Goal: Task Accomplishment & Management: Use online tool/utility

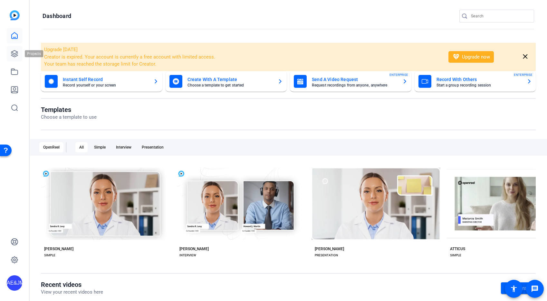
click at [12, 54] on icon at bounding box center [14, 54] width 6 height 6
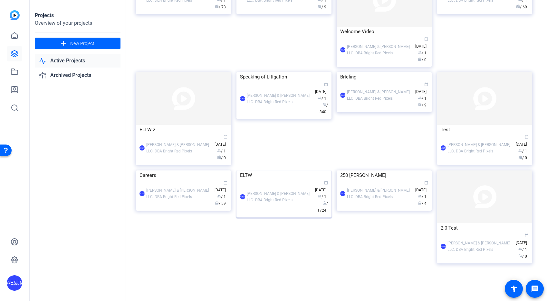
scroll to position [216, 0]
click at [272, 214] on div "AE&JMLDBRP Adam Elend & Jeff Marks LLC. DBA Bright Red Pixels calendar_today Ap…" at bounding box center [284, 197] width 88 height 34
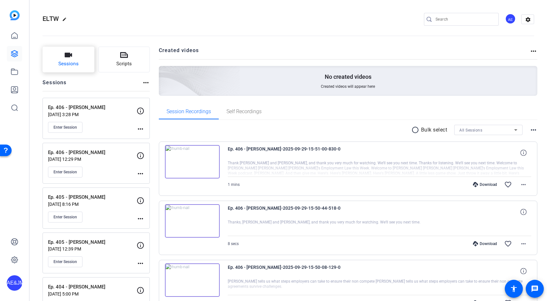
click at [68, 61] on span "Sessions" at bounding box center [68, 63] width 20 height 7
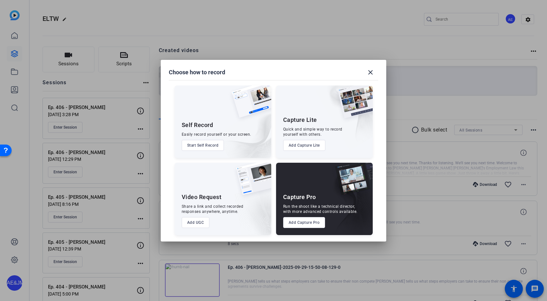
click at [310, 225] on button "Add Capture Pro" at bounding box center [304, 222] width 42 height 11
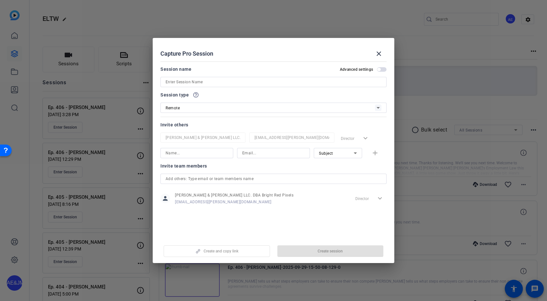
click at [195, 80] on input at bounding box center [273, 82] width 216 height 8
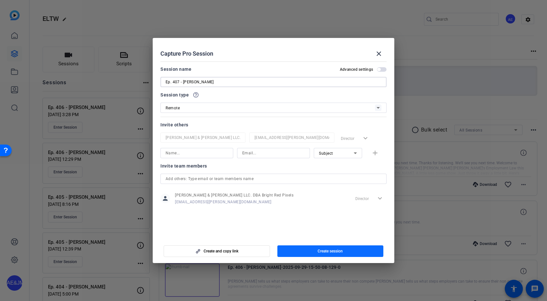
type input "Ep. 407 - [PERSON_NAME]"
click at [329, 249] on span "Create session" at bounding box center [329, 251] width 25 height 5
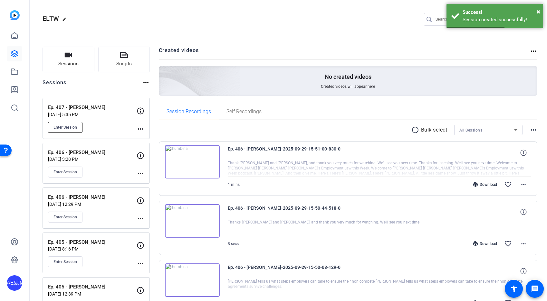
click at [71, 125] on span "Enter Session" at bounding box center [65, 127] width 24 height 5
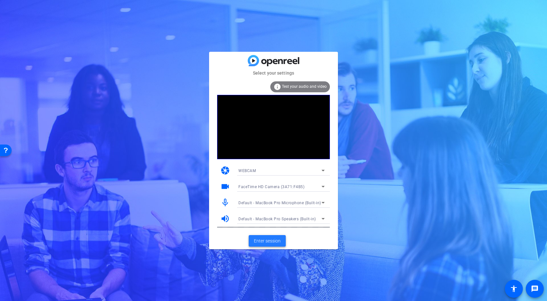
click at [273, 240] on span "Enter session" at bounding box center [267, 241] width 27 height 7
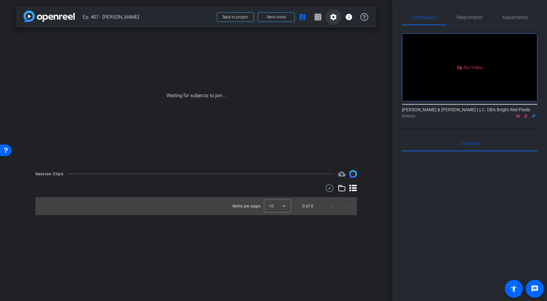
click at [334, 14] on mat-icon "settings" at bounding box center [333, 17] width 8 height 8
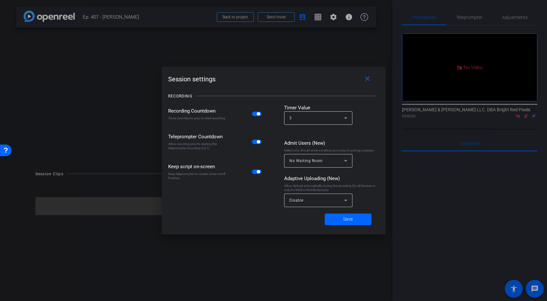
drag, startPoint x: 255, startPoint y: 115, endPoint x: 258, endPoint y: 129, distance: 15.0
click at [255, 115] on span "button" at bounding box center [257, 114] width 10 height 5
click at [313, 202] on div "Disable" at bounding box center [316, 200] width 55 height 8
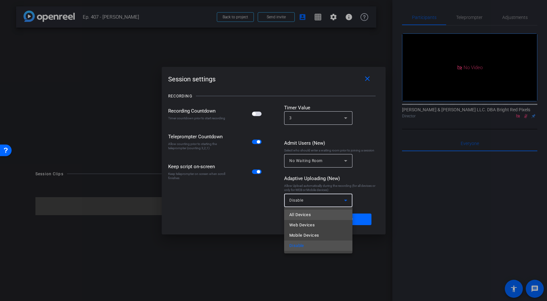
click at [311, 212] on span "All Devices" at bounding box center [300, 215] width 22 height 8
click at [341, 219] on span at bounding box center [348, 219] width 47 height 15
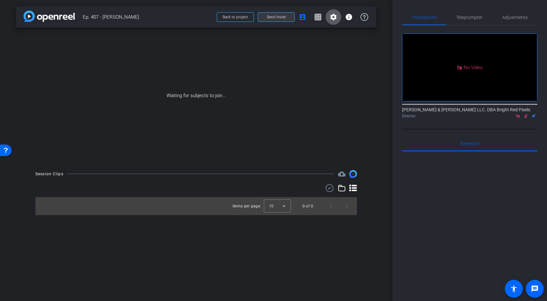
click at [288, 20] on span at bounding box center [276, 16] width 36 height 15
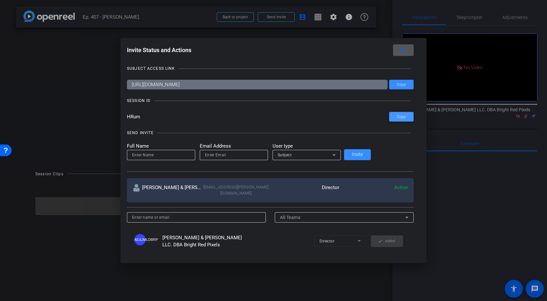
click at [389, 118] on span at bounding box center [401, 116] width 24 height 15
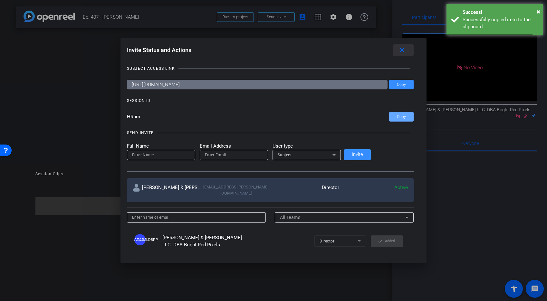
click at [398, 48] on mat-icon "close" at bounding box center [402, 50] width 8 height 8
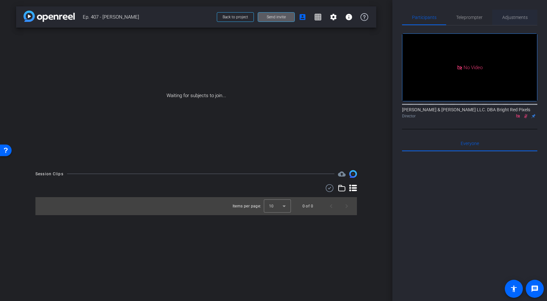
click at [510, 17] on span "Adjustments" at bounding box center [514, 17] width 25 height 5
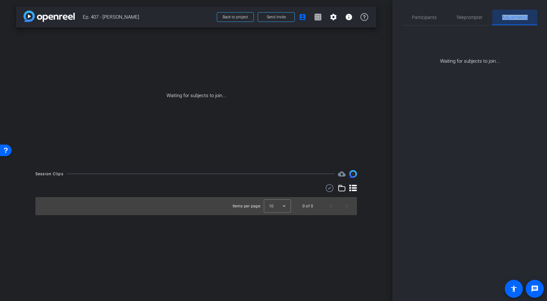
click at [510, 17] on span "Adjustments" at bounding box center [514, 17] width 25 height 5
click at [461, 18] on span "Teleprompter" at bounding box center [469, 17] width 26 height 5
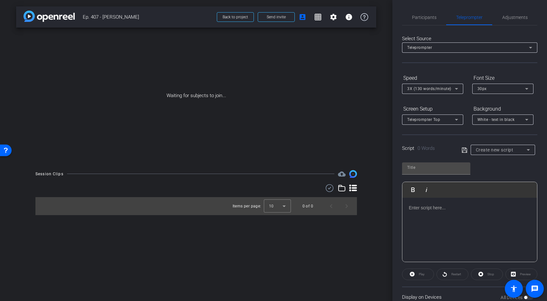
click at [437, 212] on div at bounding box center [469, 230] width 135 height 64
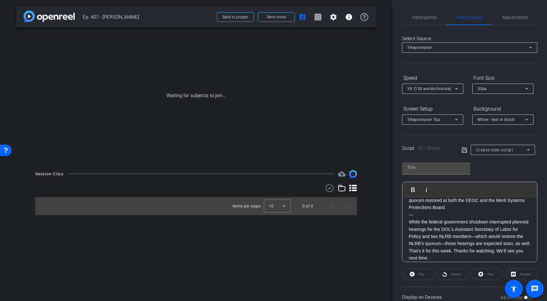
click at [428, 49] on span "Teleprompter" at bounding box center [419, 47] width 25 height 5
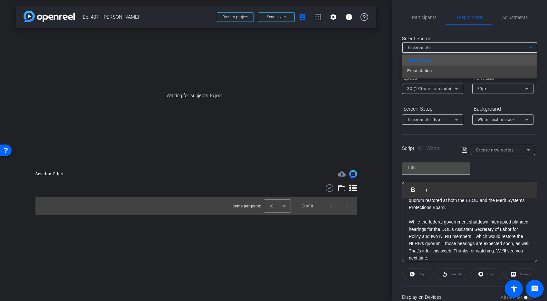
click at [428, 48] on div at bounding box center [273, 150] width 547 height 301
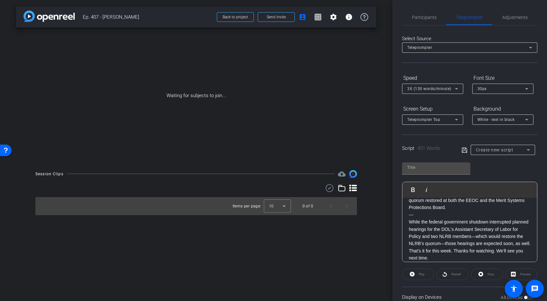
click at [428, 94] on div at bounding box center [432, 97] width 61 height 7
click at [428, 90] on span "3X (130 words/minute)" at bounding box center [429, 89] width 44 height 5
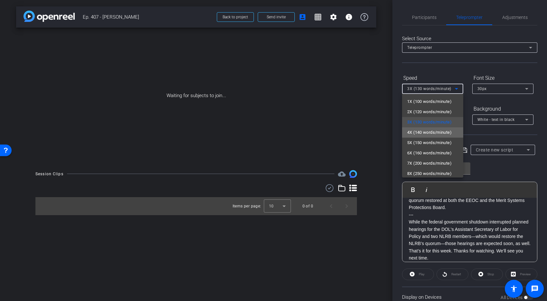
click at [416, 132] on span "4X (140 words/minute)" at bounding box center [429, 133] width 44 height 8
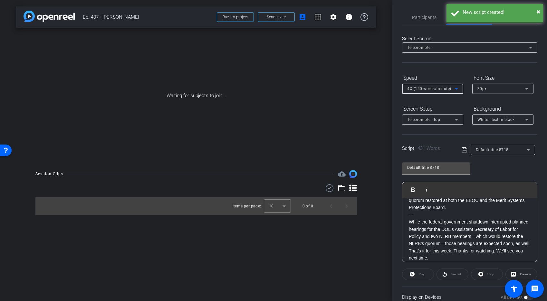
click at [498, 90] on div "30px" at bounding box center [501, 89] width 48 height 8
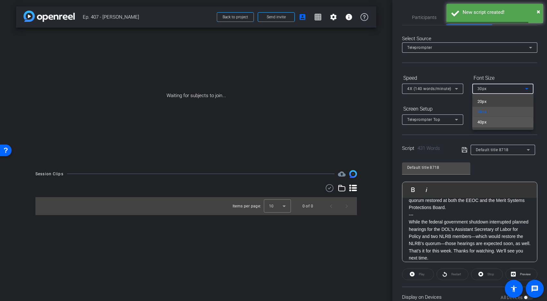
click at [483, 123] on span "40px" at bounding box center [481, 122] width 9 height 8
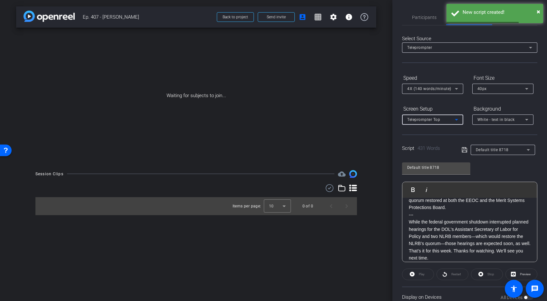
click at [423, 122] on span "Teleprompter Top" at bounding box center [423, 120] width 33 height 5
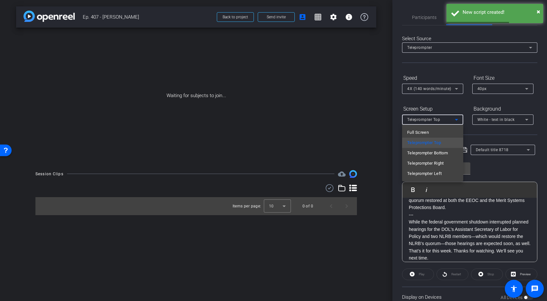
click at [419, 132] on span "Full Screen" at bounding box center [418, 133] width 22 height 8
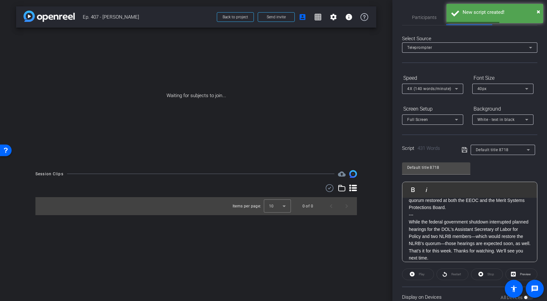
click at [476, 122] on div "White - text in black" at bounding box center [502, 120] width 61 height 10
click at [478, 146] on div "Black - text in white" at bounding box center [496, 145] width 38 height 8
click at [427, 169] on input "Default title 8718" at bounding box center [436, 168] width 58 height 8
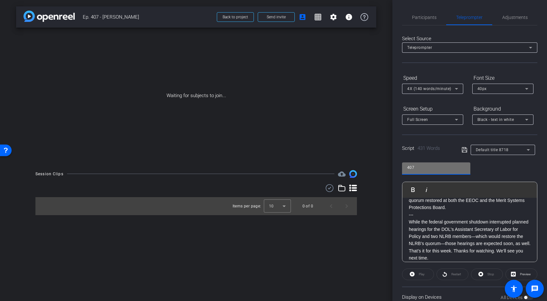
type input "407"
click at [511, 166] on div "407 Play Play from this location Play Selected Play and display the selected te…" at bounding box center [469, 210] width 135 height 105
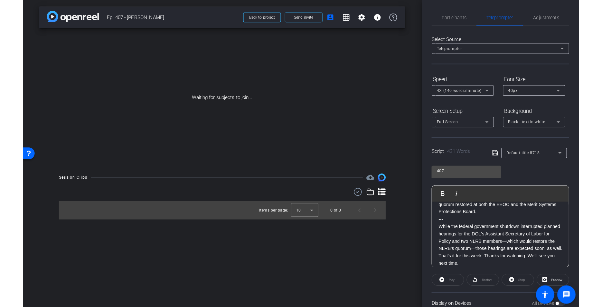
scroll to position [374, 0]
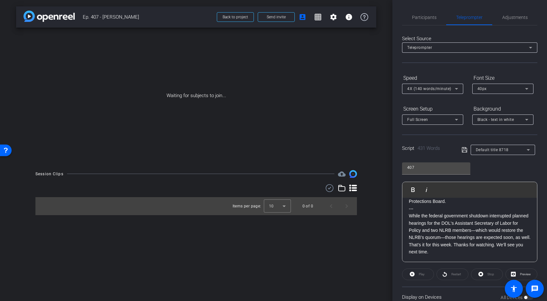
click at [464, 149] on icon at bounding box center [464, 150] width 6 height 8
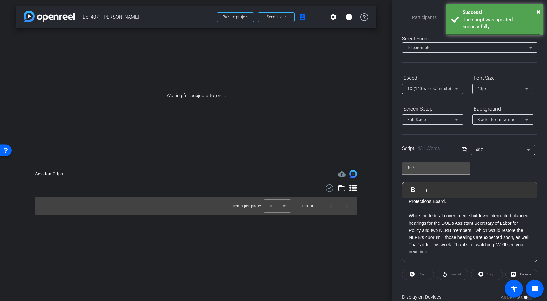
click at [463, 149] on icon at bounding box center [464, 150] width 6 height 8
click at [464, 149] on icon at bounding box center [464, 150] width 6 height 8
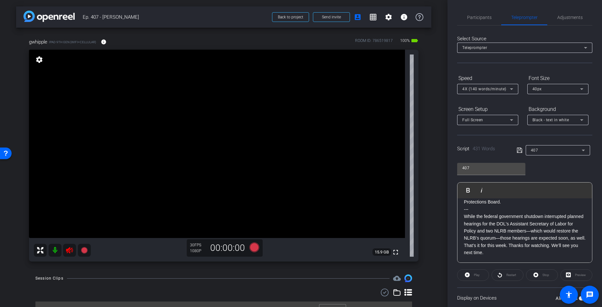
drag, startPoint x: 69, startPoint y: 250, endPoint x: 227, endPoint y: 203, distance: 165.1
click at [69, 250] on icon at bounding box center [69, 250] width 7 height 6
click at [472, 15] on span "Participants" at bounding box center [479, 17] width 24 height 5
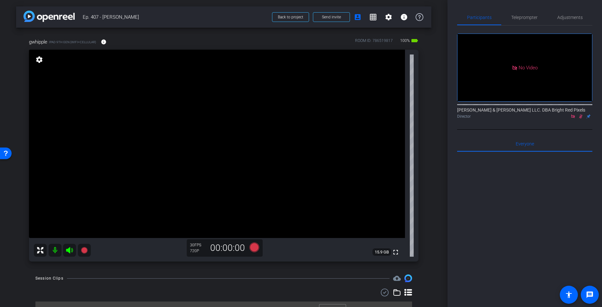
click at [546, 114] on icon at bounding box center [581, 116] width 4 height 4
click at [546, 17] on span "Adjustments" at bounding box center [569, 17] width 25 height 5
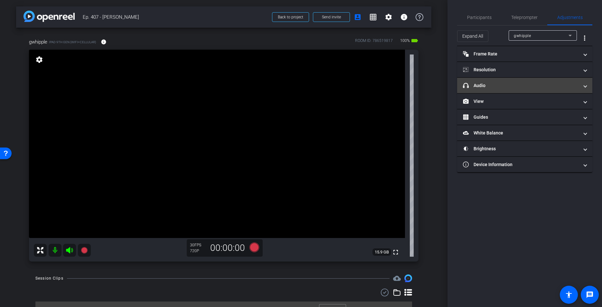
click at [476, 80] on mat-expansion-panel-header "headphone icon Audio" at bounding box center [524, 85] width 135 height 15
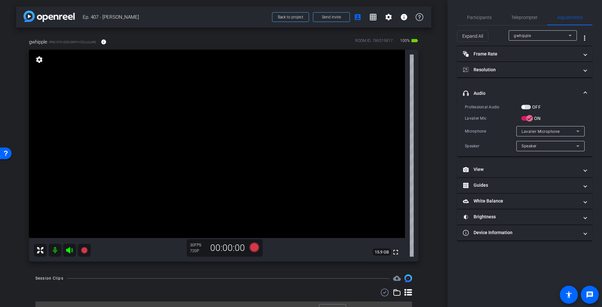
click at [526, 105] on span "button" at bounding box center [526, 107] width 10 height 5
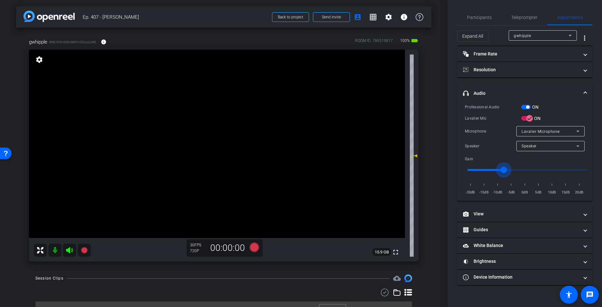
type input "-8"
click at [505, 167] on input "range" at bounding box center [527, 170] width 133 height 14
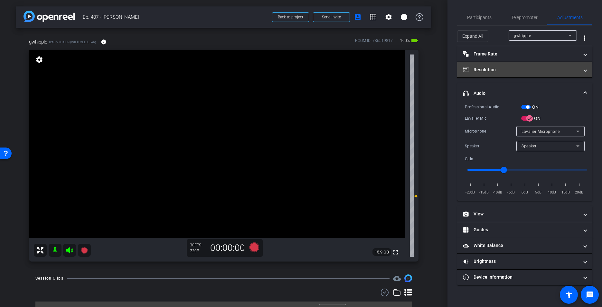
click at [510, 67] on mat-panel-title "Resolution" at bounding box center [521, 69] width 116 height 7
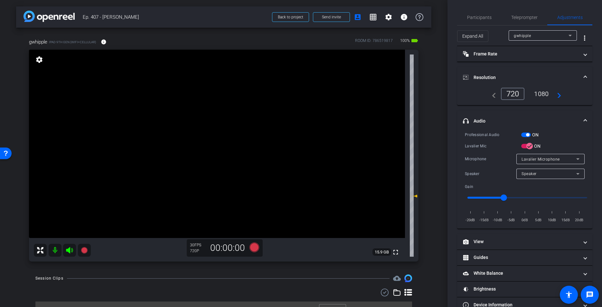
click at [546, 95] on div "1080" at bounding box center [541, 93] width 24 height 11
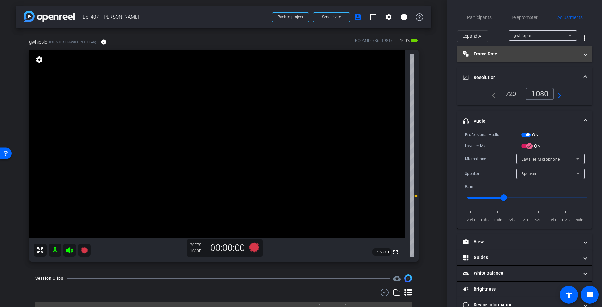
click at [504, 58] on mat-expansion-panel-header "Frame Rate Frame Rate" at bounding box center [524, 53] width 135 height 15
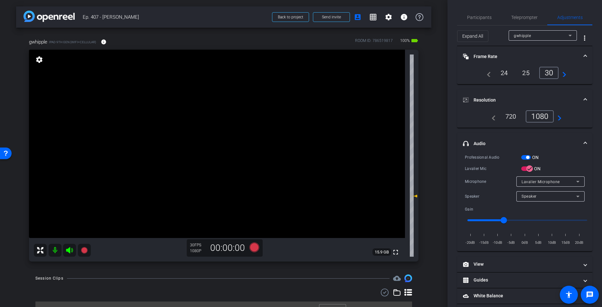
click at [502, 58] on mat-panel-title "Frame Rate Frame Rate" at bounding box center [521, 56] width 116 height 7
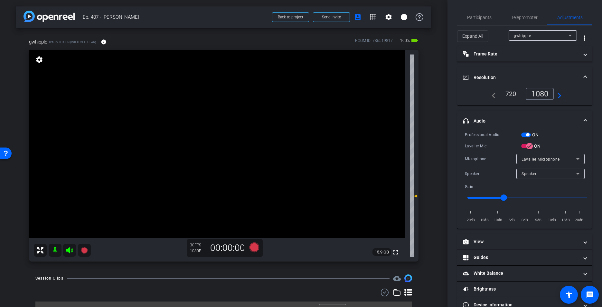
click at [487, 87] on mat-expansion-panel-header "Resolution" at bounding box center [524, 77] width 135 height 21
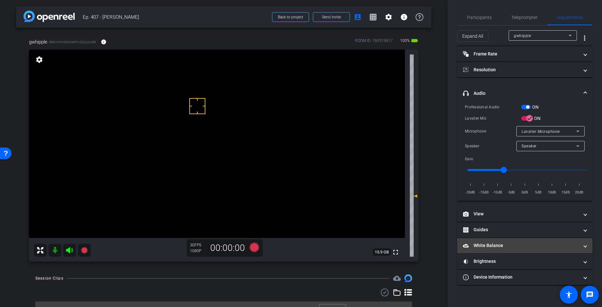
click at [477, 243] on mat-panel-title "White Balance White Balance" at bounding box center [521, 245] width 116 height 7
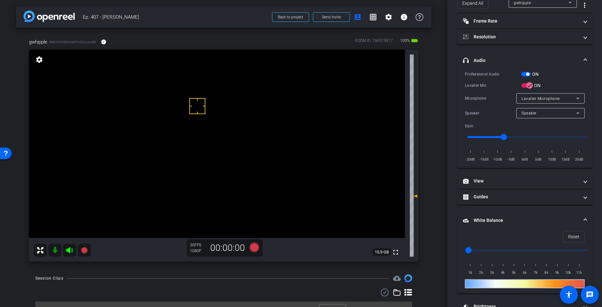
scroll to position [34, 0]
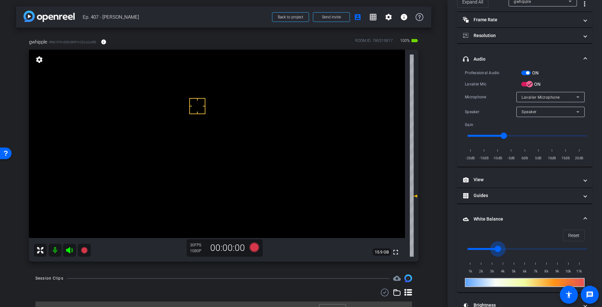
click at [496, 248] on input "range" at bounding box center [527, 248] width 133 height 14
click at [484, 248] on input "range" at bounding box center [527, 248] width 133 height 14
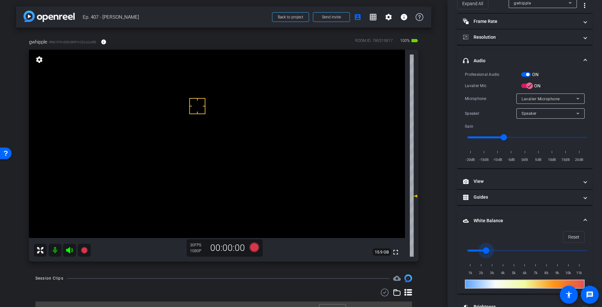
scroll to position [65, 0]
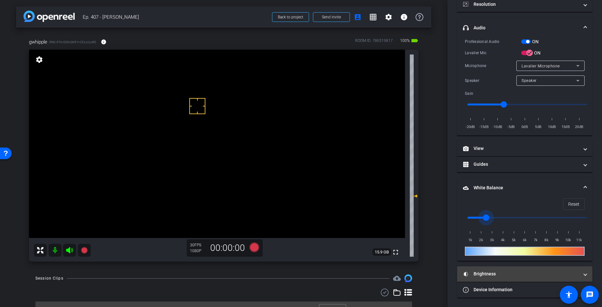
click at [484, 272] on mat-panel-title "Brightness" at bounding box center [521, 273] width 116 height 7
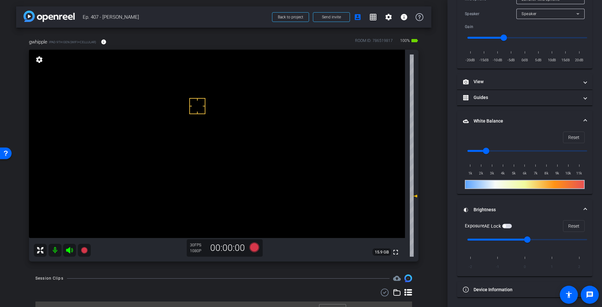
scroll to position [131, 0]
click at [480, 148] on input "range" at bounding box center [527, 151] width 133 height 14
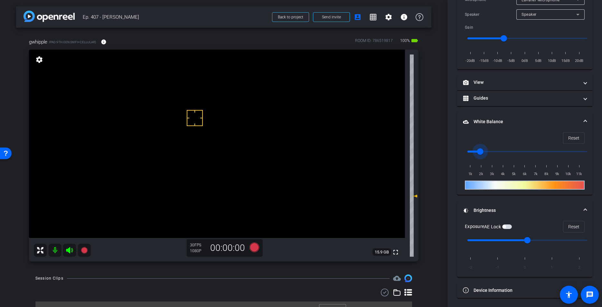
click at [488, 151] on input "range" at bounding box center [527, 151] width 133 height 14
type input "2000"
click at [483, 152] on input "range" at bounding box center [527, 151] width 133 height 14
click at [506, 225] on span "button" at bounding box center [504, 226] width 3 height 3
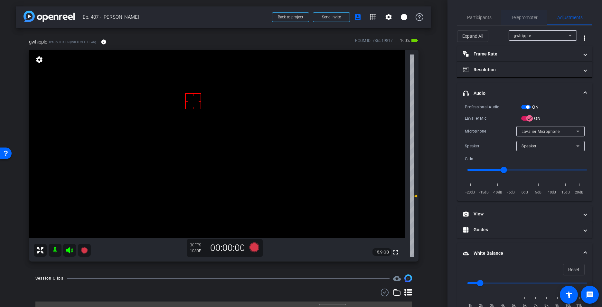
click at [511, 17] on div "Teleprompter" at bounding box center [524, 17] width 46 height 15
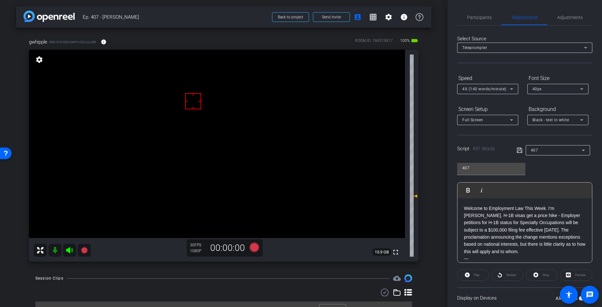
click at [300, 276] on div "Session Clips cloud_upload" at bounding box center [223, 278] width 377 height 8
click at [316, 277] on div "Session Clips cloud_upload" at bounding box center [223, 278] width 377 height 8
click at [317, 276] on div "Session Clips cloud_upload" at bounding box center [223, 278] width 377 height 8
click at [318, 275] on div "Session Clips cloud_upload" at bounding box center [223, 278] width 377 height 8
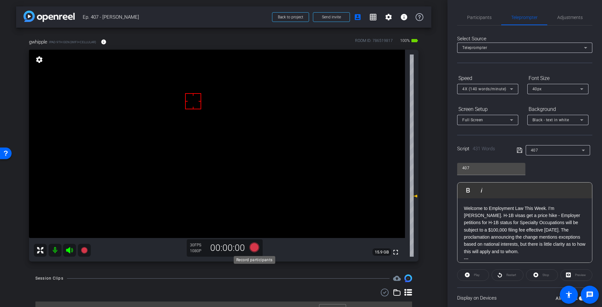
click at [253, 247] on icon at bounding box center [255, 247] width 10 height 10
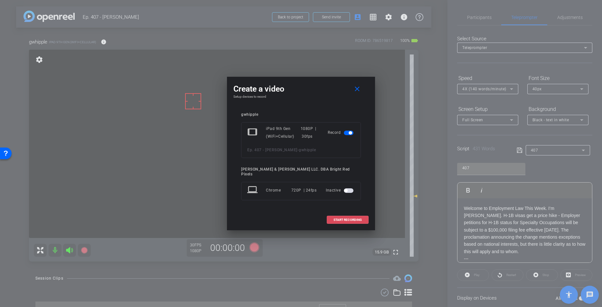
drag, startPoint x: 338, startPoint y: 216, endPoint x: 305, endPoint y: 222, distance: 33.7
click at [338, 218] on span "START RECORDING" at bounding box center [348, 219] width 28 height 3
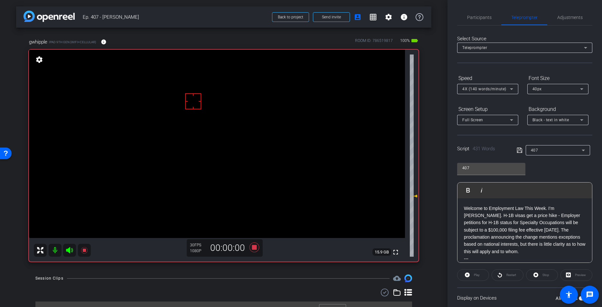
click at [212, 275] on div "Session Clips cloud_upload" at bounding box center [223, 278] width 377 height 8
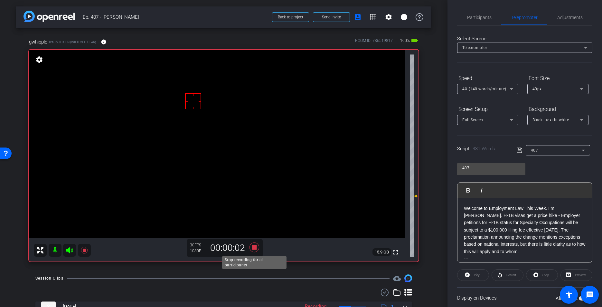
click at [254, 248] on icon at bounding box center [255, 247] width 10 height 10
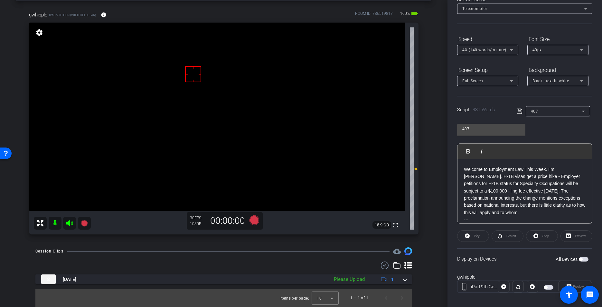
scroll to position [45, 0]
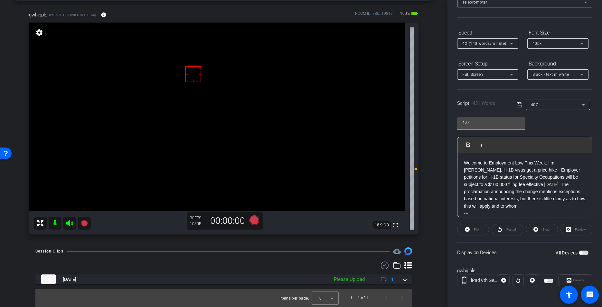
drag, startPoint x: 548, startPoint y: 281, endPoint x: 553, endPoint y: 281, distance: 5.2
click at [546, 281] on span "button" at bounding box center [549, 280] width 10 height 5
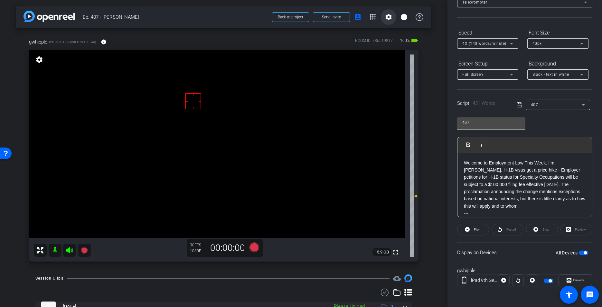
click at [391, 15] on mat-icon "settings" at bounding box center [389, 17] width 8 height 8
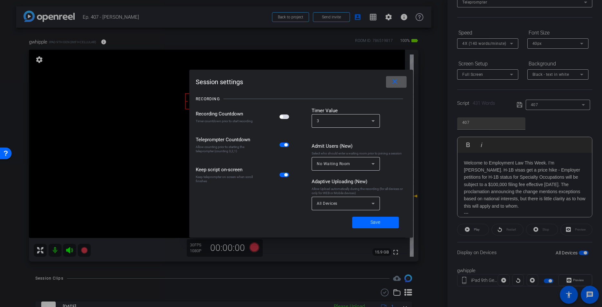
click at [336, 206] on div "All Devices" at bounding box center [344, 203] width 55 height 8
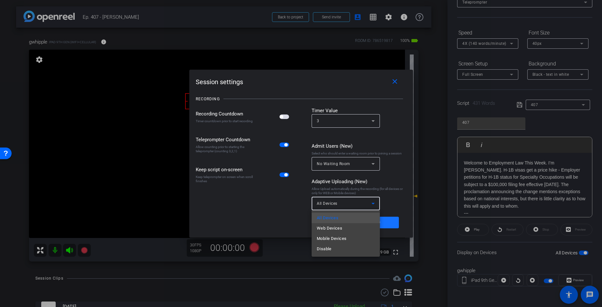
click at [391, 221] on div at bounding box center [301, 153] width 602 height 307
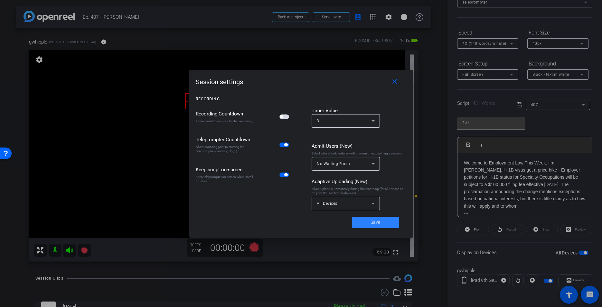
click at [392, 222] on span at bounding box center [375, 221] width 47 height 15
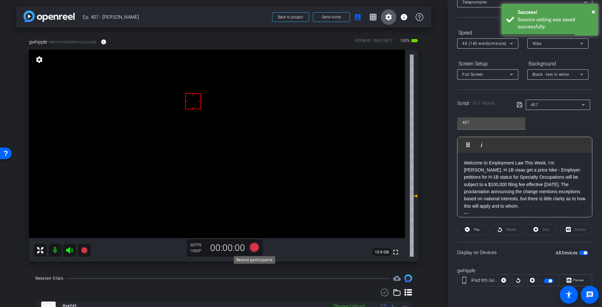
click at [251, 246] on icon at bounding box center [255, 247] width 10 height 10
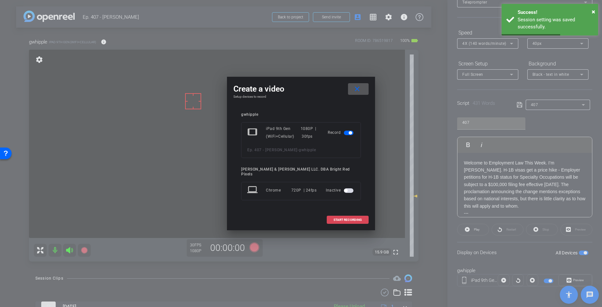
click at [344, 218] on span "START RECORDING" at bounding box center [348, 219] width 28 height 3
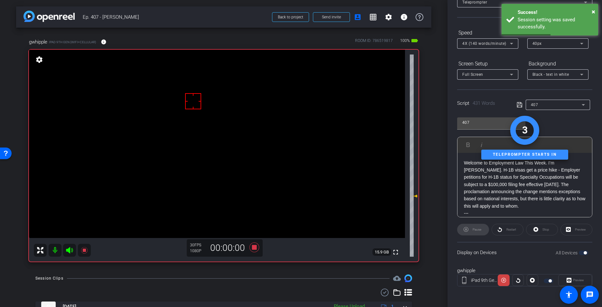
scroll to position [27, 0]
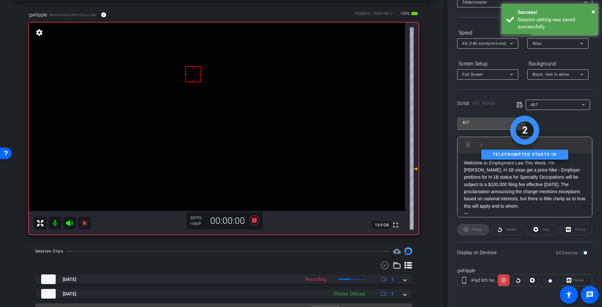
click at [176, 259] on div "Session Clips cloud_upload [DATE] Recording 1 [DATE] Please Upload 1 Items per …" at bounding box center [223, 284] width 415 height 74
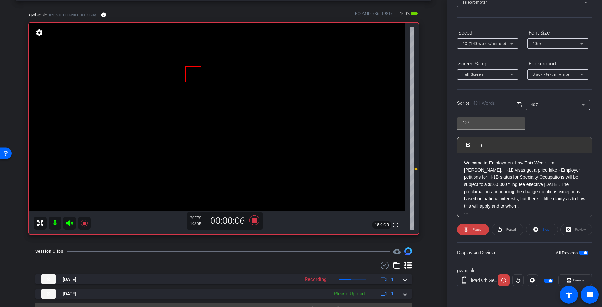
scroll to position [0, 0]
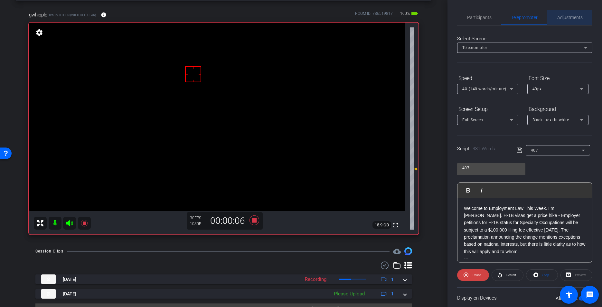
click at [546, 22] on span "Adjustments" at bounding box center [569, 17] width 25 height 15
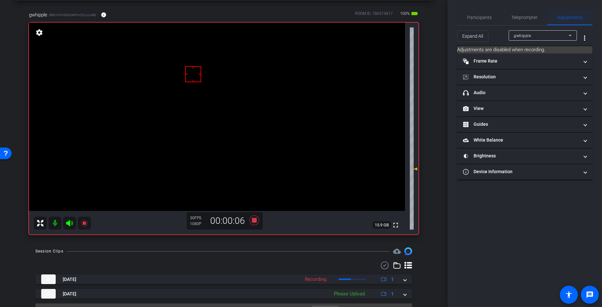
click at [546, 16] on span "Adjustments" at bounding box center [569, 17] width 25 height 5
click at [489, 91] on mat-panel-title "headphone icon Audio" at bounding box center [521, 92] width 116 height 7
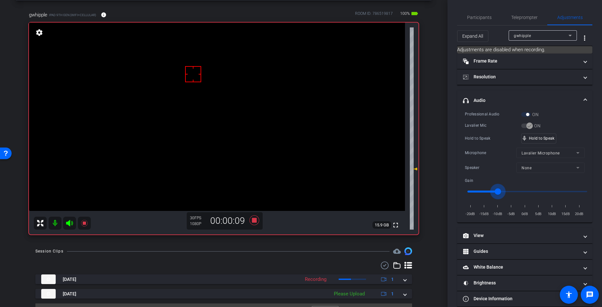
type input "-10"
click at [497, 190] on input "range" at bounding box center [527, 191] width 133 height 14
click at [520, 21] on span "Teleprompter" at bounding box center [524, 17] width 26 height 15
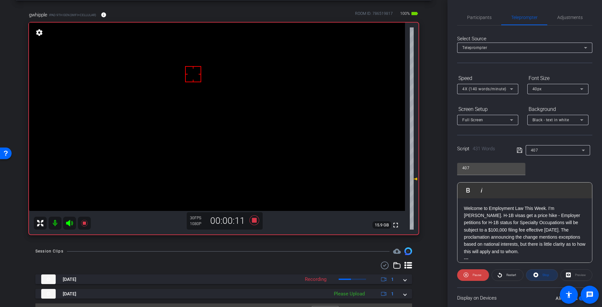
click at [544, 276] on span "Stop" at bounding box center [546, 275] width 7 height 4
click at [474, 276] on span "Play" at bounding box center [477, 275] width 6 height 4
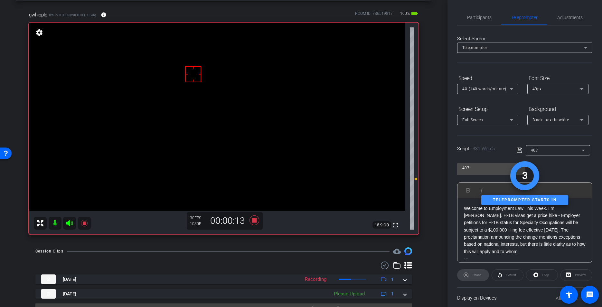
click at [215, 254] on div "Session Clips cloud_upload" at bounding box center [223, 251] width 377 height 8
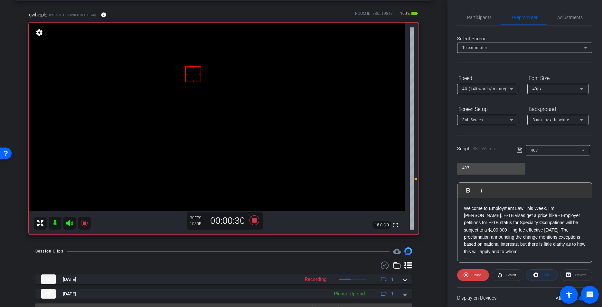
click at [543, 275] on span "Stop" at bounding box center [546, 275] width 7 height 4
click at [471, 274] on span at bounding box center [473, 274] width 31 height 15
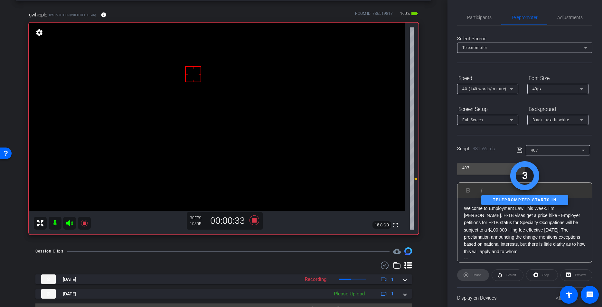
click at [244, 246] on div "arrow_back Ep. 407 - [PERSON_NAME] to project Send invite account_box grid_on s…" at bounding box center [224, 126] width 448 height 307
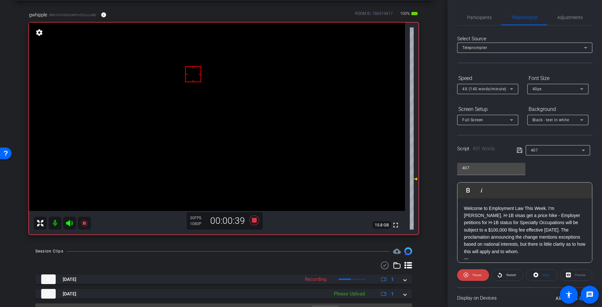
click at [244, 246] on div "arrow_back Ep. 407 - [PERSON_NAME] to project Send invite account_box grid_on s…" at bounding box center [224, 126] width 448 height 307
click at [255, 248] on div "Session Clips cloud_upload" at bounding box center [223, 251] width 377 height 8
click at [256, 248] on div "Session Clips cloud_upload" at bounding box center [223, 251] width 377 height 8
click at [258, 248] on div "Session Clips cloud_upload" at bounding box center [223, 251] width 377 height 8
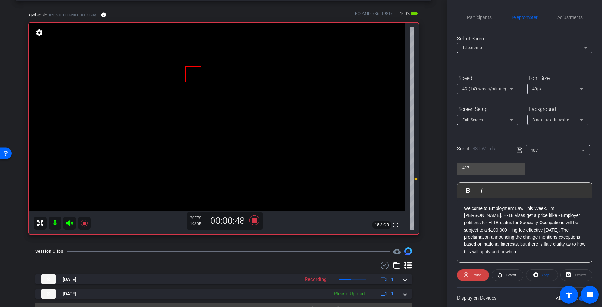
click at [256, 249] on div "Session Clips cloud_upload" at bounding box center [223, 251] width 377 height 8
click at [243, 253] on div "Session Clips cloud_upload" at bounding box center [223, 251] width 377 height 8
click at [242, 253] on div "Session Clips cloud_upload" at bounding box center [223, 251] width 377 height 8
click at [541, 274] on span "Stop" at bounding box center [545, 274] width 8 height 9
drag, startPoint x: 291, startPoint y: 255, endPoint x: 236, endPoint y: 236, distance: 58.5
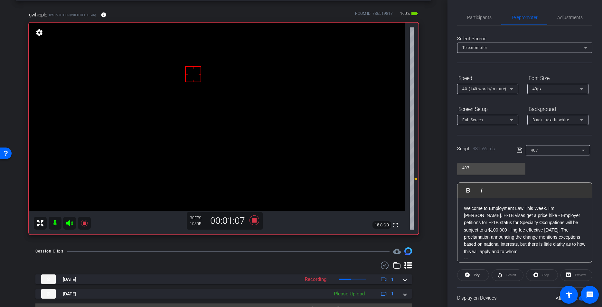
click at [288, 254] on div "Session Clips cloud_upload [DATE] Recording 1 [DATE] Please Upload 1 Items per …" at bounding box center [223, 284] width 415 height 74
click at [259, 218] on icon at bounding box center [255, 220] width 10 height 10
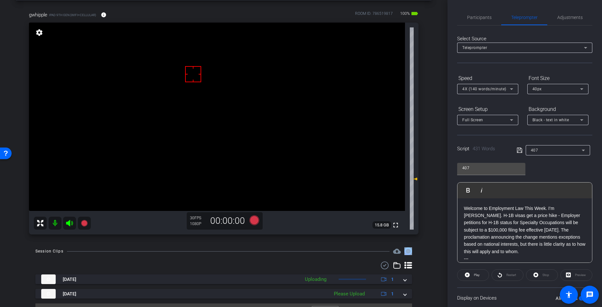
click at [234, 249] on div "Session Clips cloud_upload" at bounding box center [223, 251] width 377 height 8
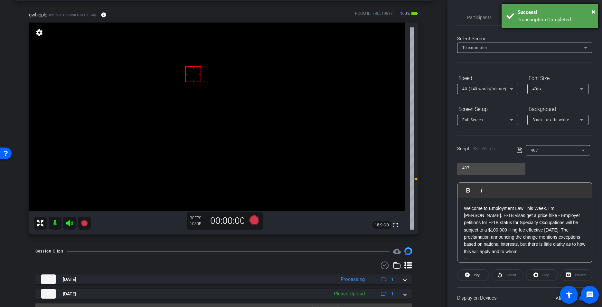
click at [546, 14] on div "Success!" at bounding box center [556, 12] width 76 height 7
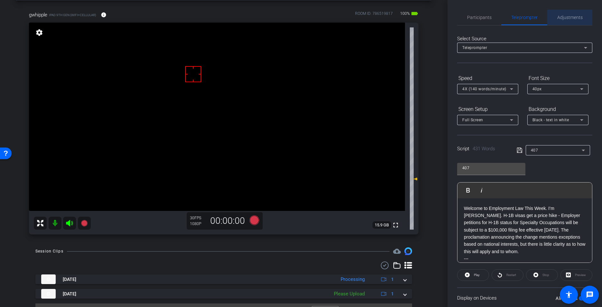
click at [546, 15] on span "Adjustments" at bounding box center [569, 17] width 25 height 5
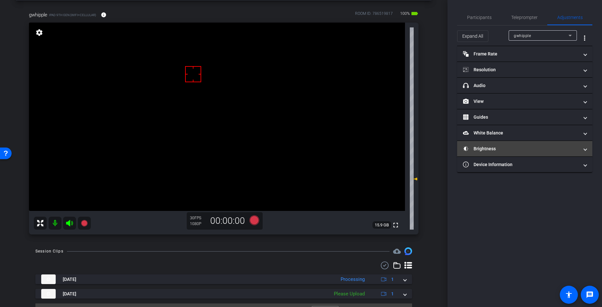
click at [494, 145] on mat-panel-title "Brightness" at bounding box center [521, 148] width 116 height 7
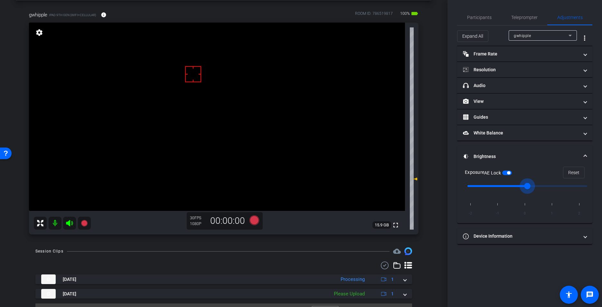
click at [538, 184] on input "range" at bounding box center [527, 186] width 133 height 14
click at [508, 173] on button "AE Lock" at bounding box center [507, 172] width 10 height 5
click at [545, 186] on input "range" at bounding box center [527, 186] width 133 height 14
type input "0"
click at [526, 185] on input "range" at bounding box center [527, 186] width 133 height 14
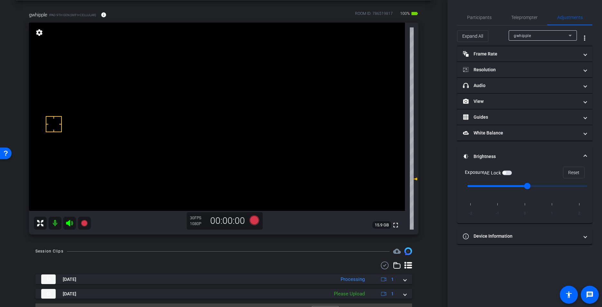
click at [507, 171] on span "button" at bounding box center [507, 172] width 10 height 5
click at [478, 14] on span "Participants" at bounding box center [479, 17] width 24 height 15
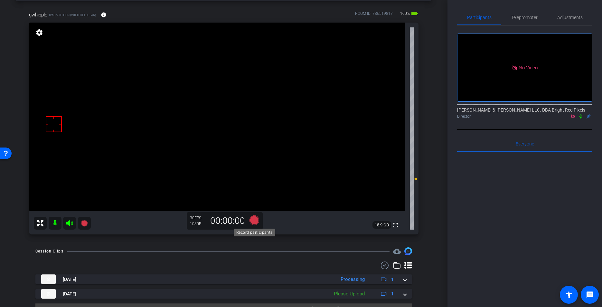
click at [255, 219] on icon at bounding box center [255, 220] width 10 height 10
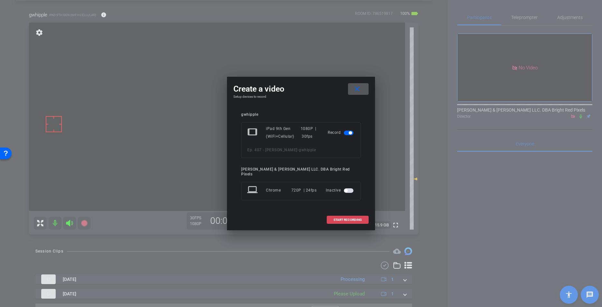
click at [335, 218] on span "START RECORDING" at bounding box center [348, 219] width 28 height 3
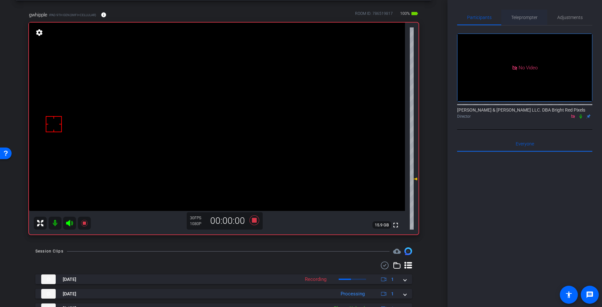
click at [526, 17] on span "Teleprompter" at bounding box center [524, 17] width 26 height 5
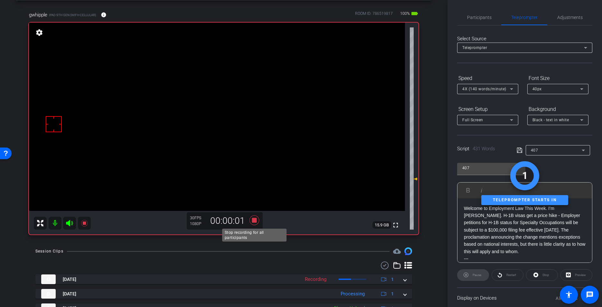
click at [252, 218] on icon at bounding box center [255, 220] width 10 height 10
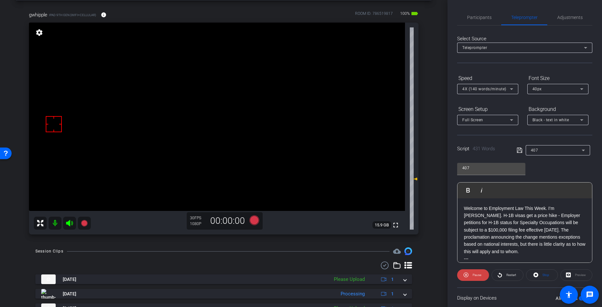
click at [231, 261] on div at bounding box center [223, 265] width 377 height 8
click at [546, 13] on span "Adjustments" at bounding box center [569, 17] width 25 height 15
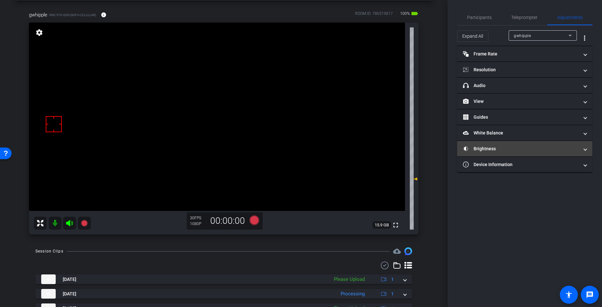
click at [475, 151] on mat-panel-title "Brightness" at bounding box center [521, 148] width 116 height 7
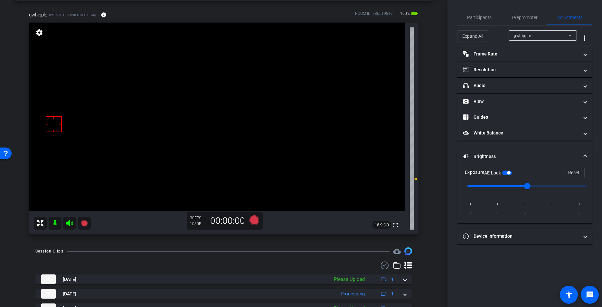
click at [483, 150] on mat-expansion-panel-header "Brightness" at bounding box center [524, 156] width 135 height 21
click at [528, 20] on span "Teleprompter" at bounding box center [524, 17] width 26 height 15
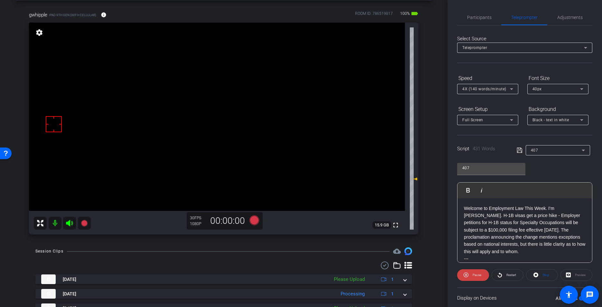
scroll to position [27, 0]
click at [240, 248] on div "Session Clips cloud_upload" at bounding box center [223, 251] width 377 height 8
click at [222, 259] on div "Session Clips cloud_upload [DATE] Please Upload 1 [DATE] Processing 1 [DATE] Pl…" at bounding box center [223, 291] width 415 height 89
click at [255, 221] on icon at bounding box center [255, 220] width 10 height 10
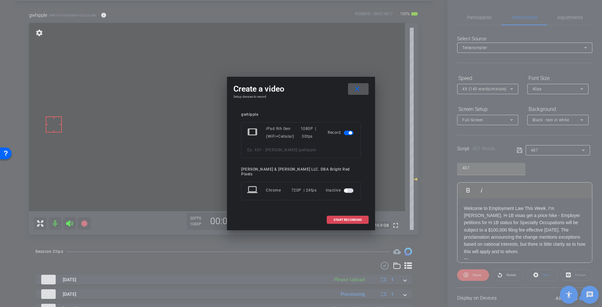
click at [340, 220] on span at bounding box center [347, 219] width 41 height 15
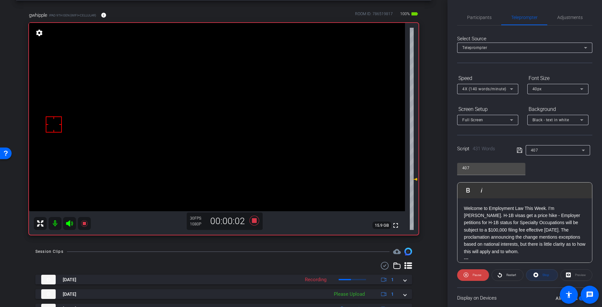
drag, startPoint x: 537, startPoint y: 275, endPoint x: 476, endPoint y: 281, distance: 61.5
click at [537, 275] on icon at bounding box center [535, 274] width 5 height 8
drag, startPoint x: 468, startPoint y: 277, endPoint x: 459, endPoint y: 276, distance: 9.5
click at [468, 277] on icon at bounding box center [467, 274] width 5 height 8
click at [546, 276] on span "Stop" at bounding box center [545, 274] width 8 height 9
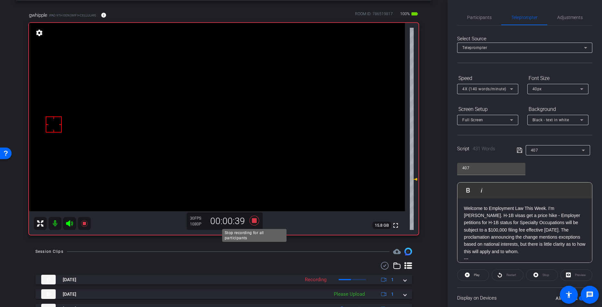
click at [252, 221] on icon at bounding box center [254, 220] width 15 height 12
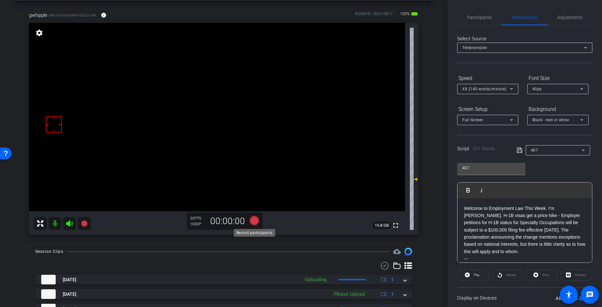
click at [255, 220] on icon at bounding box center [255, 220] width 10 height 10
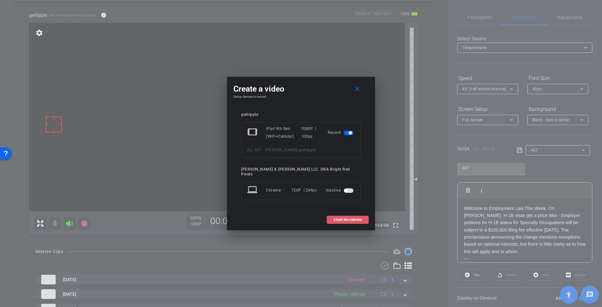
click at [335, 218] on span "START RECORDING" at bounding box center [348, 219] width 28 height 3
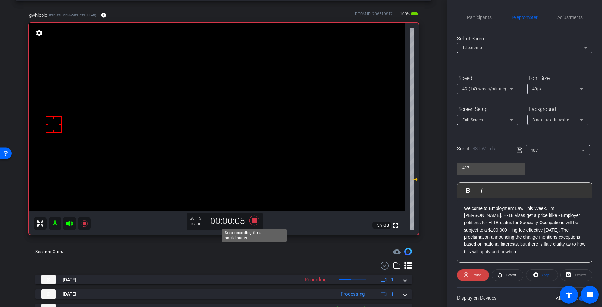
click at [253, 215] on icon at bounding box center [254, 220] width 15 height 12
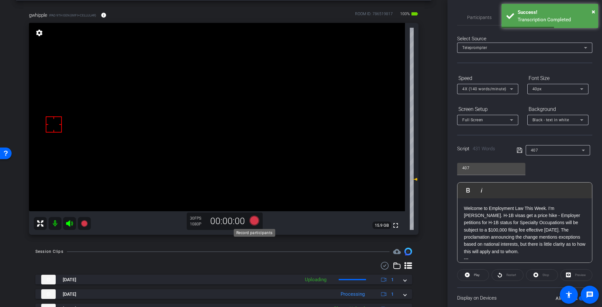
click at [253, 222] on icon at bounding box center [255, 220] width 10 height 10
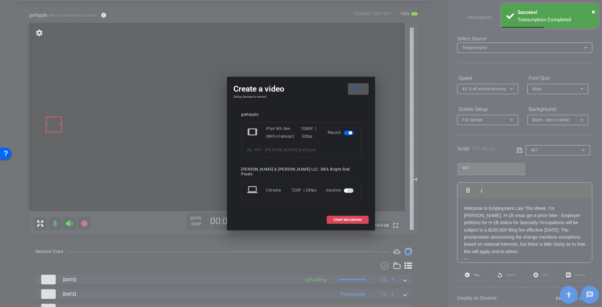
click at [342, 218] on span "START RECORDING" at bounding box center [348, 219] width 28 height 3
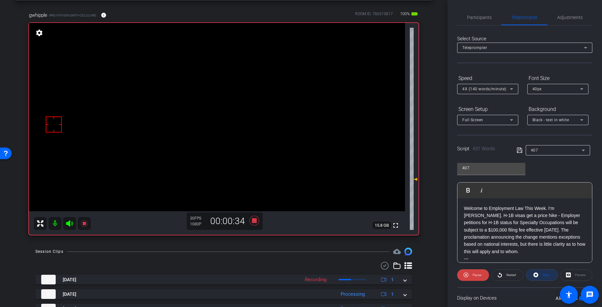
drag, startPoint x: 541, startPoint y: 273, endPoint x: 525, endPoint y: 271, distance: 15.3
click at [541, 273] on span at bounding box center [541, 274] width 31 height 15
drag, startPoint x: 294, startPoint y: 249, endPoint x: 288, endPoint y: 249, distance: 5.5
click at [294, 249] on div "Session Clips cloud_upload" at bounding box center [223, 251] width 377 height 8
click at [254, 221] on icon at bounding box center [255, 220] width 10 height 10
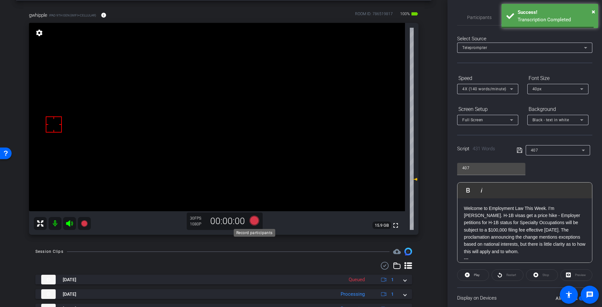
click at [249, 218] on icon at bounding box center [254, 220] width 15 height 12
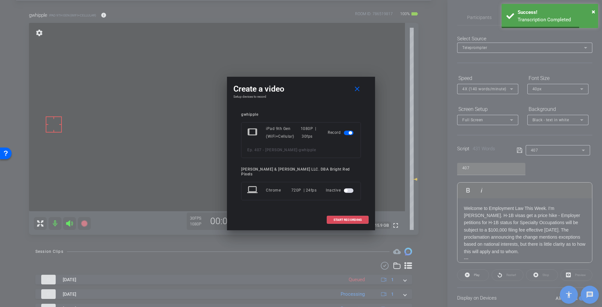
drag, startPoint x: 337, startPoint y: 216, endPoint x: 256, endPoint y: 246, distance: 86.2
click at [337, 218] on span "START RECORDING" at bounding box center [348, 219] width 28 height 3
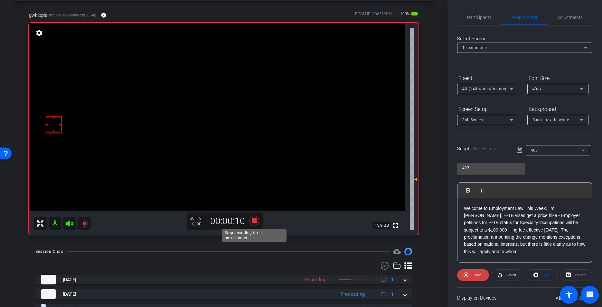
click at [255, 222] on icon at bounding box center [255, 220] width 10 height 10
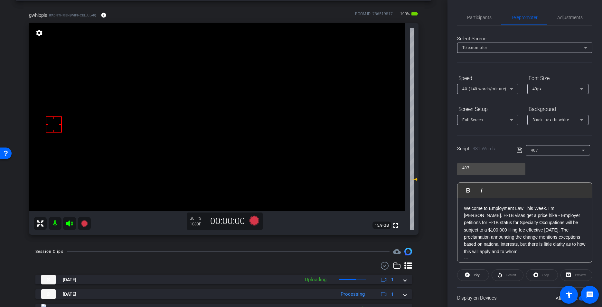
click at [252, 246] on div "arrow_back Ep. 407 - [PERSON_NAME] to project Send invite account_box grid_on s…" at bounding box center [224, 126] width 448 height 307
click at [250, 246] on div "arrow_back Ep. 407 - [PERSON_NAME] to project Send invite account_box grid_on s…" at bounding box center [224, 126] width 448 height 307
click at [254, 222] on icon at bounding box center [255, 220] width 10 height 10
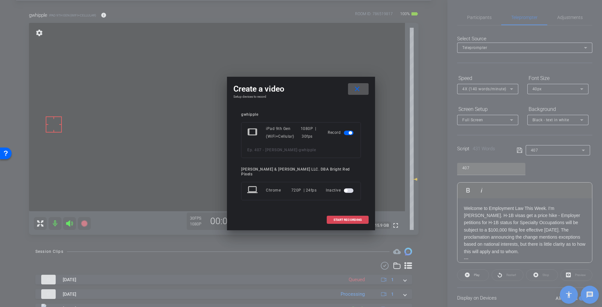
click at [343, 218] on span "START RECORDING" at bounding box center [348, 219] width 28 height 3
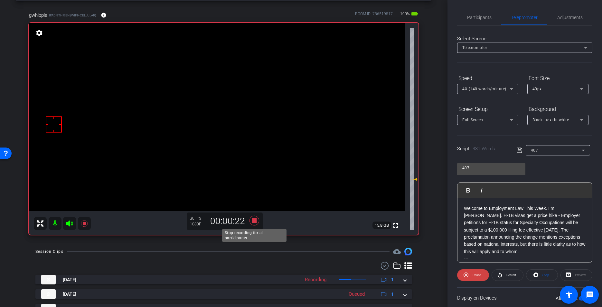
click at [253, 221] on icon at bounding box center [255, 220] width 10 height 10
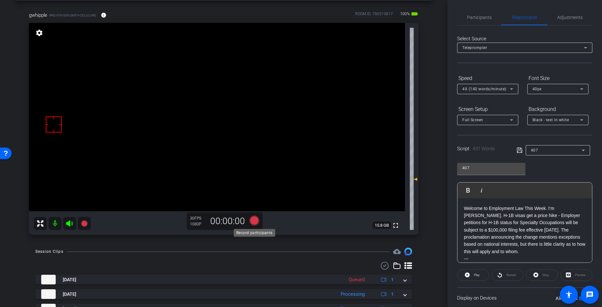
click at [254, 222] on icon at bounding box center [255, 220] width 10 height 10
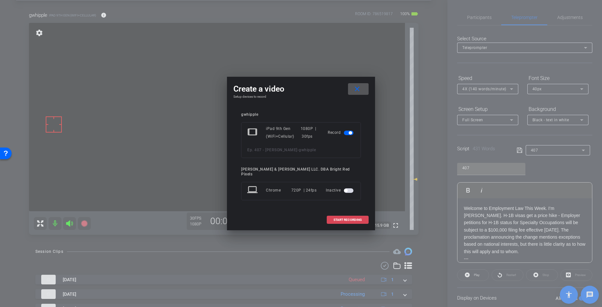
click at [334, 218] on span "START RECORDING" at bounding box center [348, 219] width 28 height 3
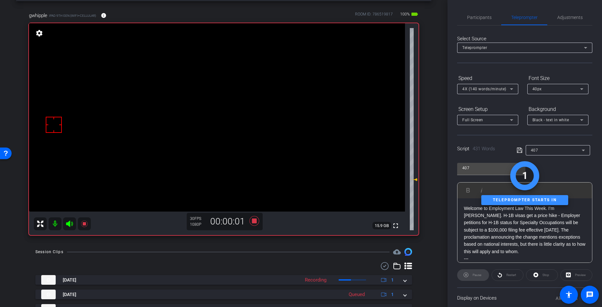
scroll to position [16, 0]
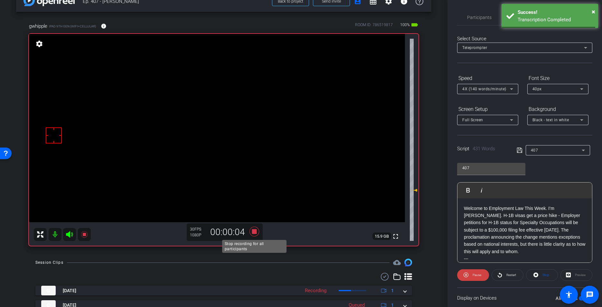
click at [257, 233] on icon at bounding box center [254, 231] width 15 height 12
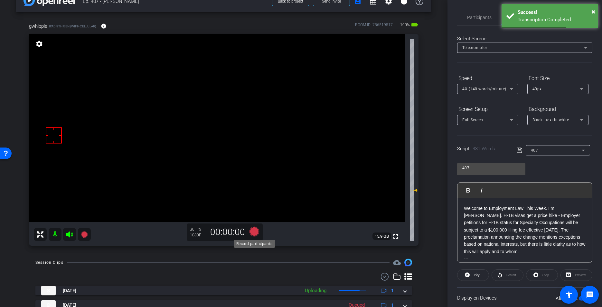
scroll to position [16, 0]
click at [256, 233] on icon at bounding box center [255, 231] width 10 height 10
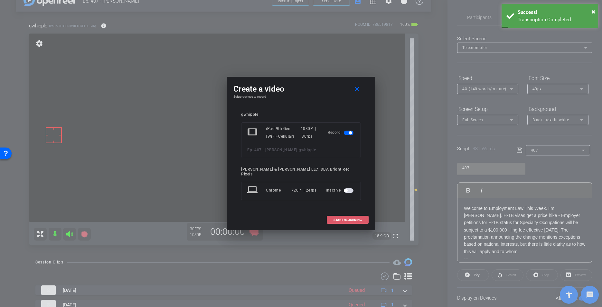
drag, startPoint x: 350, startPoint y: 216, endPoint x: 260, endPoint y: 243, distance: 93.7
click at [350, 218] on span "START RECORDING" at bounding box center [348, 219] width 28 height 3
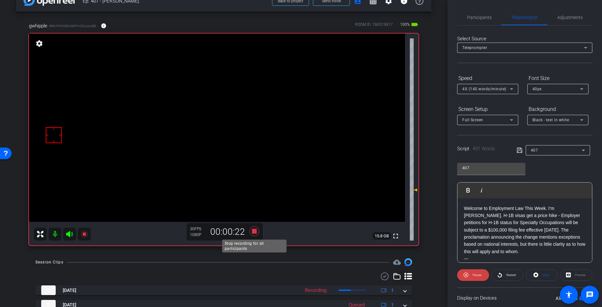
click at [253, 233] on icon at bounding box center [255, 231] width 10 height 10
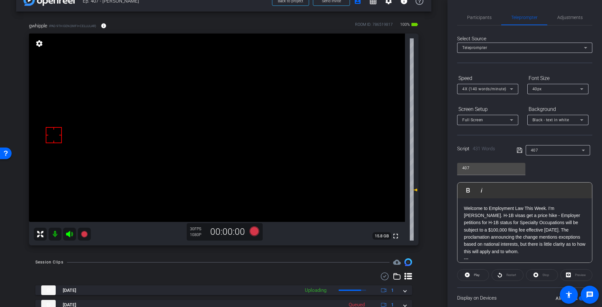
click at [280, 251] on div "gwhipple iPad 9th Gen (WiFi+Cellular) info ROOM ID: 786519817 100% battery_std …" at bounding box center [223, 132] width 415 height 240
click at [490, 229] on p "Welcome to Employment Law This Week. I’m [PERSON_NAME]. H-1B visas get a price …" at bounding box center [525, 229] width 122 height 51
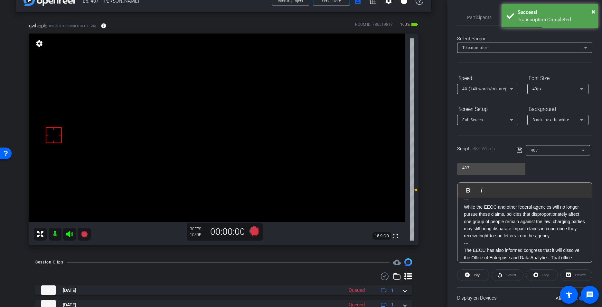
scroll to position [0, 0]
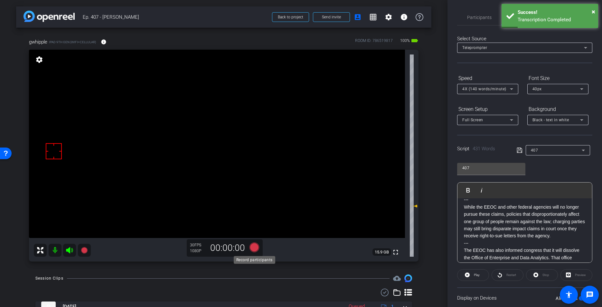
click at [253, 247] on icon at bounding box center [255, 247] width 10 height 10
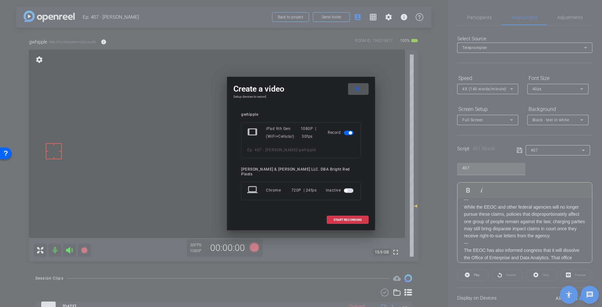
click at [335, 218] on span "START RECORDING" at bounding box center [348, 219] width 28 height 3
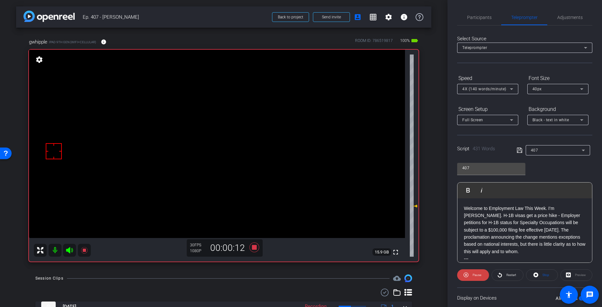
click at [245, 275] on div "Session Clips cloud_upload" at bounding box center [223, 278] width 377 height 8
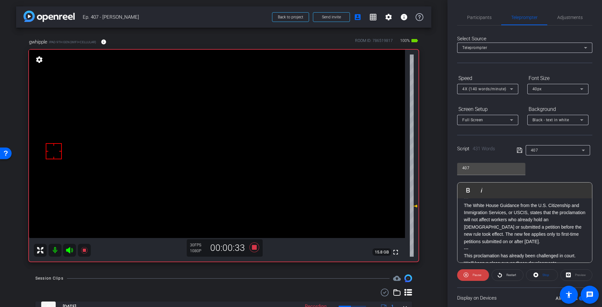
scroll to position [54, 0]
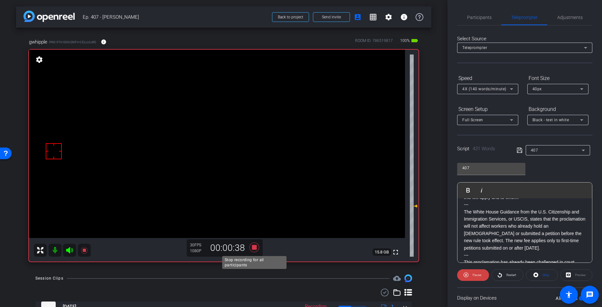
click at [254, 248] on icon at bounding box center [255, 247] width 10 height 10
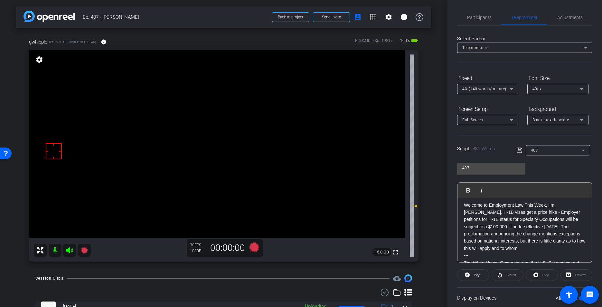
scroll to position [0, 0]
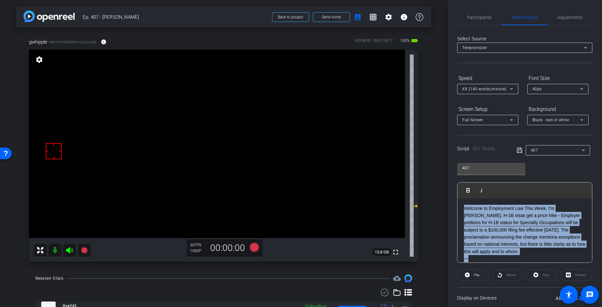
drag, startPoint x: 473, startPoint y: 260, endPoint x: 461, endPoint y: 194, distance: 66.2
click at [460, 194] on div "Play Play from this location Play Selected Play and display the selected text o…" at bounding box center [524, 222] width 135 height 80
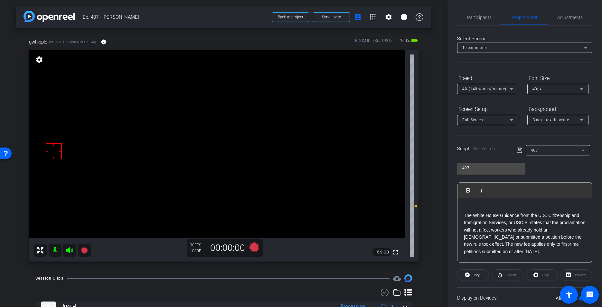
click at [464, 216] on p "The White House Guidance from the U.S. Citizenship and Immigration Services, or…" at bounding box center [525, 233] width 122 height 43
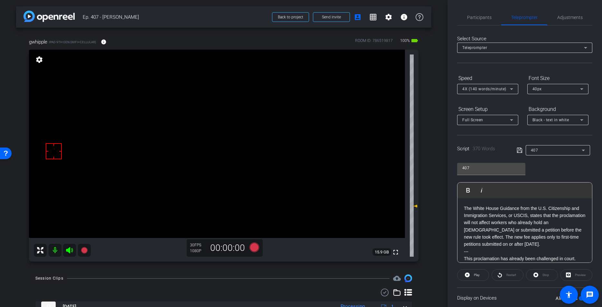
click at [519, 150] on icon at bounding box center [519, 149] width 5 height 5
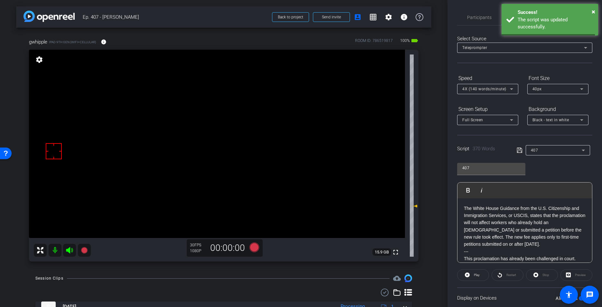
click at [519, 150] on icon at bounding box center [519, 149] width 5 height 5
click at [473, 278] on span "Play" at bounding box center [475, 274] width 7 height 9
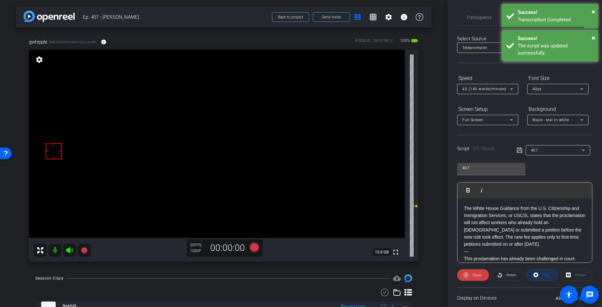
click at [543, 273] on span "Stop" at bounding box center [546, 275] width 7 height 4
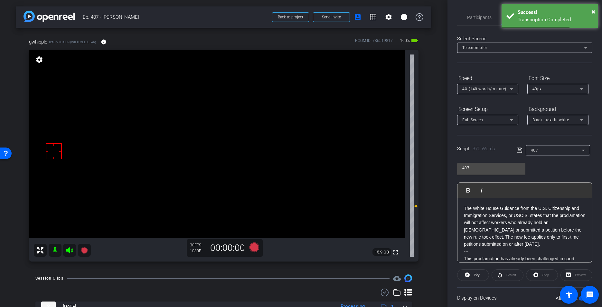
click at [519, 151] on icon at bounding box center [520, 150] width 6 height 8
click at [520, 151] on icon at bounding box center [520, 150] width 6 height 8
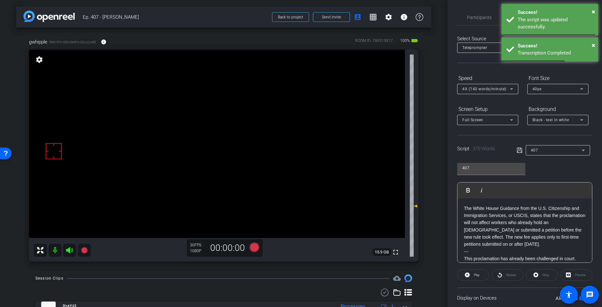
drag, startPoint x: 520, startPoint y: 150, endPoint x: 292, endPoint y: 165, distance: 228.7
click at [519, 150] on icon at bounding box center [520, 150] width 6 height 8
click at [254, 251] on icon at bounding box center [254, 247] width 15 height 12
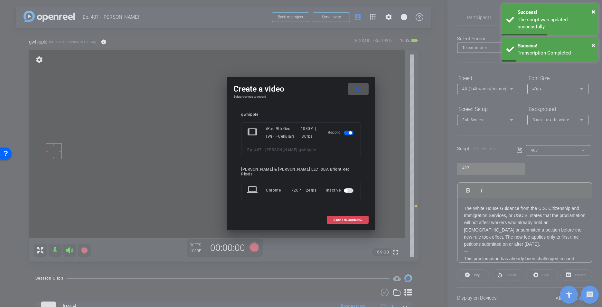
click at [332, 218] on span at bounding box center [347, 219] width 41 height 15
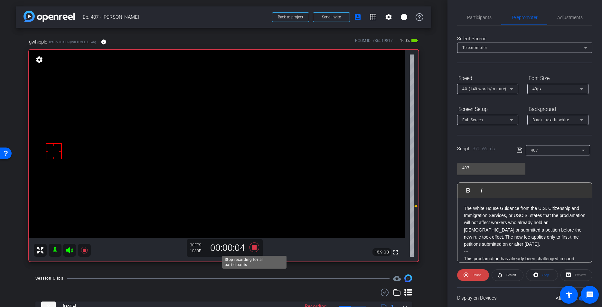
click at [261, 246] on icon at bounding box center [254, 247] width 15 height 12
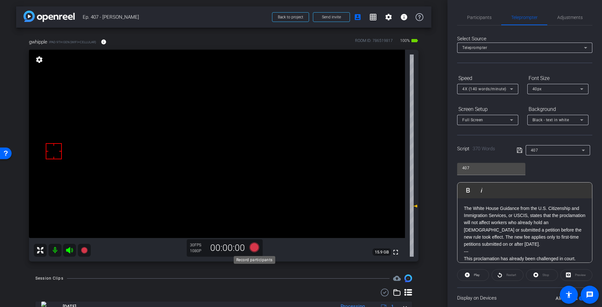
click at [255, 246] on icon at bounding box center [255, 247] width 10 height 10
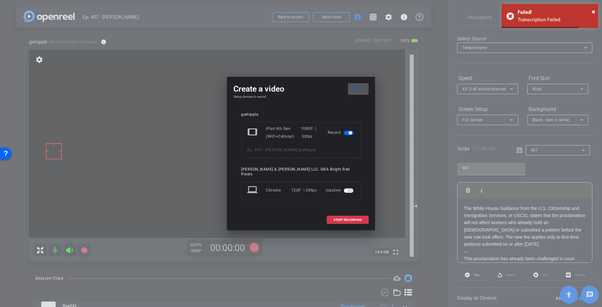
drag, startPoint x: 346, startPoint y: 217, endPoint x: 338, endPoint y: 220, distance: 8.1
click at [346, 218] on span "START RECORDING" at bounding box center [348, 219] width 28 height 3
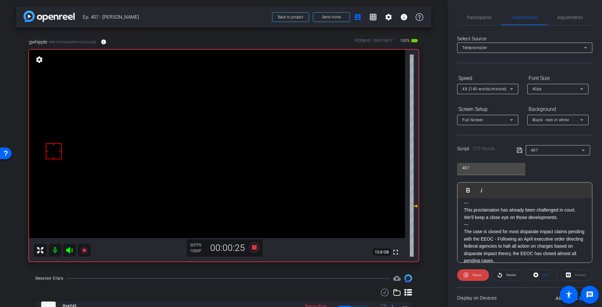
scroll to position [6, 0]
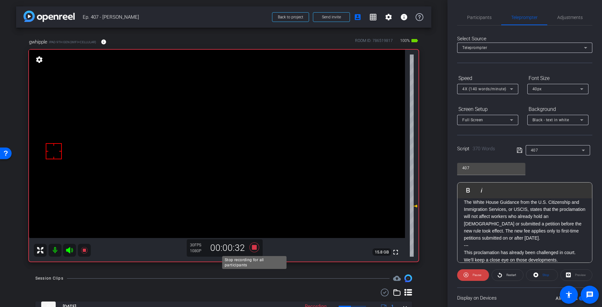
click at [255, 245] on icon at bounding box center [255, 247] width 10 height 10
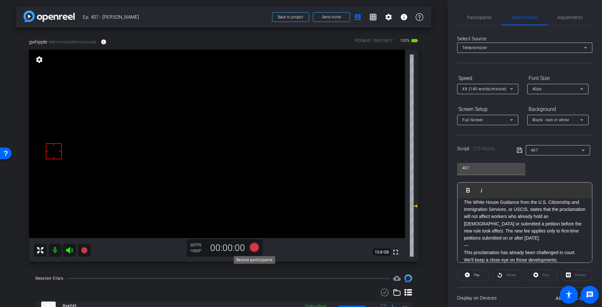
click at [255, 246] on icon at bounding box center [255, 247] width 10 height 10
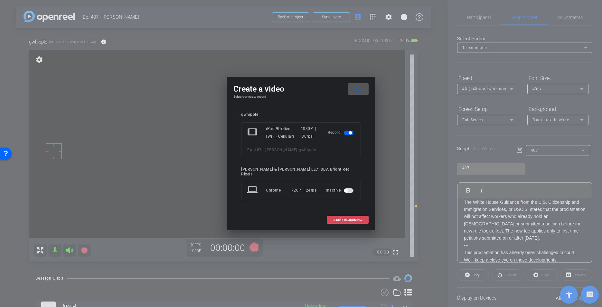
click at [352, 214] on span at bounding box center [347, 219] width 41 height 15
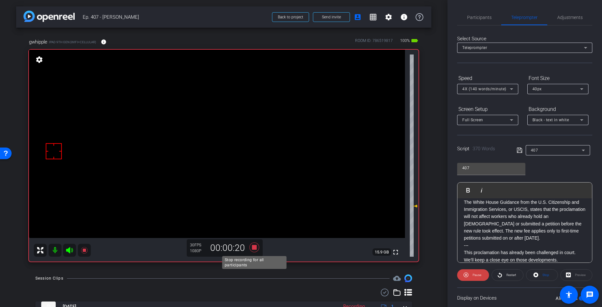
click at [254, 246] on icon at bounding box center [255, 247] width 10 height 10
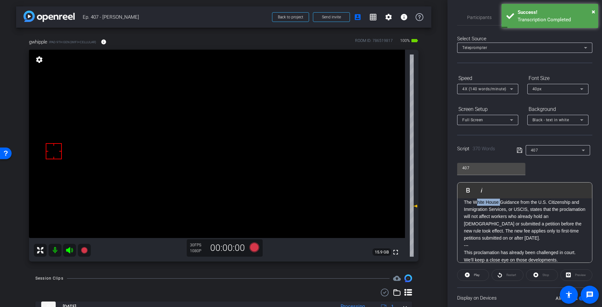
scroll to position [0, 0]
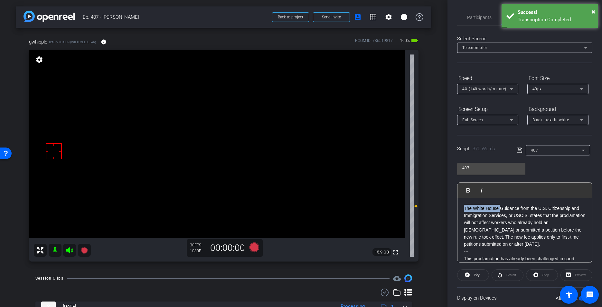
drag, startPoint x: 500, startPoint y: 202, endPoint x: 399, endPoint y: 194, distance: 101.1
click at [399, 194] on div "arrow_back Ep. 407 - [PERSON_NAME] to project Send invite account_box grid_on s…" at bounding box center [301, 153] width 602 height 307
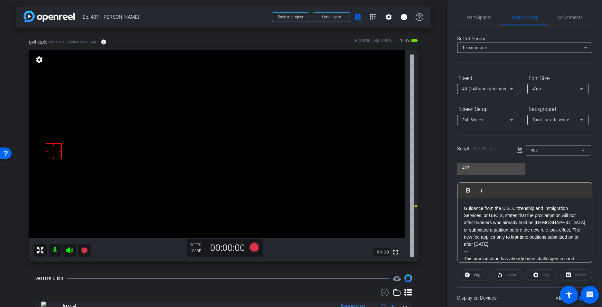
click at [518, 151] on icon at bounding box center [519, 149] width 5 height 5
click at [518, 151] on icon at bounding box center [520, 150] width 6 height 8
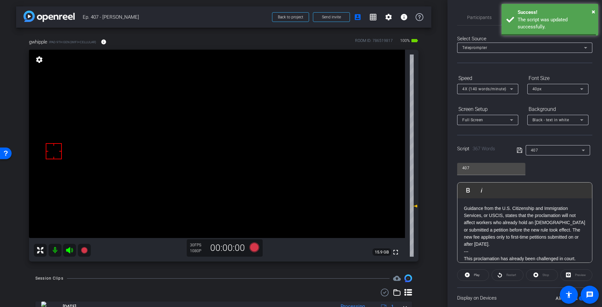
click at [517, 151] on icon at bounding box center [519, 149] width 5 height 5
click at [518, 151] on icon at bounding box center [519, 149] width 5 height 5
drag, startPoint x: 517, startPoint y: 151, endPoint x: 511, endPoint y: 156, distance: 8.7
click at [517, 150] on icon at bounding box center [520, 150] width 6 height 8
click at [477, 271] on span "Play" at bounding box center [475, 274] width 7 height 9
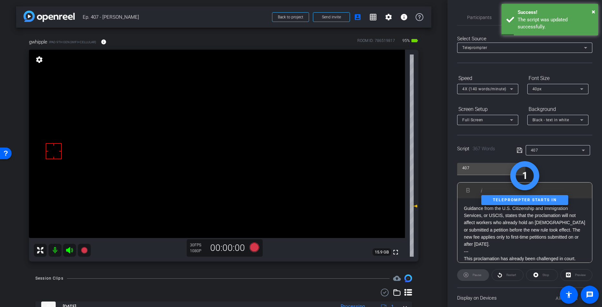
click at [545, 274] on div "Stop" at bounding box center [542, 275] width 32 height 12
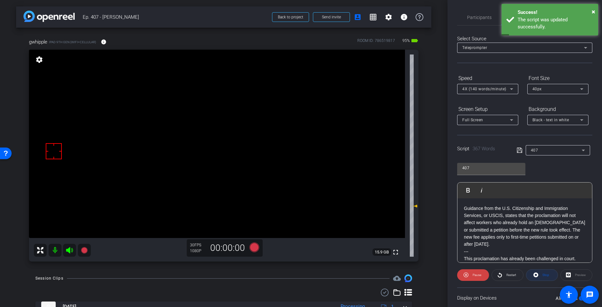
click at [545, 274] on span "Stop" at bounding box center [546, 275] width 7 height 4
click at [545, 274] on div "Stop" at bounding box center [542, 275] width 32 height 12
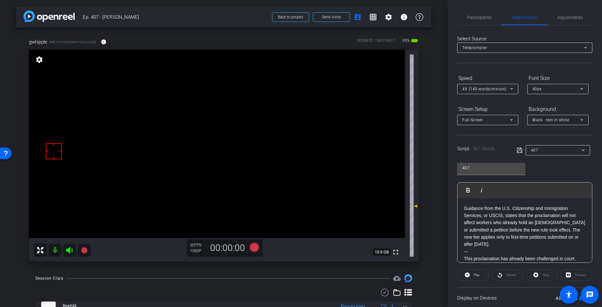
click at [519, 150] on icon at bounding box center [519, 149] width 5 height 5
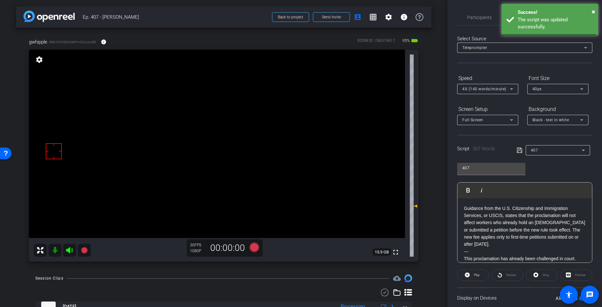
click at [519, 150] on icon at bounding box center [519, 149] width 5 height 5
click at [257, 247] on icon at bounding box center [255, 247] width 10 height 10
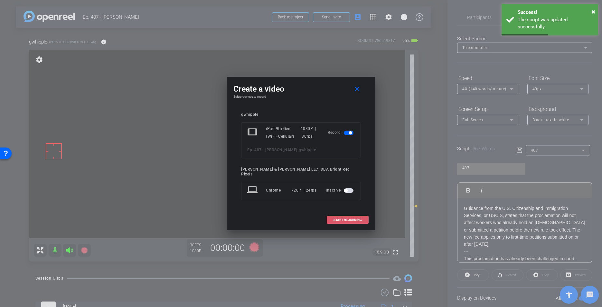
click at [353, 214] on span at bounding box center [347, 219] width 41 height 15
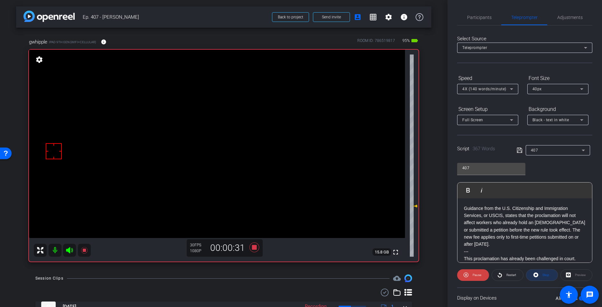
click at [543, 276] on span "Stop" at bounding box center [546, 275] width 7 height 4
click at [546, 12] on span "Adjustments" at bounding box center [569, 17] width 25 height 15
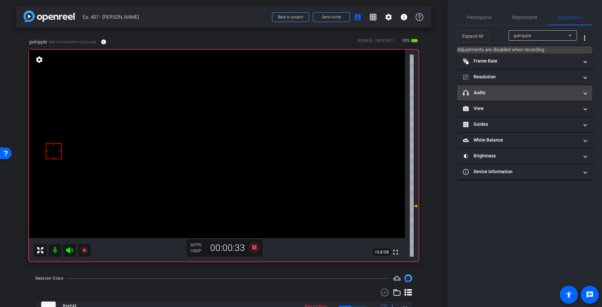
click at [505, 90] on mat-panel-title "headphone icon Audio" at bounding box center [521, 92] width 116 height 7
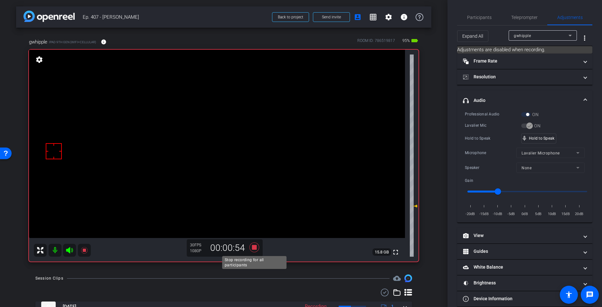
click at [255, 247] on icon at bounding box center [255, 247] width 10 height 10
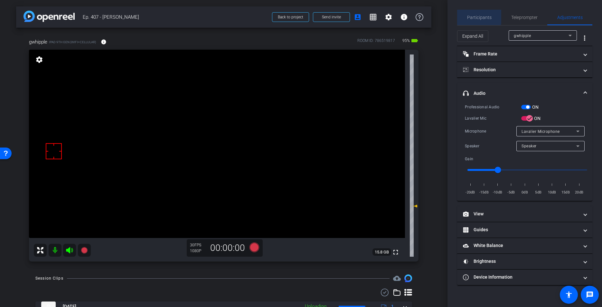
drag, startPoint x: 471, startPoint y: 17, endPoint x: 463, endPoint y: 16, distance: 7.4
click at [471, 16] on span "Participants" at bounding box center [479, 17] width 24 height 5
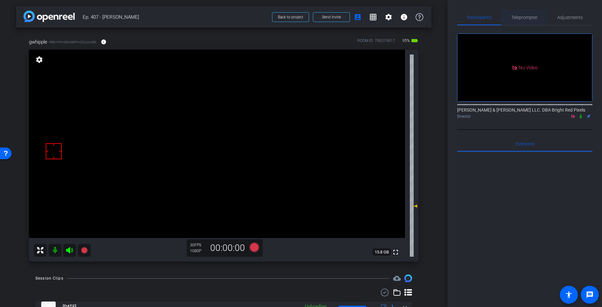
click at [519, 16] on span "Teleprompter" at bounding box center [524, 17] width 26 height 5
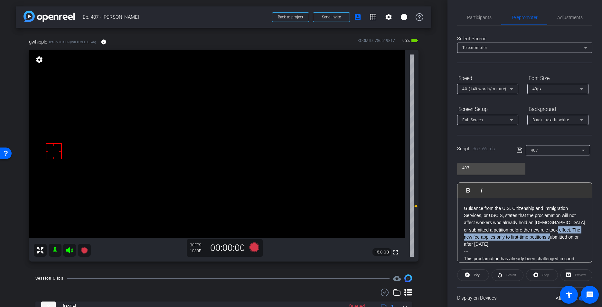
drag, startPoint x: 537, startPoint y: 240, endPoint x: 543, endPoint y: 231, distance: 11.1
click at [544, 231] on p "Guidance from the U.S. Citizenship and Immigration Services, or USCIS, states t…" at bounding box center [525, 225] width 122 height 43
drag, startPoint x: 532, startPoint y: 243, endPoint x: 542, endPoint y: 232, distance: 15.0
click at [544, 231] on p "Guidance from the U.S. Citizenship and Immigration Services, or USCIS, states t…" at bounding box center [525, 225] width 122 height 43
copy p "The new fee applies only to first-time petitions submitted on or after [DATE]."
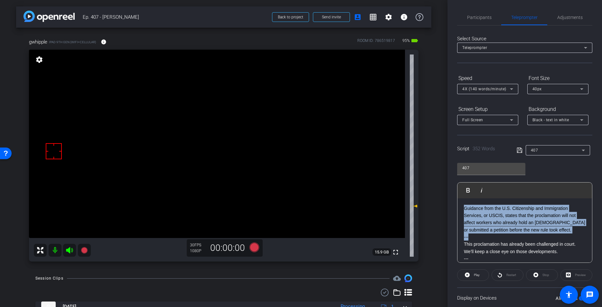
drag, startPoint x: 460, startPoint y: 213, endPoint x: 443, endPoint y: 164, distance: 52.3
click at [443, 162] on div "arrow_back Ep. 407 - [PERSON_NAME] to project Send invite account_box grid_on s…" at bounding box center [301, 153] width 602 height 307
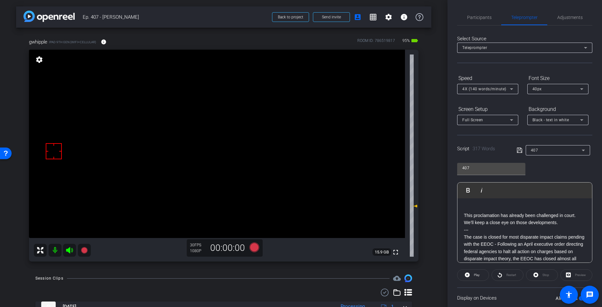
click at [464, 216] on p "This proclamation has already been challenged in court. We’ll keep a close eye …" at bounding box center [525, 219] width 122 height 14
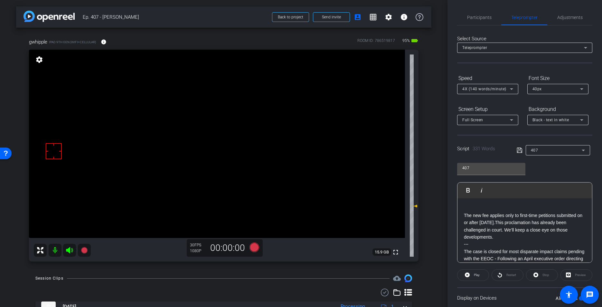
click at [465, 216] on p "The new fee applies only to first-time petitions submitted on or after [DATE].T…" at bounding box center [525, 226] width 122 height 29
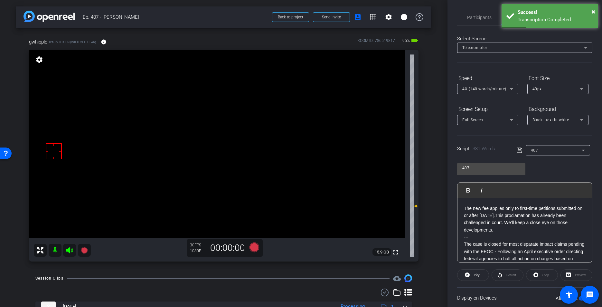
drag, startPoint x: 533, startPoint y: 212, endPoint x: 519, endPoint y: 213, distance: 14.8
click at [533, 212] on p "The new fee applies only to first-time petitions submitted on or after [DATE].T…" at bounding box center [525, 218] width 122 height 29
click at [522, 213] on p "The new fee applies only to first-time petitions submitted on or after [DATE].T…" at bounding box center [525, 218] width 122 height 29
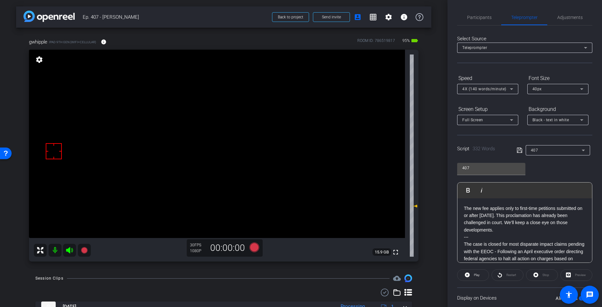
click at [520, 150] on icon at bounding box center [520, 150] width 6 height 8
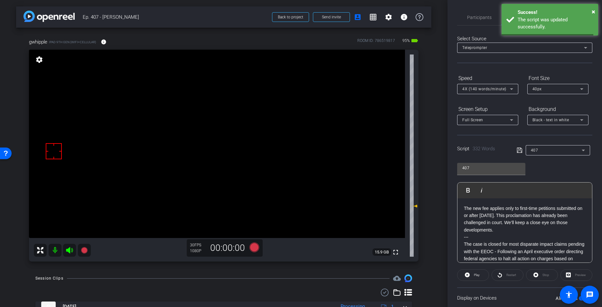
click at [520, 150] on icon at bounding box center [520, 150] width 6 height 8
drag, startPoint x: 520, startPoint y: 150, endPoint x: 462, endPoint y: 285, distance: 147.0
click at [520, 150] on icon at bounding box center [520, 150] width 6 height 8
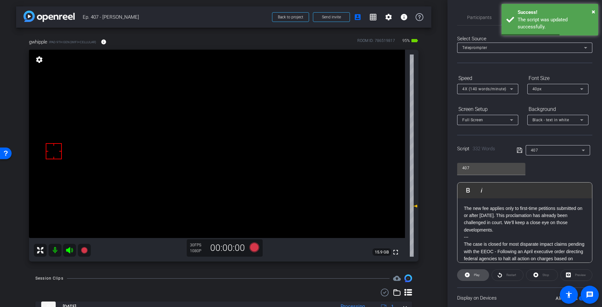
click at [470, 274] on span at bounding box center [473, 274] width 31 height 15
click at [546, 273] on span "Stop" at bounding box center [546, 275] width 7 height 4
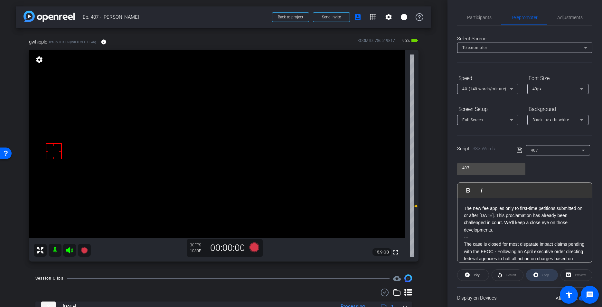
click at [546, 273] on div "Stop" at bounding box center [542, 275] width 32 height 12
click at [519, 151] on icon at bounding box center [520, 150] width 6 height 8
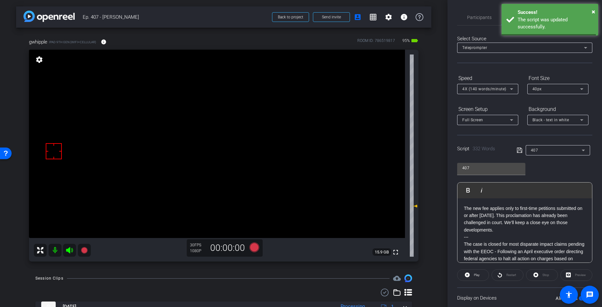
click at [519, 151] on icon at bounding box center [520, 150] width 6 height 8
click at [251, 248] on icon at bounding box center [255, 247] width 10 height 10
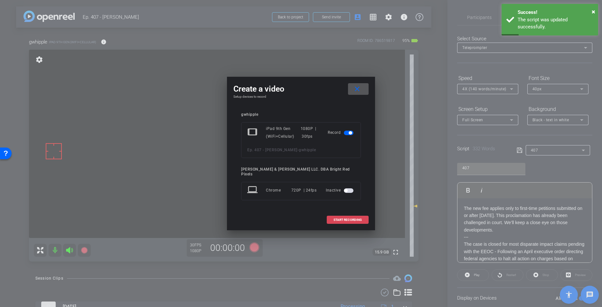
drag, startPoint x: 362, startPoint y: 217, endPoint x: 343, endPoint y: 218, distance: 18.7
click at [362, 216] on button "START RECORDING" at bounding box center [348, 219] width 42 height 8
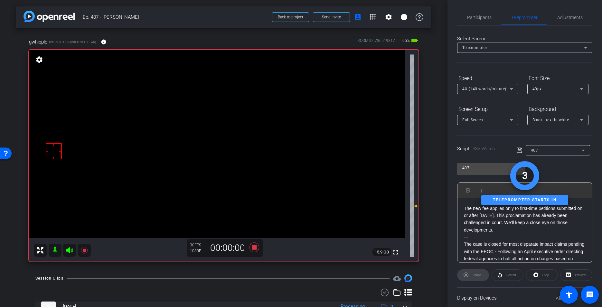
click at [189, 277] on div "Session Clips cloud_upload" at bounding box center [223, 278] width 377 height 8
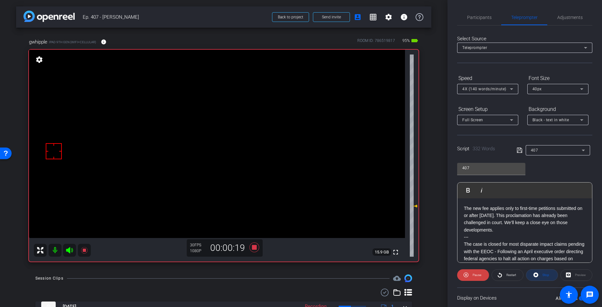
click at [538, 275] on span at bounding box center [541, 274] width 31 height 15
click at [546, 13] on span "Adjustments" at bounding box center [569, 17] width 25 height 15
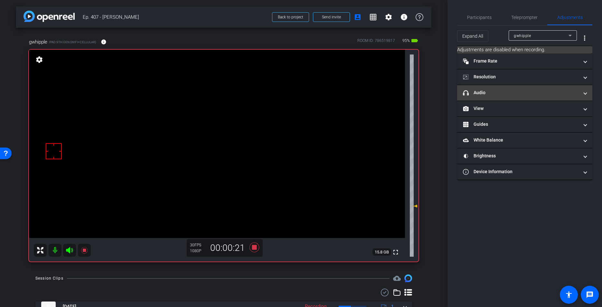
click at [495, 93] on mat-panel-title "headphone icon Audio" at bounding box center [521, 92] width 116 height 7
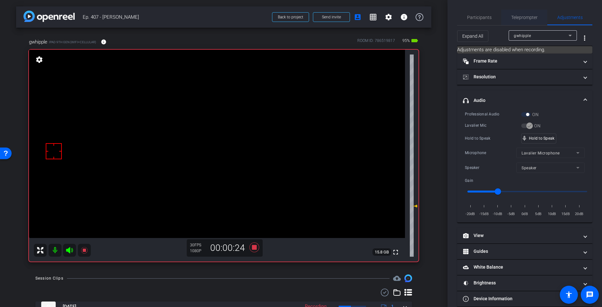
click at [519, 15] on span "Teleprompter" at bounding box center [524, 17] width 26 height 5
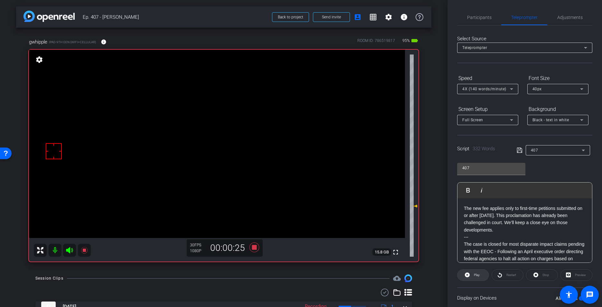
click at [477, 278] on span "Play" at bounding box center [475, 274] width 7 height 9
click at [537, 273] on icon at bounding box center [535, 274] width 5 height 5
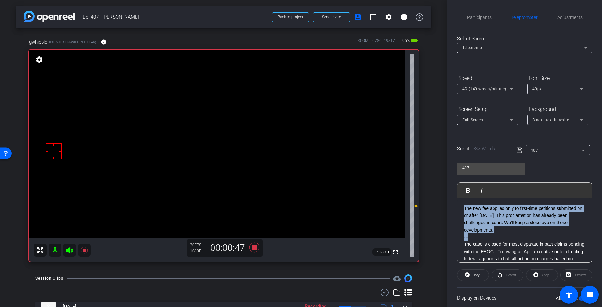
drag, startPoint x: 473, startPoint y: 237, endPoint x: 465, endPoint y: 213, distance: 25.7
click at [457, 187] on div "Play Play from this location Play Selected Play and display the selected text o…" at bounding box center [524, 222] width 135 height 80
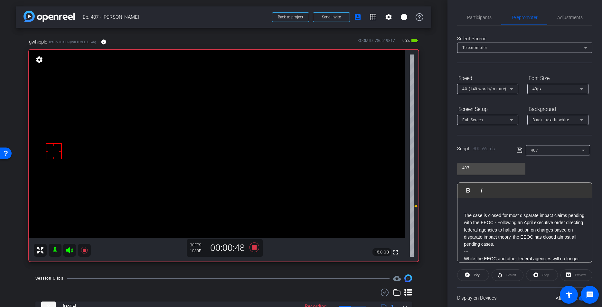
click at [464, 216] on p "The case is closed for most disparate impact claims pending with the EEOC - Fol…" at bounding box center [525, 230] width 122 height 36
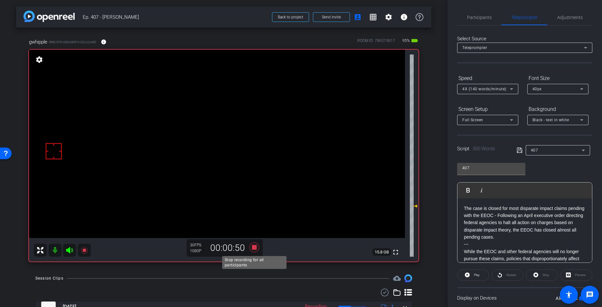
click at [252, 248] on icon at bounding box center [255, 247] width 10 height 10
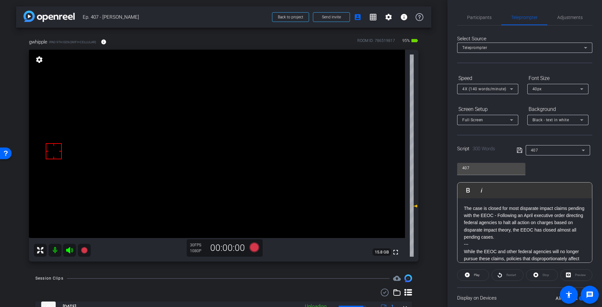
click at [519, 151] on icon at bounding box center [520, 150] width 6 height 8
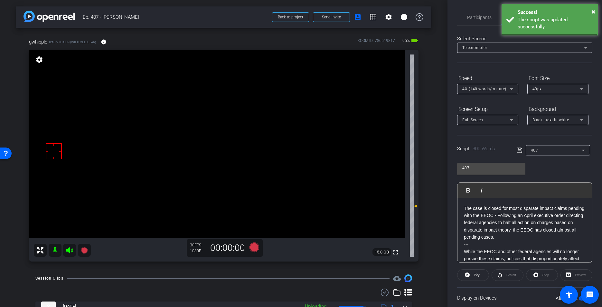
click at [519, 151] on icon at bounding box center [520, 150] width 6 height 8
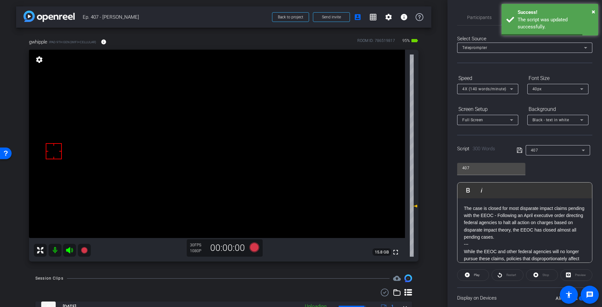
click at [518, 150] on icon at bounding box center [520, 150] width 6 height 8
click at [477, 274] on span "Play" at bounding box center [477, 275] width 6 height 4
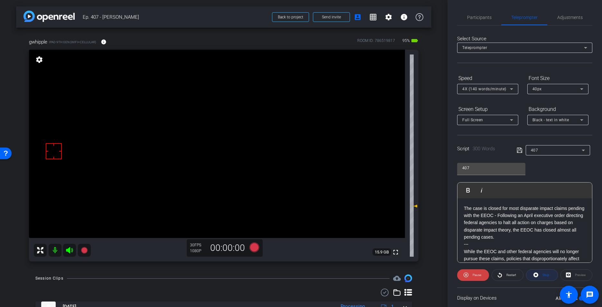
click at [543, 275] on span "Stop" at bounding box center [546, 275] width 7 height 4
click at [543, 275] on div "Stop" at bounding box center [542, 275] width 32 height 12
click at [520, 151] on icon at bounding box center [520, 150] width 6 height 8
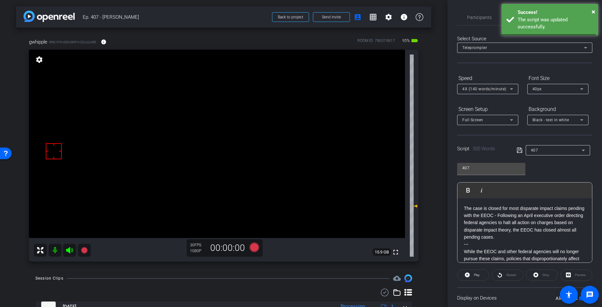
click at [520, 150] on icon at bounding box center [520, 150] width 6 height 8
drag, startPoint x: 520, startPoint y: 150, endPoint x: 505, endPoint y: 151, distance: 14.8
click at [521, 150] on icon at bounding box center [520, 150] width 6 height 8
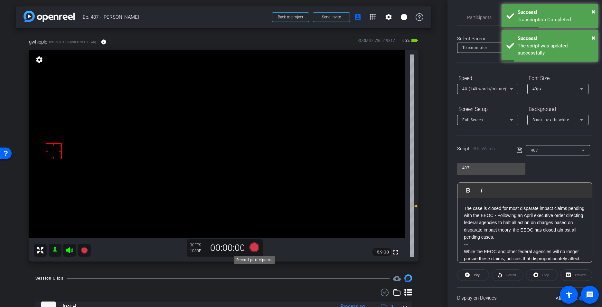
click at [256, 249] on icon at bounding box center [255, 247] width 10 height 10
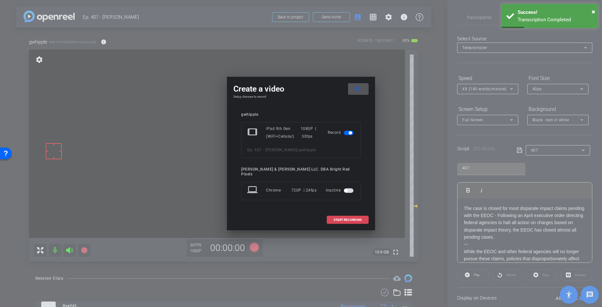
click at [355, 213] on span at bounding box center [347, 219] width 41 height 15
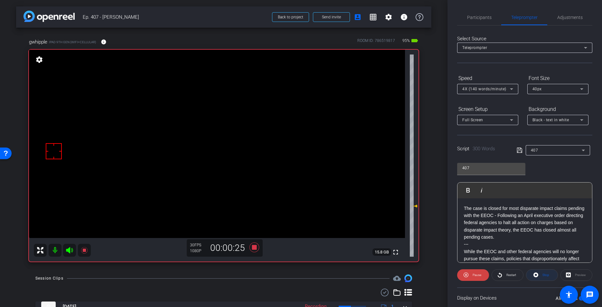
click at [546, 274] on span "Stop" at bounding box center [546, 275] width 7 height 4
click at [254, 247] on icon at bounding box center [255, 247] width 10 height 10
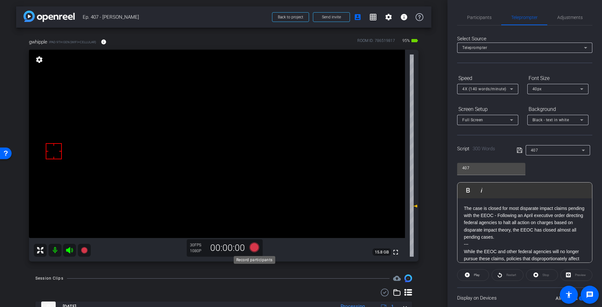
click at [253, 248] on icon at bounding box center [255, 247] width 10 height 10
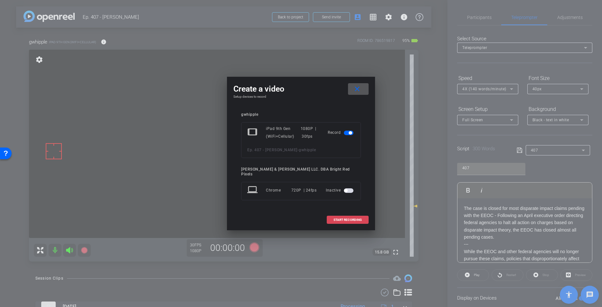
click at [349, 218] on span "START RECORDING" at bounding box center [348, 219] width 28 height 3
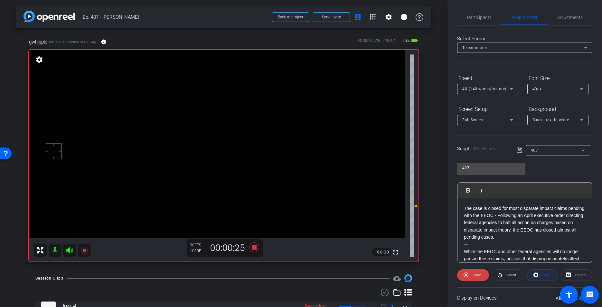
click at [545, 276] on span "Stop" at bounding box center [546, 275] width 7 height 4
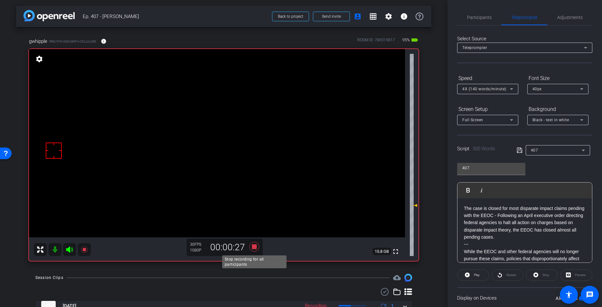
click at [255, 247] on icon at bounding box center [255, 246] width 10 height 10
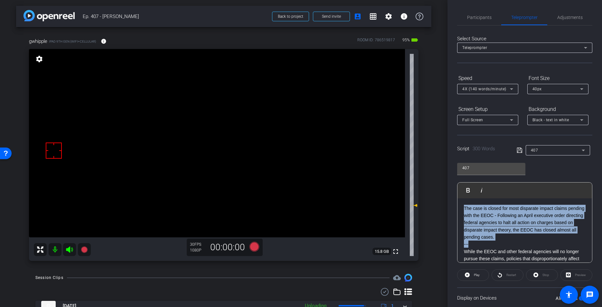
click at [450, 168] on div "Participants Teleprompter Adjustments [PERSON_NAME] & [PERSON_NAME] LLC. DBA Br…" at bounding box center [525, 153] width 155 height 307
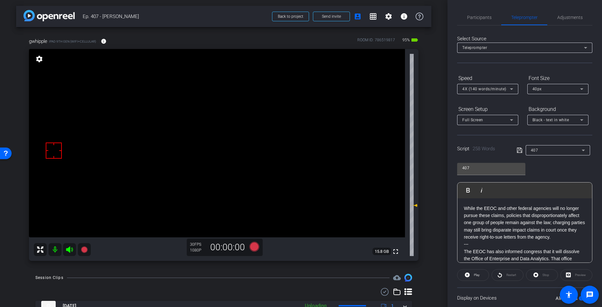
click at [521, 149] on icon at bounding box center [520, 150] width 6 height 8
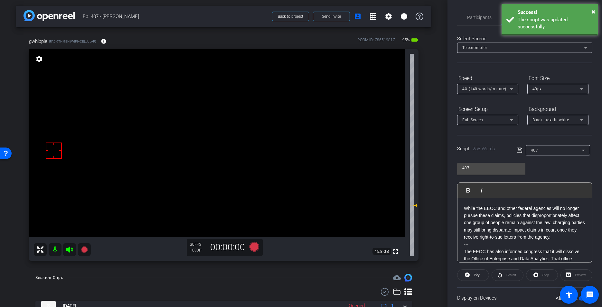
click at [521, 149] on icon at bounding box center [520, 150] width 6 height 8
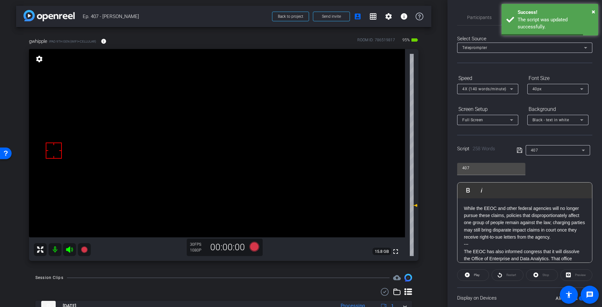
click at [521, 149] on icon at bounding box center [520, 150] width 6 height 8
click at [471, 275] on span at bounding box center [473, 274] width 31 height 15
click at [546, 274] on span "Stop" at bounding box center [546, 275] width 7 height 4
click at [546, 274] on div "Stop" at bounding box center [542, 275] width 32 height 12
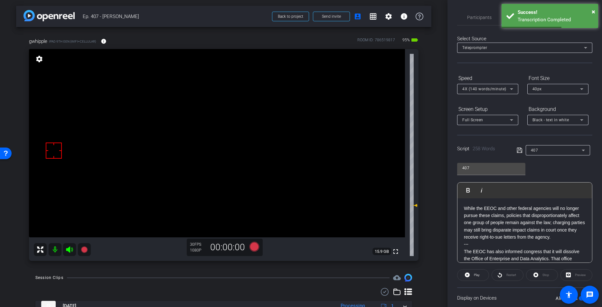
click at [519, 150] on icon at bounding box center [519, 149] width 5 height 5
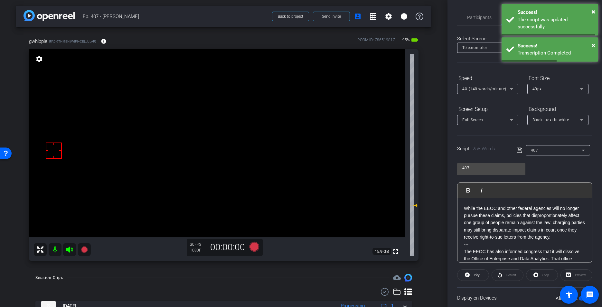
click at [519, 150] on icon at bounding box center [519, 149] width 5 height 5
click at [518, 150] on icon at bounding box center [519, 149] width 5 height 5
click at [255, 245] on icon at bounding box center [255, 246] width 10 height 10
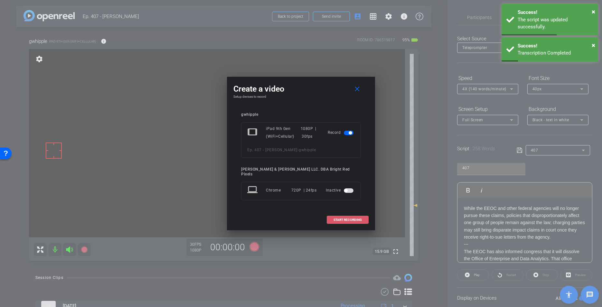
drag, startPoint x: 345, startPoint y: 216, endPoint x: 354, endPoint y: 215, distance: 8.4
click at [345, 218] on span "START RECORDING" at bounding box center [348, 219] width 28 height 3
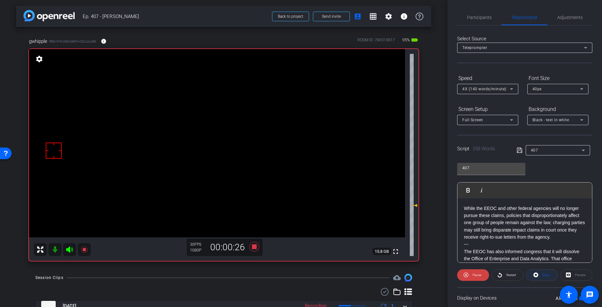
click at [538, 273] on button "Stop" at bounding box center [542, 275] width 32 height 12
drag, startPoint x: 569, startPoint y: 17, endPoint x: 566, endPoint y: 21, distance: 4.4
click at [546, 18] on span "Adjustments" at bounding box center [569, 17] width 25 height 5
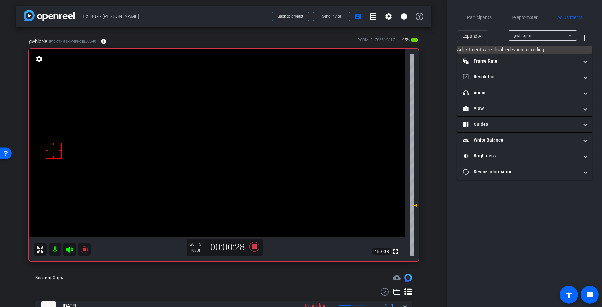
drag, startPoint x: 526, startPoint y: 91, endPoint x: 544, endPoint y: 137, distance: 49.6
click at [526, 91] on mat-panel-title "headphone icon Audio" at bounding box center [521, 92] width 116 height 7
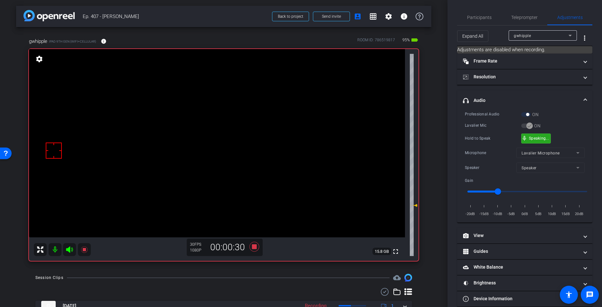
click at [538, 140] on div "mic_none Speaking..." at bounding box center [536, 138] width 29 height 9
click at [528, 15] on span "Teleprompter" at bounding box center [524, 17] width 26 height 5
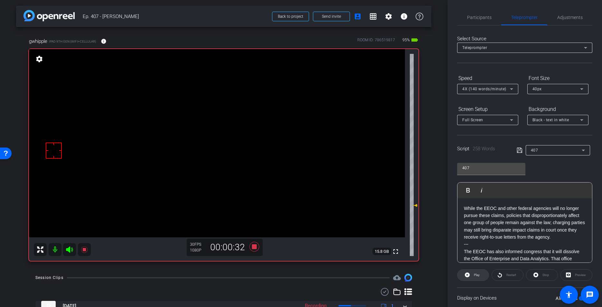
click at [481, 275] on span at bounding box center [473, 274] width 31 height 15
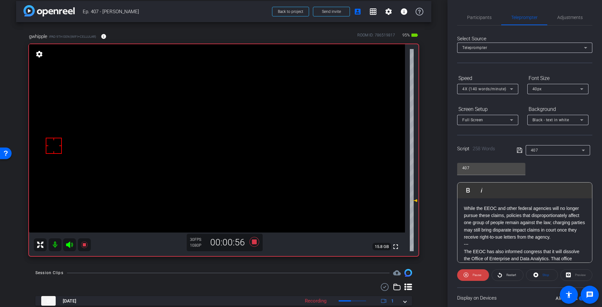
scroll to position [0, 0]
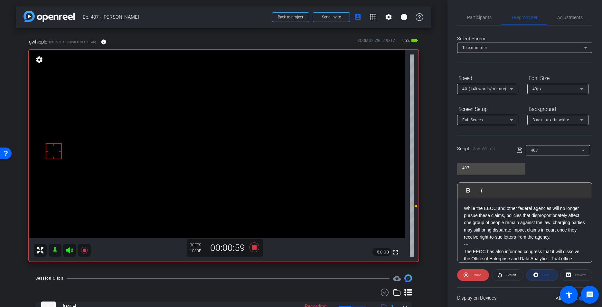
click at [546, 275] on span at bounding box center [541, 274] width 31 height 15
drag, startPoint x: 570, startPoint y: 18, endPoint x: 561, endPoint y: 22, distance: 10.0
click at [546, 19] on span "Adjustments" at bounding box center [569, 17] width 25 height 5
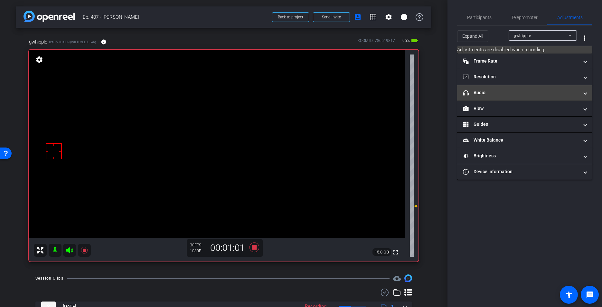
click at [496, 94] on mat-panel-title "headphone icon Audio" at bounding box center [521, 92] width 116 height 7
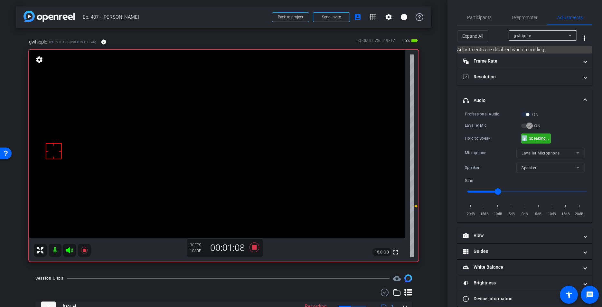
drag, startPoint x: 526, startPoint y: 137, endPoint x: 534, endPoint y: 134, distance: 9.2
click at [534, 134] on div "mic_none Speaking..." at bounding box center [536, 138] width 29 height 9
click at [256, 248] on icon at bounding box center [255, 247] width 10 height 10
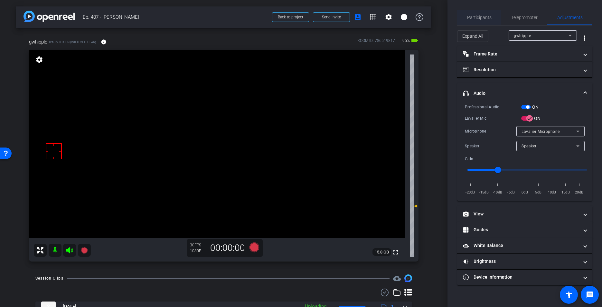
click at [467, 22] on span "Participants" at bounding box center [479, 17] width 24 height 15
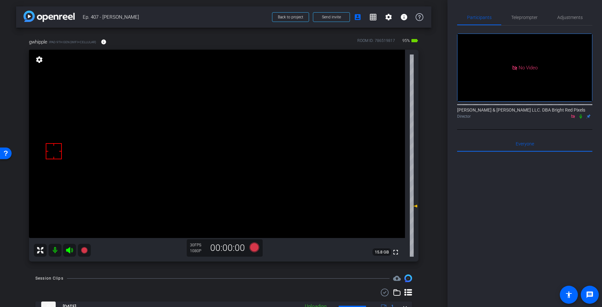
drag, startPoint x: 523, startPoint y: 17, endPoint x: 501, endPoint y: 100, distance: 85.6
click at [523, 17] on span "Teleprompter" at bounding box center [524, 17] width 26 height 5
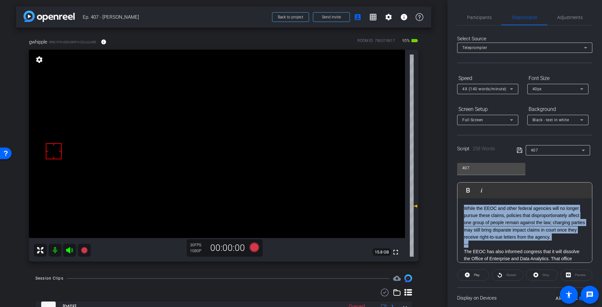
drag, startPoint x: 477, startPoint y: 244, endPoint x: 456, endPoint y: 179, distance: 68.2
click at [455, 178] on div "Participants Teleprompter Adjustments [PERSON_NAME] & [PERSON_NAME] LLC. DBA Br…" at bounding box center [525, 153] width 155 height 307
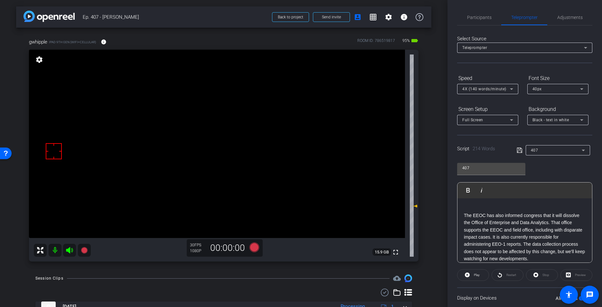
click at [464, 215] on p "The EEOC has also informed congress that it will dissolve the Office of Enterpr…" at bounding box center [525, 237] width 122 height 51
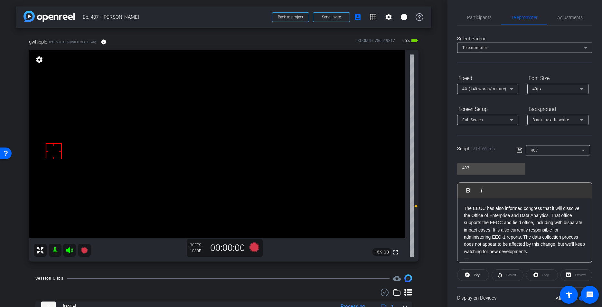
click at [519, 150] on icon at bounding box center [520, 150] width 6 height 8
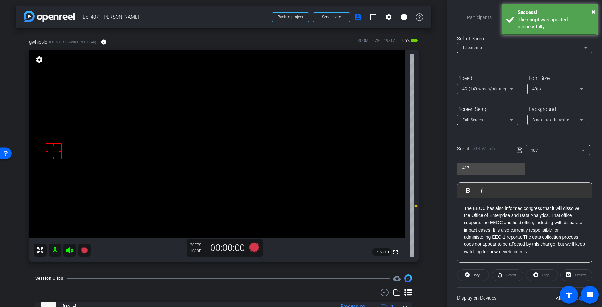
click at [519, 150] on icon at bounding box center [520, 150] width 6 height 8
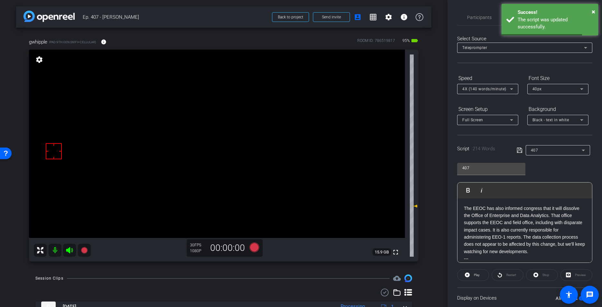
click at [519, 150] on icon at bounding box center [520, 150] width 6 height 8
click at [478, 274] on span "Play" at bounding box center [477, 275] width 6 height 4
click at [544, 277] on span "Stop" at bounding box center [545, 274] width 8 height 9
click at [517, 150] on icon at bounding box center [519, 149] width 5 height 5
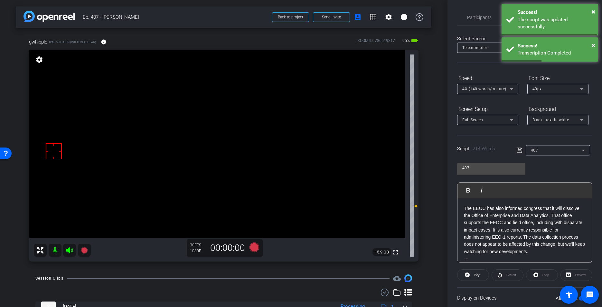
click at [517, 150] on icon at bounding box center [519, 149] width 5 height 5
click at [517, 150] on icon at bounding box center [520, 150] width 6 height 8
drag, startPoint x: 518, startPoint y: 150, endPoint x: 301, endPoint y: 156, distance: 216.4
click at [518, 150] on icon at bounding box center [520, 150] width 6 height 8
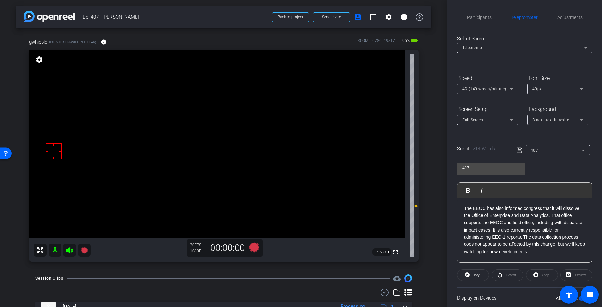
click at [198, 273] on div "arrow_back Ep. 407 - [PERSON_NAME] to project Send invite account_box grid_on s…" at bounding box center [224, 153] width 448 height 307
click at [252, 247] on icon at bounding box center [255, 247] width 10 height 10
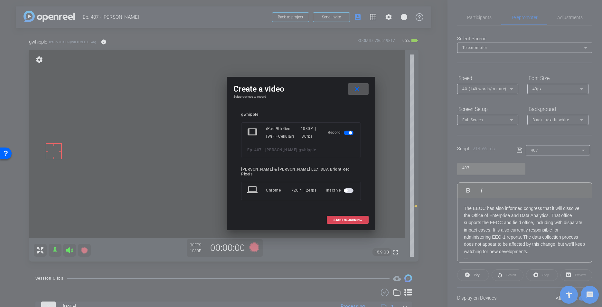
click at [349, 218] on span "START RECORDING" at bounding box center [348, 219] width 28 height 3
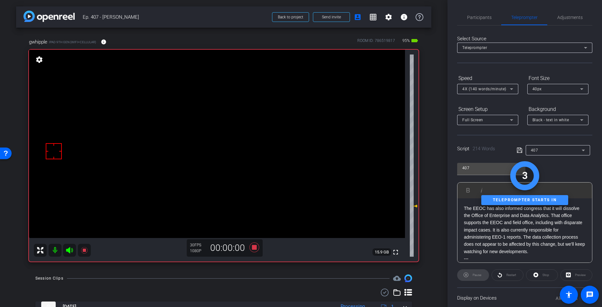
click at [229, 279] on div "Session Clips cloud_upload" at bounding box center [223, 278] width 377 height 8
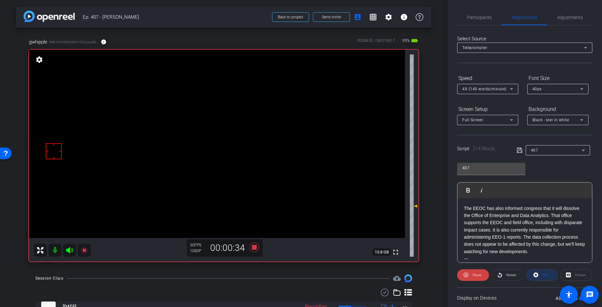
click at [545, 276] on span "Stop" at bounding box center [546, 275] width 7 height 4
click at [254, 247] on icon at bounding box center [255, 247] width 10 height 10
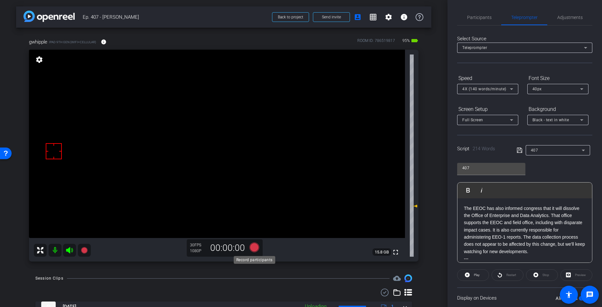
click at [258, 246] on icon at bounding box center [255, 247] width 10 height 10
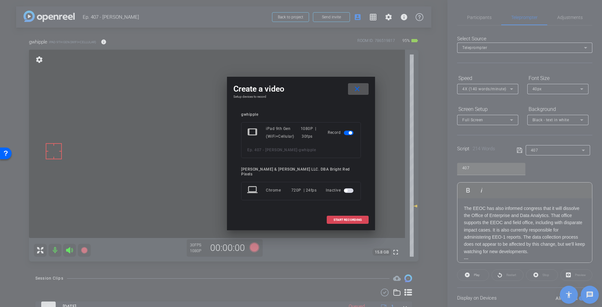
click at [327, 217] on span at bounding box center [347, 219] width 41 height 15
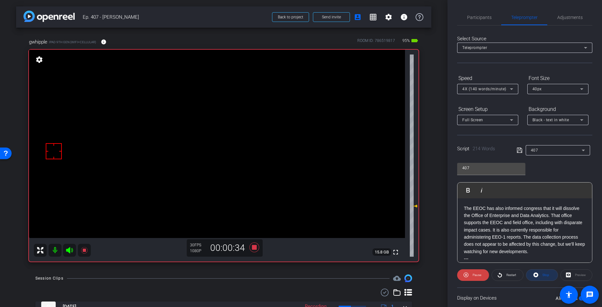
click at [542, 273] on span "Stop" at bounding box center [545, 274] width 8 height 9
click at [255, 247] on icon at bounding box center [255, 247] width 10 height 10
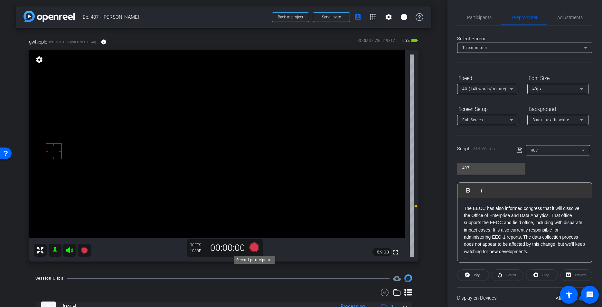
click at [255, 247] on icon at bounding box center [255, 247] width 10 height 10
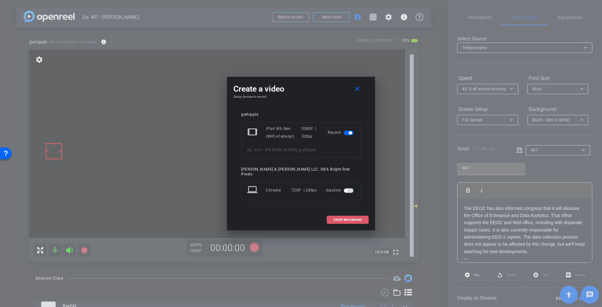
click at [353, 212] on span at bounding box center [347, 219] width 41 height 15
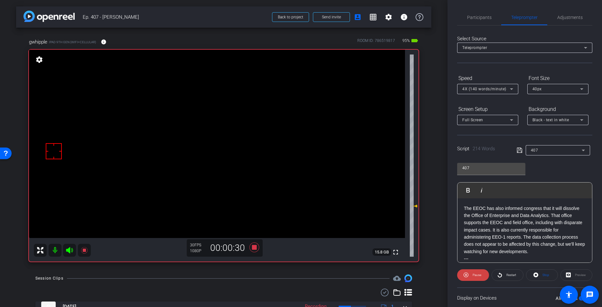
click at [259, 274] on div "Session Clips cloud_upload" at bounding box center [223, 278] width 377 height 8
click at [255, 247] on icon at bounding box center [255, 247] width 10 height 10
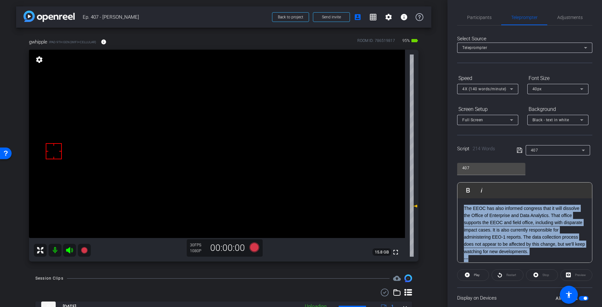
drag, startPoint x: 472, startPoint y: 259, endPoint x: 461, endPoint y: 190, distance: 69.0
click at [461, 188] on div "Play Play from this location Play Selected Play and display the selected text o…" at bounding box center [524, 222] width 135 height 80
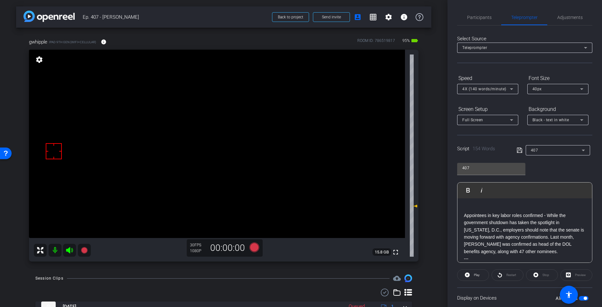
click at [465, 216] on p "Appointees in key labor roles confirmed - While the government shutdown has tak…" at bounding box center [525, 233] width 122 height 43
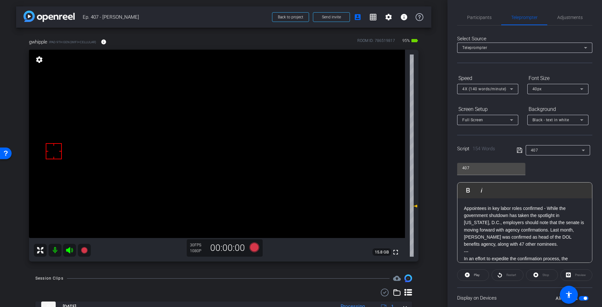
click at [517, 150] on icon at bounding box center [520, 150] width 6 height 8
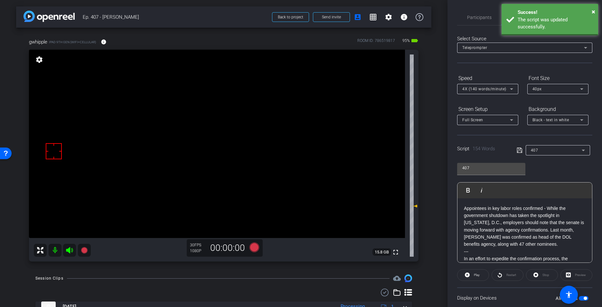
click at [517, 150] on icon at bounding box center [520, 150] width 6 height 8
click at [517, 150] on icon at bounding box center [519, 149] width 5 height 5
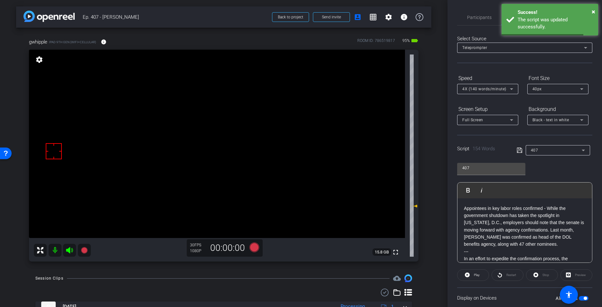
click at [517, 150] on icon at bounding box center [519, 149] width 5 height 5
click at [473, 275] on span "Play" at bounding box center [475, 274] width 7 height 9
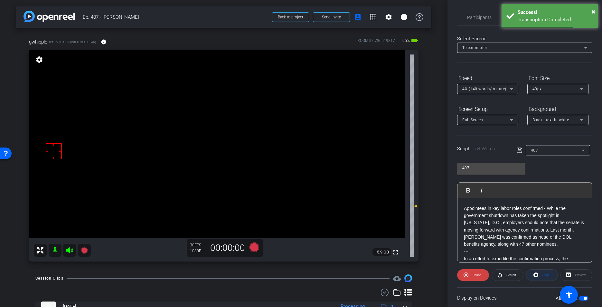
click at [544, 273] on span "Stop" at bounding box center [546, 275] width 7 height 4
click at [544, 273] on div "Stop" at bounding box center [542, 275] width 32 height 12
click at [545, 273] on div "Stop" at bounding box center [542, 275] width 32 height 12
click at [519, 151] on icon at bounding box center [520, 150] width 6 height 8
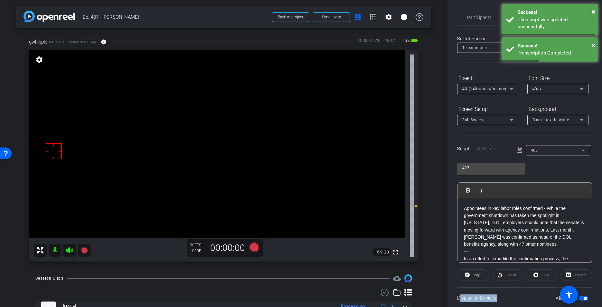
click at [519, 151] on icon at bounding box center [520, 150] width 6 height 8
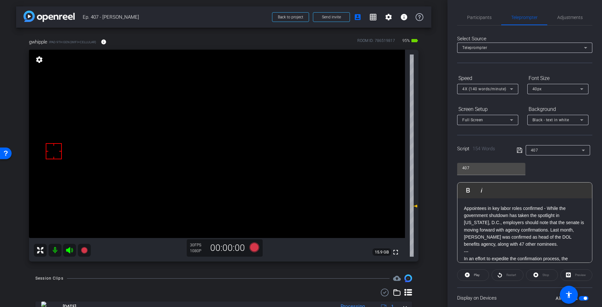
click at [172, 267] on div "arrow_back Ep. 407 - [PERSON_NAME] to project Send invite account_box grid_on s…" at bounding box center [224, 153] width 448 height 307
drag, startPoint x: 245, startPoint y: 280, endPoint x: 252, endPoint y: 243, distance: 37.6
click at [245, 279] on div "Session Clips cloud_upload" at bounding box center [223, 278] width 377 height 8
click at [253, 247] on icon at bounding box center [255, 247] width 10 height 10
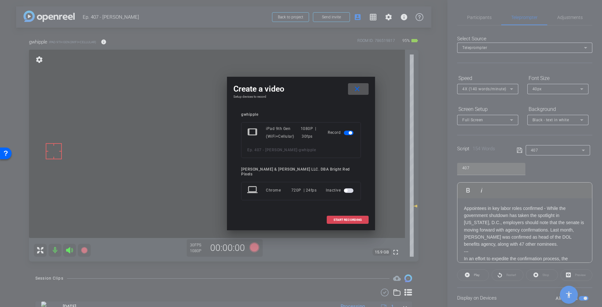
click at [345, 218] on span "START RECORDING" at bounding box center [348, 219] width 28 height 3
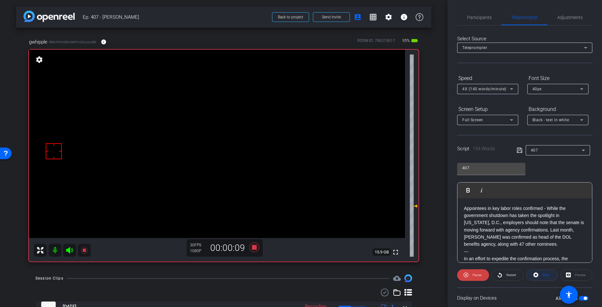
click at [536, 275] on icon at bounding box center [535, 274] width 5 height 8
click at [252, 247] on icon at bounding box center [255, 247] width 10 height 10
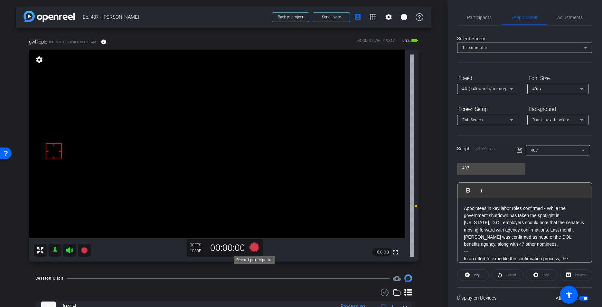
scroll to position [0, 0]
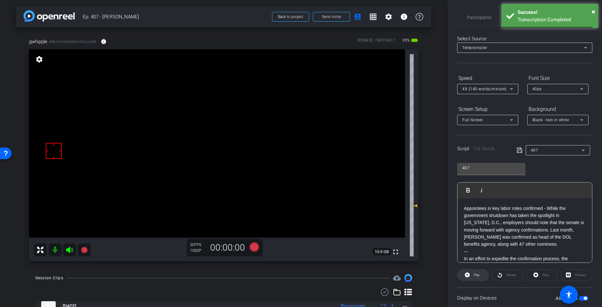
click at [478, 273] on span "Play" at bounding box center [477, 275] width 6 height 4
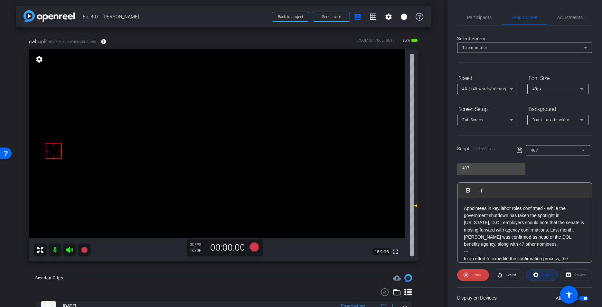
click at [546, 274] on span "Stop" at bounding box center [546, 275] width 7 height 4
click at [239, 266] on div "gwhipple iPad 9th Gen (WiFi+Cellular) info ROOM ID: 786519817 95% battery_std f…" at bounding box center [223, 147] width 415 height 240
click at [255, 249] on icon at bounding box center [255, 247] width 10 height 10
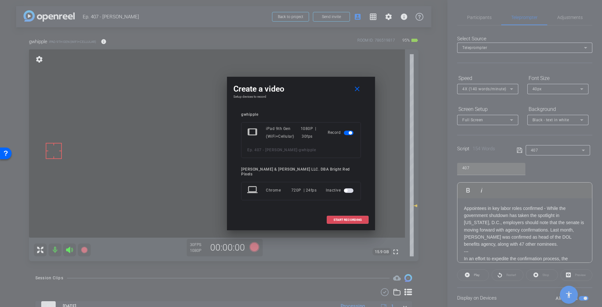
drag, startPoint x: 330, startPoint y: 219, endPoint x: 320, endPoint y: 223, distance: 10.4
click at [330, 219] on span at bounding box center [347, 219] width 41 height 15
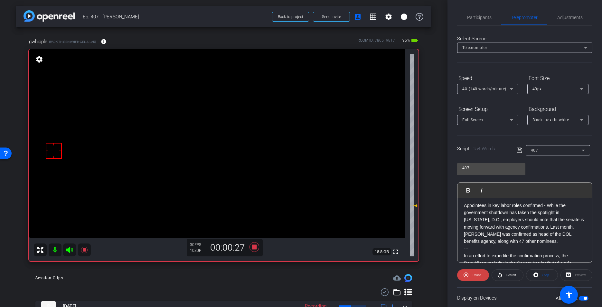
scroll to position [0, 0]
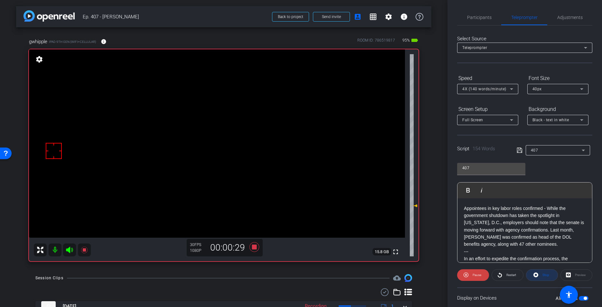
click at [539, 275] on span at bounding box center [541, 274] width 31 height 15
click at [254, 248] on icon at bounding box center [255, 247] width 10 height 10
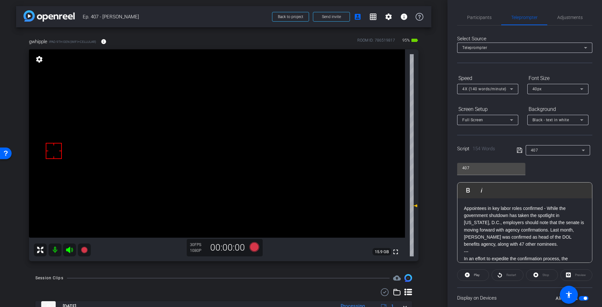
click at [235, 272] on div "arrow_back Ep. 407 - [PERSON_NAME] to project Send invite account_box grid_on s…" at bounding box center [224, 153] width 448 height 307
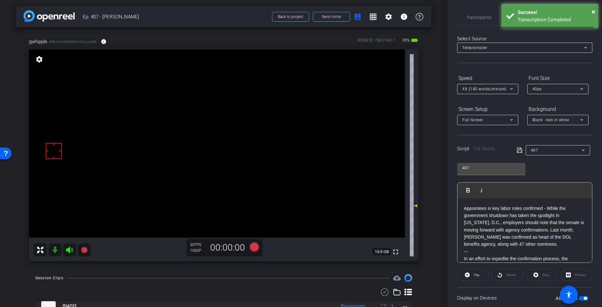
click at [232, 269] on div "arrow_back Ep. 407 - [PERSON_NAME] to project Send invite account_box grid_on s…" at bounding box center [224, 153] width 448 height 307
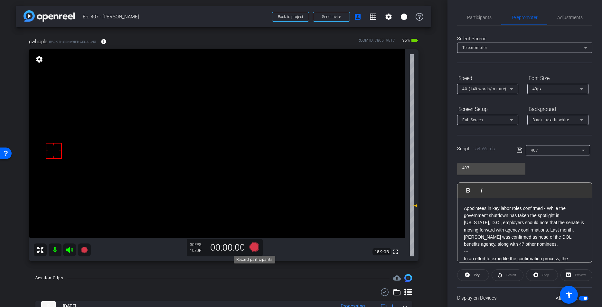
click at [254, 247] on icon at bounding box center [255, 247] width 10 height 10
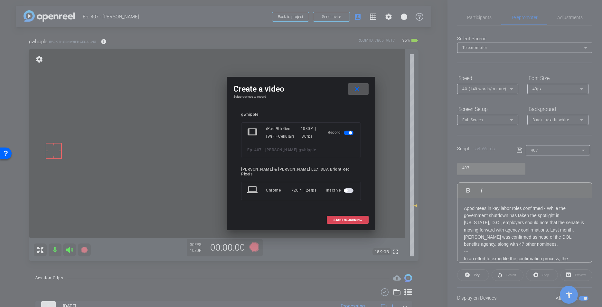
click at [334, 218] on span "START RECORDING" at bounding box center [348, 219] width 28 height 3
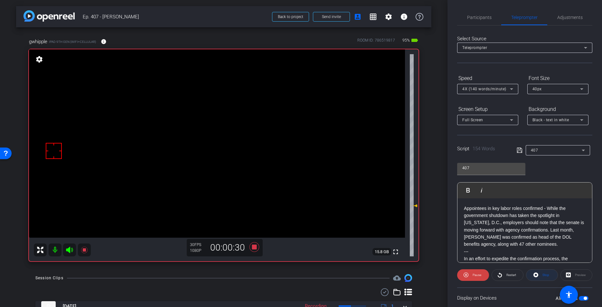
click at [540, 273] on span at bounding box center [541, 274] width 31 height 15
click at [256, 244] on icon at bounding box center [254, 247] width 15 height 12
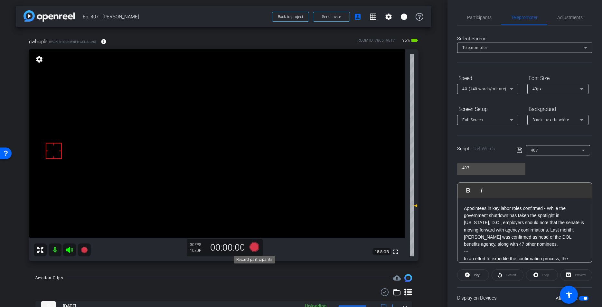
click at [256, 245] on icon at bounding box center [255, 247] width 10 height 10
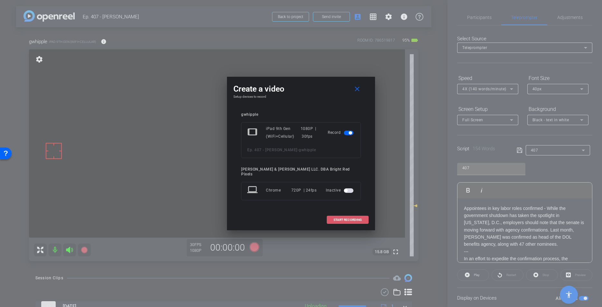
click at [336, 219] on span "START RECORDING" at bounding box center [348, 219] width 28 height 3
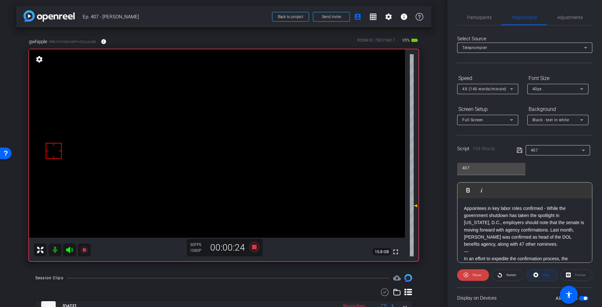
click at [538, 273] on icon at bounding box center [535, 274] width 5 height 8
click at [255, 246] on icon at bounding box center [255, 247] width 10 height 10
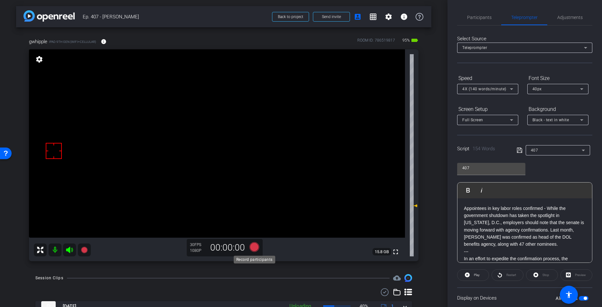
click at [253, 248] on icon at bounding box center [255, 247] width 10 height 10
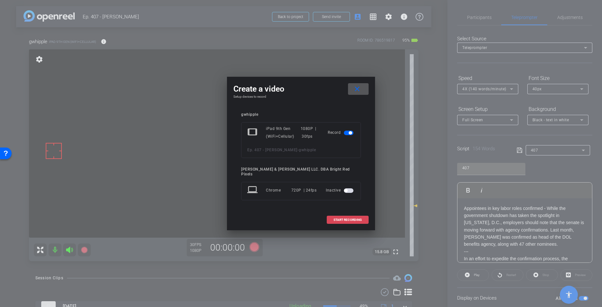
click at [358, 219] on span at bounding box center [347, 219] width 41 height 15
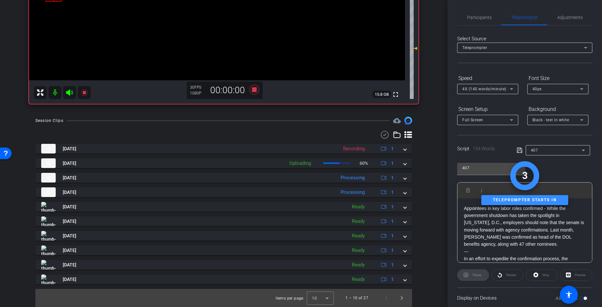
scroll to position [156, 0]
click at [410, 298] on div "Items per page: 10 1 – 10 of 27" at bounding box center [223, 298] width 377 height 18
click at [404, 299] on span "Next page" at bounding box center [401, 298] width 15 height 15
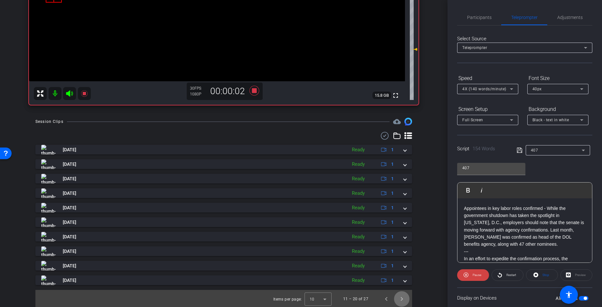
click at [402, 299] on span "Next page" at bounding box center [401, 298] width 15 height 15
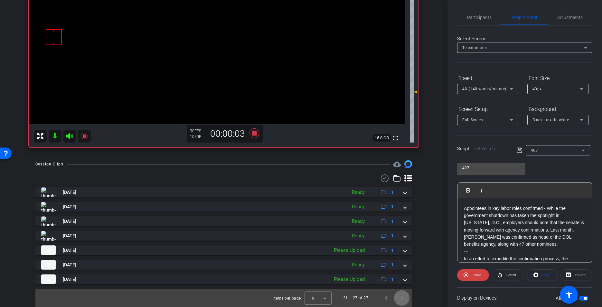
click at [403, 299] on span "Next page" at bounding box center [401, 297] width 15 height 15
click at [383, 299] on span "Previous page" at bounding box center [386, 297] width 15 height 15
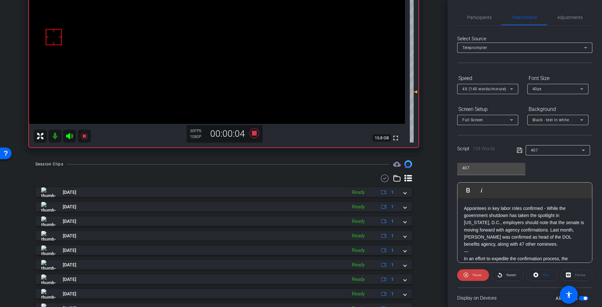
click at [384, 299] on div "[DATE] Ready 1 [DATE] Ready 1 [DATE] Ready 1 [DATE] Ready 1 [DATE] Ready 1 [DAT…" at bounding box center [223, 257] width 377 height 140
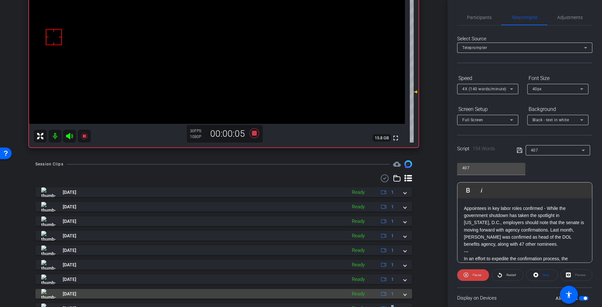
scroll to position [157, 0]
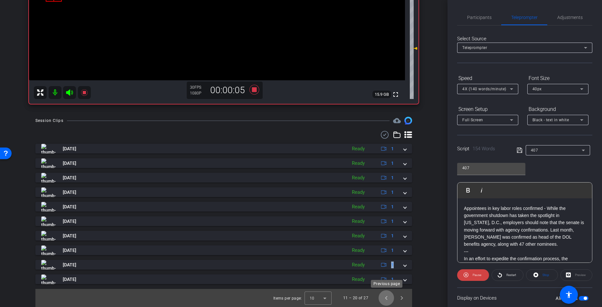
click at [383, 297] on span "Previous page" at bounding box center [386, 297] width 15 height 15
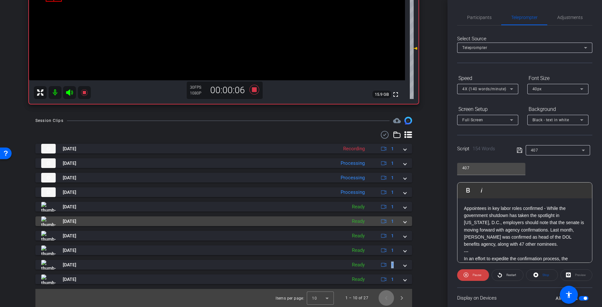
scroll to position [29, 0]
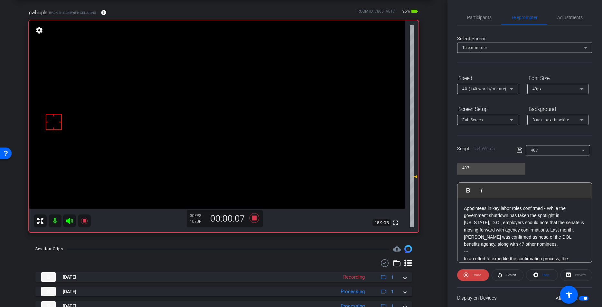
click at [280, 238] on div "arrow_back Ep. 407 - [PERSON_NAME] to project Send invite account_box grid_on s…" at bounding box center [224, 124] width 448 height 307
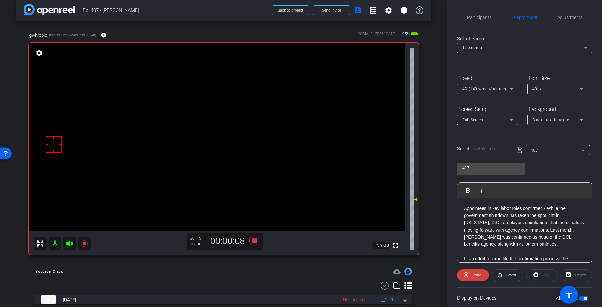
scroll to position [6, 0]
click at [545, 274] on span "Stop" at bounding box center [546, 275] width 7 height 4
click at [255, 242] on icon at bounding box center [255, 241] width 10 height 10
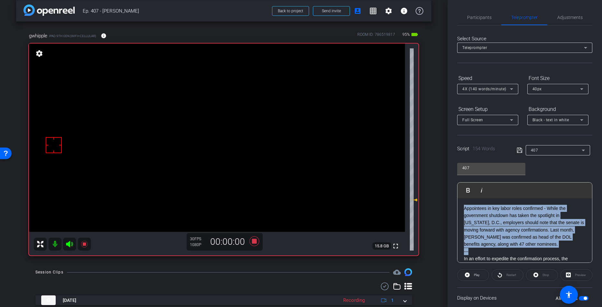
drag, startPoint x: 458, startPoint y: 219, endPoint x: 446, endPoint y: 180, distance: 40.7
click at [445, 175] on div "arrow_back Ep. 407 - [PERSON_NAME] to project Send invite account_box grid_on s…" at bounding box center [301, 153] width 602 height 307
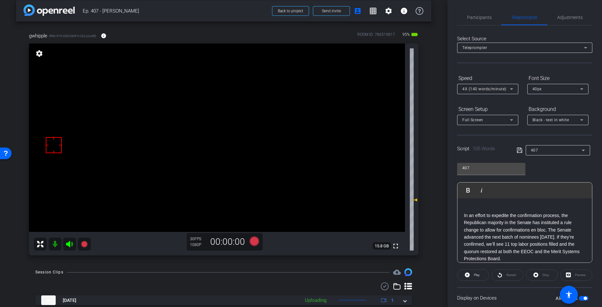
click at [463, 216] on div "In an effort to expedite the confirmation process, the Republican majority in t…" at bounding box center [525, 258] width 135 height 121
click at [519, 149] on icon at bounding box center [519, 149] width 5 height 5
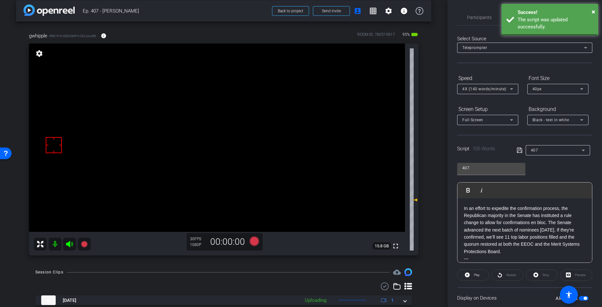
click at [519, 149] on icon at bounding box center [519, 149] width 5 height 5
click at [519, 149] on icon at bounding box center [520, 150] width 6 height 8
click at [520, 148] on icon at bounding box center [519, 149] width 5 height 5
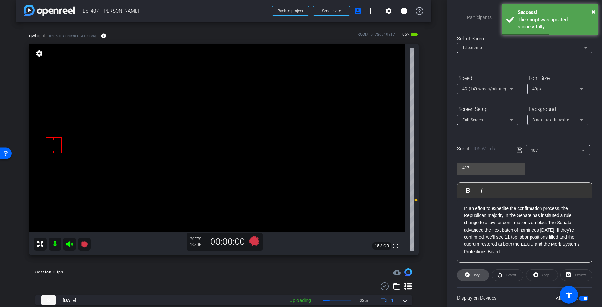
click at [477, 276] on span "Play" at bounding box center [477, 275] width 6 height 4
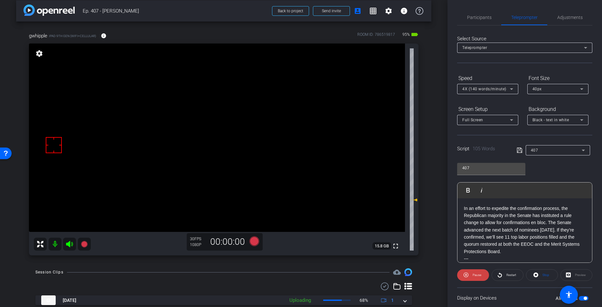
click at [546, 274] on div "Stop" at bounding box center [542, 275] width 32 height 12
click at [546, 274] on span at bounding box center [541, 274] width 31 height 15
drag, startPoint x: 549, startPoint y: 274, endPoint x: 548, endPoint y: 263, distance: 11.0
click at [546, 274] on span at bounding box center [541, 274] width 31 height 15
click at [522, 147] on icon at bounding box center [520, 150] width 6 height 8
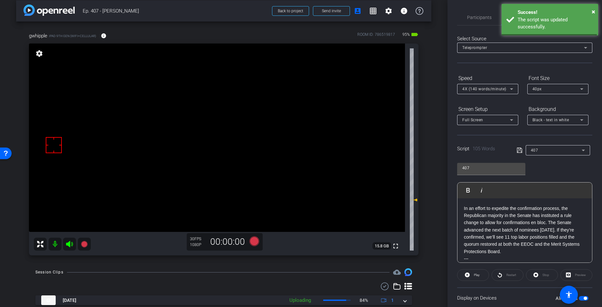
click at [522, 147] on icon at bounding box center [520, 150] width 6 height 8
click at [521, 147] on icon at bounding box center [520, 150] width 6 height 8
click at [253, 242] on icon at bounding box center [255, 241] width 10 height 10
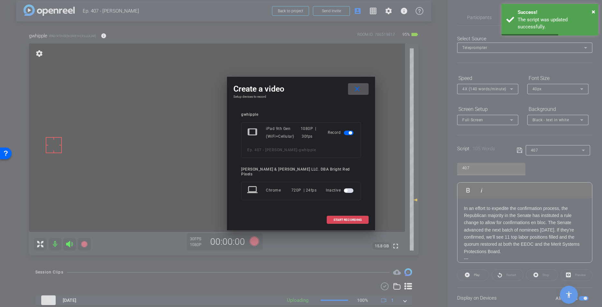
click at [344, 218] on span "START RECORDING" at bounding box center [348, 219] width 28 height 3
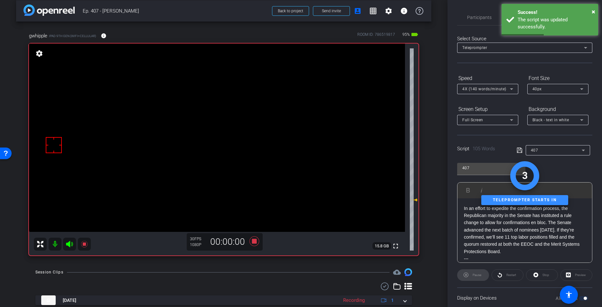
click at [189, 271] on div "Session Clips cloud_upload" at bounding box center [223, 272] width 377 height 8
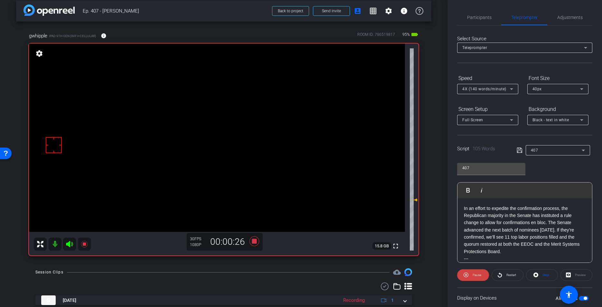
scroll to position [0, 0]
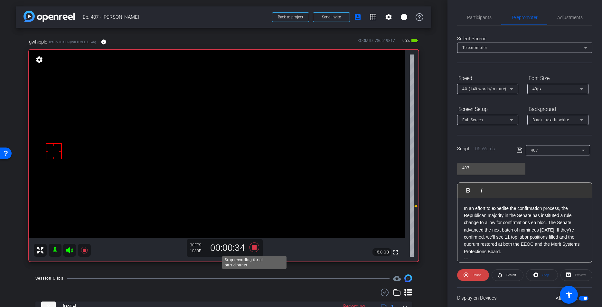
click at [254, 248] on icon at bounding box center [255, 247] width 10 height 10
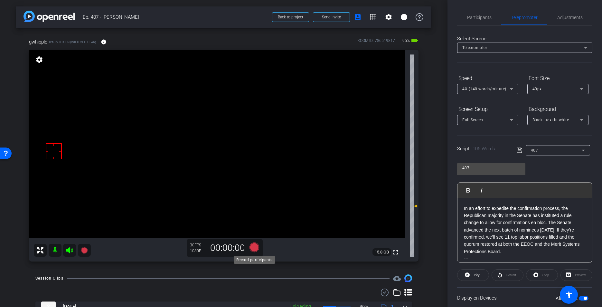
click at [254, 247] on icon at bounding box center [255, 247] width 10 height 10
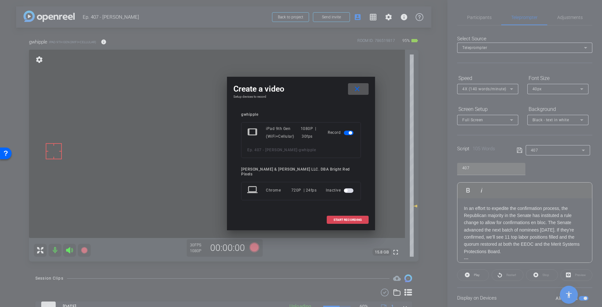
click at [352, 218] on span "START RECORDING" at bounding box center [348, 219] width 28 height 3
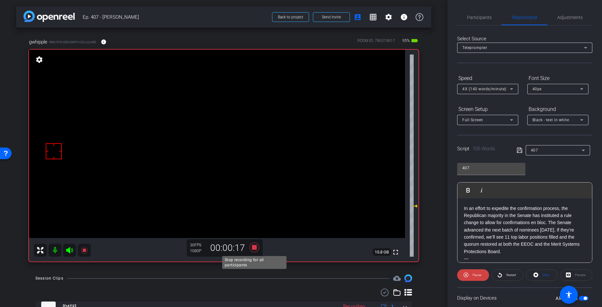
click at [252, 251] on icon at bounding box center [254, 247] width 15 height 12
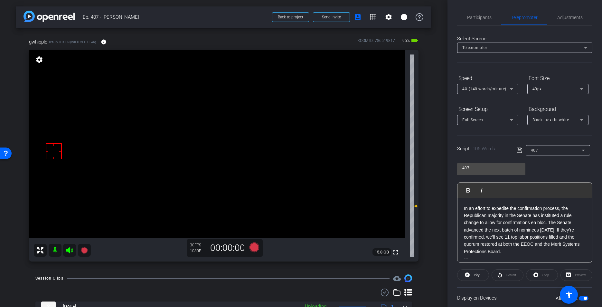
click at [253, 269] on div "arrow_back Ep. 407 - [PERSON_NAME] to project Send invite account_box grid_on s…" at bounding box center [224, 153] width 448 height 307
drag, startPoint x: 540, startPoint y: 224, endPoint x: 547, endPoint y: 224, distance: 7.1
click at [546, 224] on p "In an effort to expedite the confirmation process, the Republican majority in t…" at bounding box center [525, 229] width 122 height 51
click at [522, 151] on icon at bounding box center [519, 149] width 5 height 5
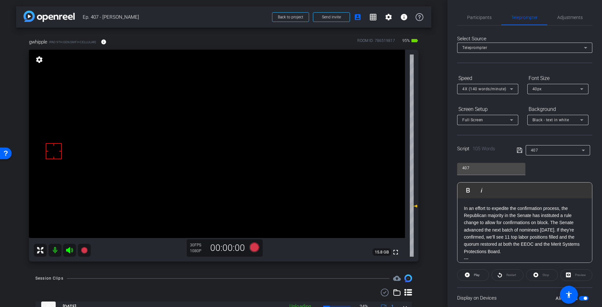
click at [522, 151] on icon at bounding box center [519, 149] width 5 height 5
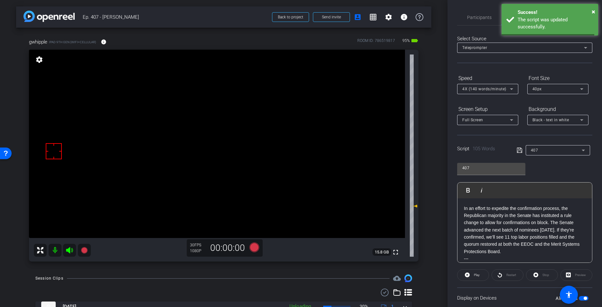
drag, startPoint x: 522, startPoint y: 151, endPoint x: 515, endPoint y: 179, distance: 28.5
click at [520, 153] on icon at bounding box center [520, 150] width 6 height 8
click at [485, 272] on span at bounding box center [473, 274] width 31 height 15
click at [546, 275] on span at bounding box center [541, 274] width 31 height 15
click at [546, 275] on div "Stop" at bounding box center [542, 275] width 32 height 12
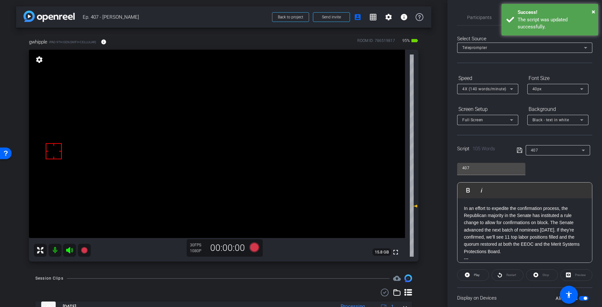
click at [521, 148] on icon at bounding box center [520, 150] width 6 height 8
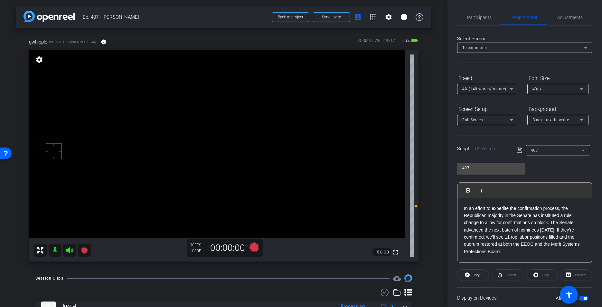
click at [521, 148] on icon at bounding box center [520, 150] width 6 height 8
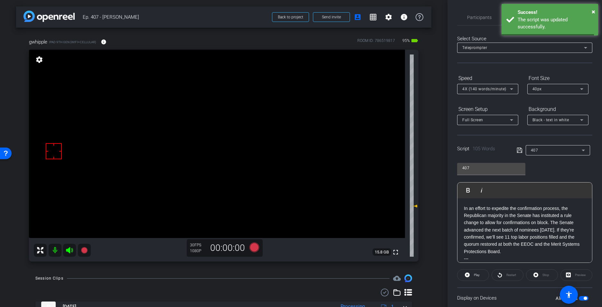
click at [521, 148] on icon at bounding box center [520, 150] width 6 height 8
click at [520, 148] on icon at bounding box center [520, 150] width 6 height 8
click at [240, 274] on div "Session Clips cloud_upload" at bounding box center [223, 278] width 377 height 8
click at [254, 248] on icon at bounding box center [255, 247] width 10 height 10
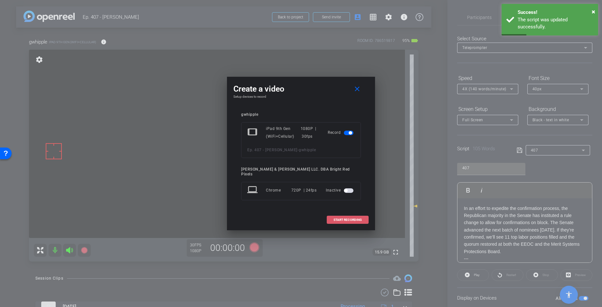
drag, startPoint x: 336, startPoint y: 214, endPoint x: 326, endPoint y: 219, distance: 11.5
click at [337, 214] on span at bounding box center [347, 219] width 41 height 15
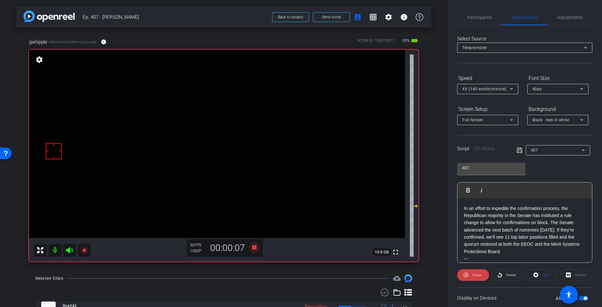
click at [256, 247] on icon at bounding box center [255, 247] width 10 height 10
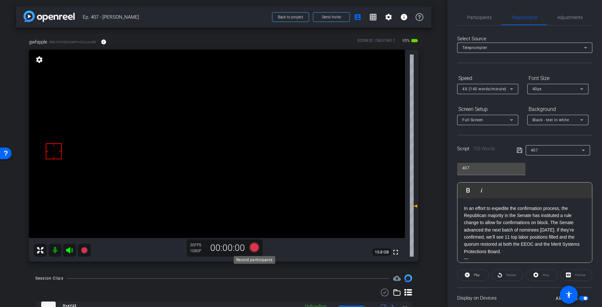
click at [257, 246] on icon at bounding box center [255, 247] width 10 height 10
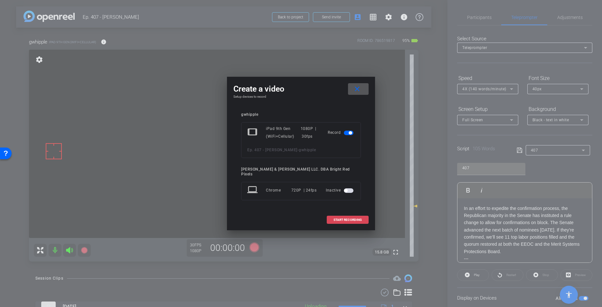
click at [333, 213] on span at bounding box center [347, 219] width 41 height 15
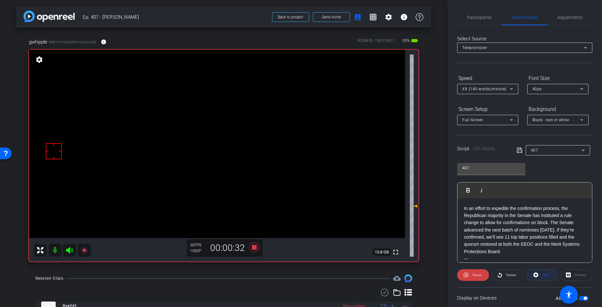
scroll to position [0, 0]
click at [546, 277] on span "Stop" at bounding box center [545, 274] width 8 height 9
click at [256, 246] on icon at bounding box center [255, 247] width 10 height 10
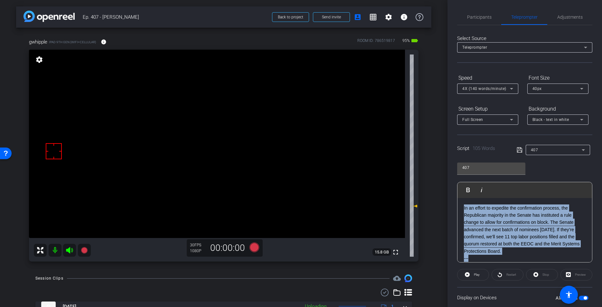
drag, startPoint x: 483, startPoint y: 258, endPoint x: 452, endPoint y: 193, distance: 72.2
click at [449, 183] on div "Participants Teleprompter Adjustments [PERSON_NAME] & [PERSON_NAME] LLC. DBA Br…" at bounding box center [525, 153] width 155 height 307
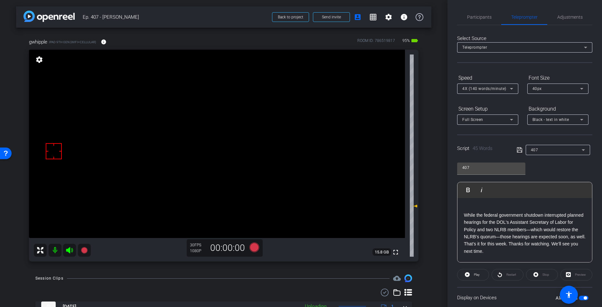
click at [464, 213] on p "While the federal government shutdown interrupted planned hearings for the DOL'…" at bounding box center [525, 232] width 122 height 43
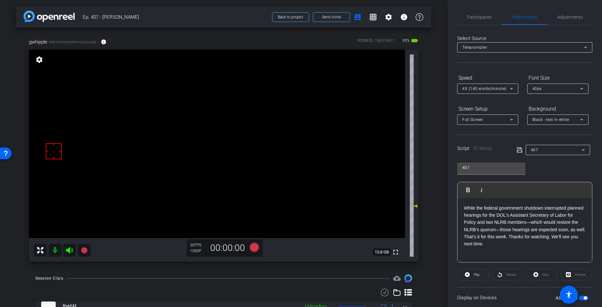
click at [519, 150] on icon at bounding box center [520, 150] width 6 height 8
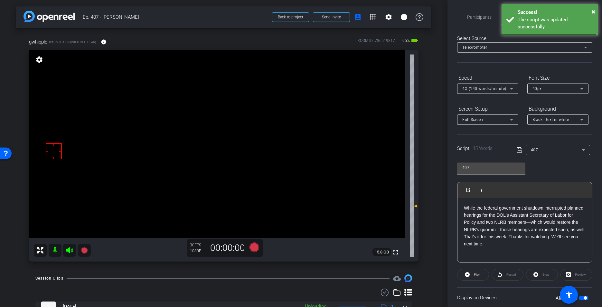
click at [519, 150] on icon at bounding box center [520, 150] width 6 height 8
click at [518, 149] on icon at bounding box center [520, 150] width 6 height 8
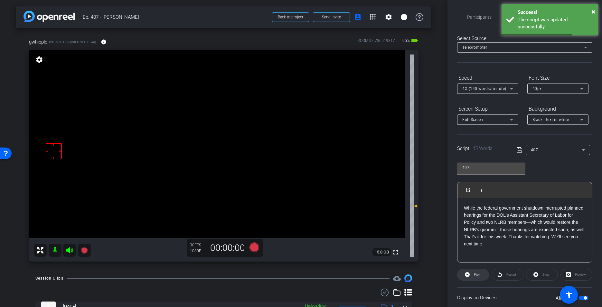
click at [476, 278] on span "Play" at bounding box center [475, 274] width 7 height 9
click at [546, 274] on span "Stop" at bounding box center [546, 274] width 7 height 4
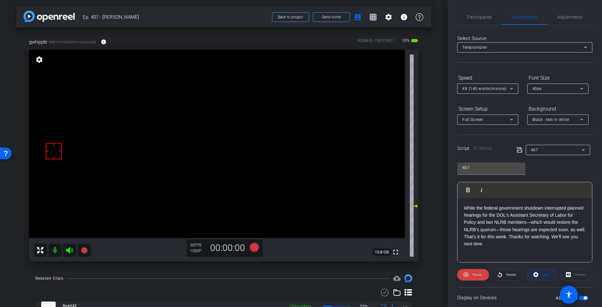
click at [546, 274] on div "Stop" at bounding box center [542, 275] width 32 height 12
click at [522, 146] on icon at bounding box center [520, 150] width 6 height 8
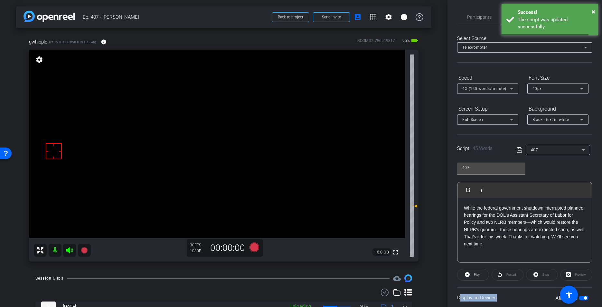
click at [522, 146] on icon at bounding box center [520, 150] width 6 height 8
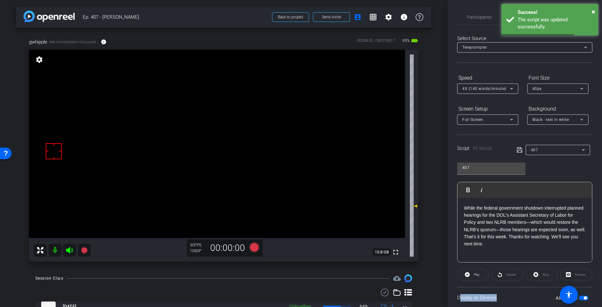
click at [522, 146] on icon at bounding box center [520, 150] width 6 height 8
click at [237, 274] on div "arrow_back Ep. 407 - [PERSON_NAME] to project Send invite account_box grid_on s…" at bounding box center [224, 153] width 448 height 307
click at [254, 248] on icon at bounding box center [255, 247] width 10 height 10
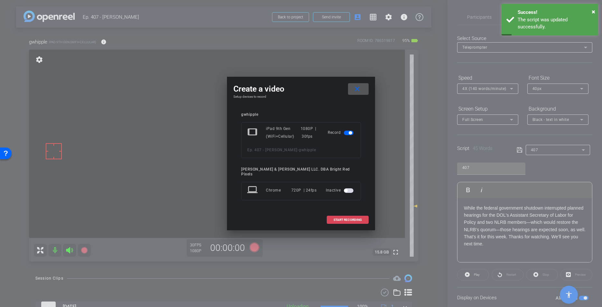
click at [352, 213] on span at bounding box center [347, 219] width 41 height 15
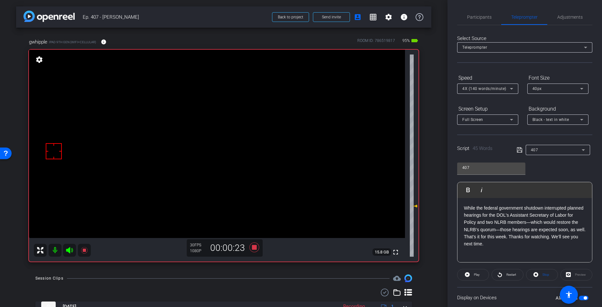
click at [263, 276] on div "Session Clips cloud_upload" at bounding box center [223, 278] width 377 height 8
click at [253, 246] on icon at bounding box center [255, 247] width 10 height 10
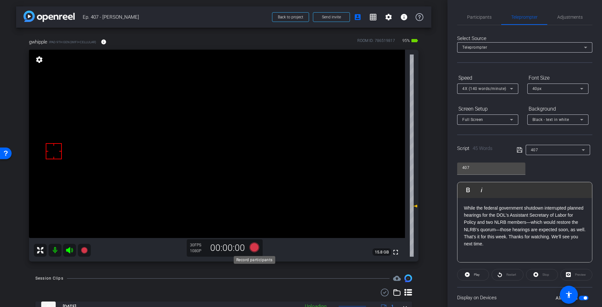
click at [254, 246] on icon at bounding box center [255, 247] width 10 height 10
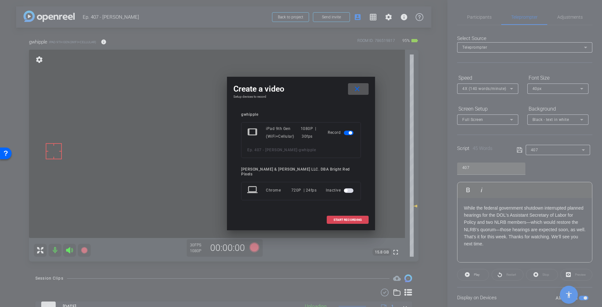
click at [339, 221] on span at bounding box center [347, 219] width 41 height 15
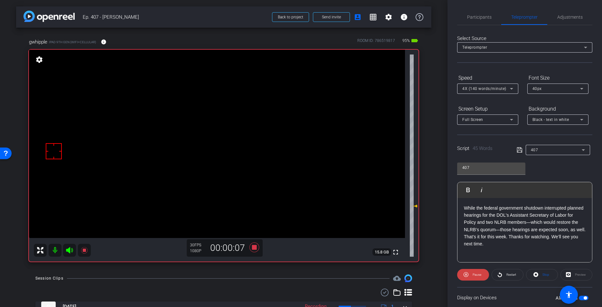
click at [255, 246] on icon at bounding box center [255, 247] width 10 height 10
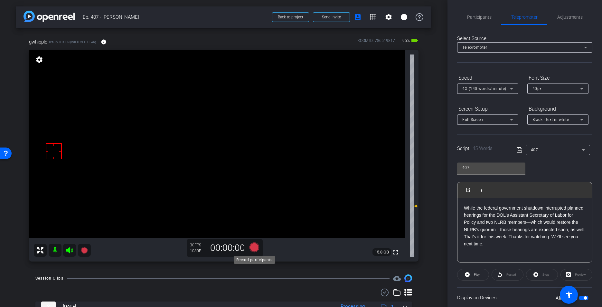
click at [252, 247] on icon at bounding box center [255, 247] width 10 height 10
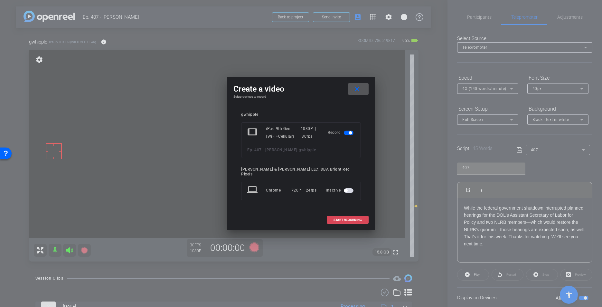
drag, startPoint x: 341, startPoint y: 215, endPoint x: 331, endPoint y: 214, distance: 10.4
click at [342, 218] on span "START RECORDING" at bounding box center [348, 219] width 28 height 3
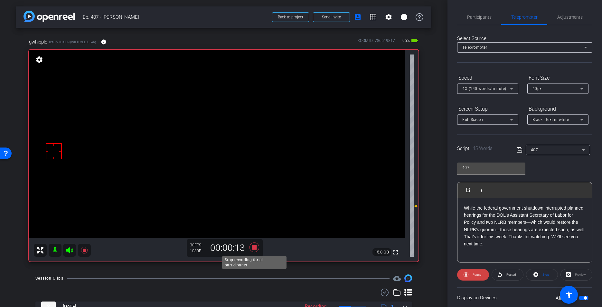
click at [255, 248] on icon at bounding box center [255, 247] width 10 height 10
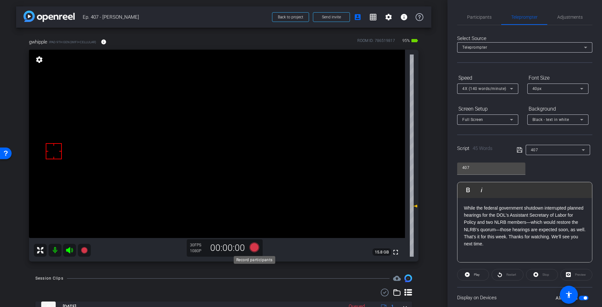
click at [255, 248] on icon at bounding box center [255, 247] width 10 height 10
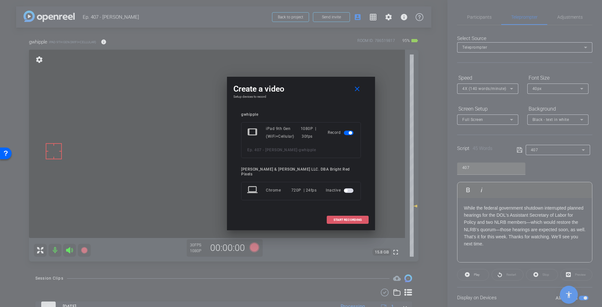
click at [358, 220] on span at bounding box center [347, 219] width 41 height 15
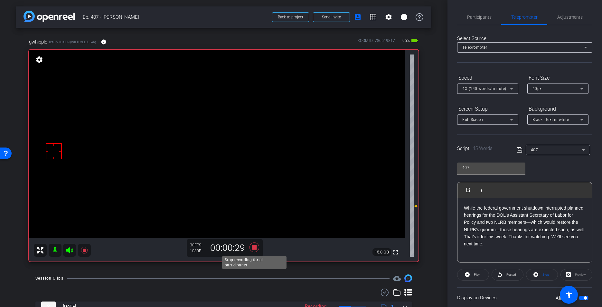
click at [256, 248] on icon at bounding box center [255, 247] width 10 height 10
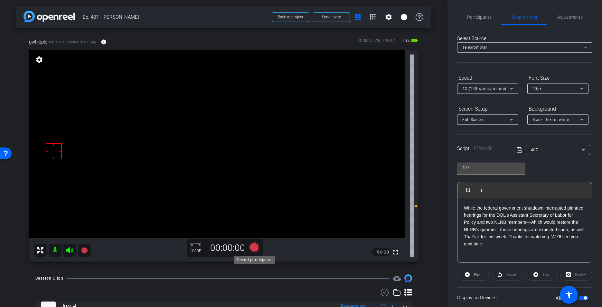
click at [255, 248] on icon at bounding box center [255, 247] width 10 height 10
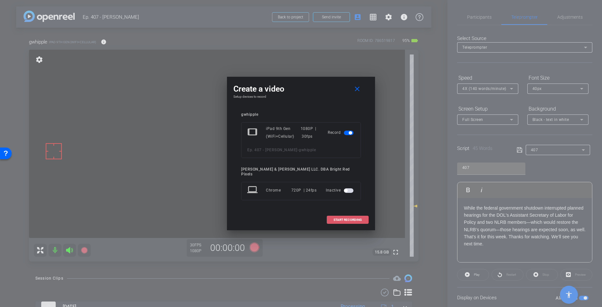
click at [353, 218] on span "START RECORDING" at bounding box center [348, 219] width 28 height 3
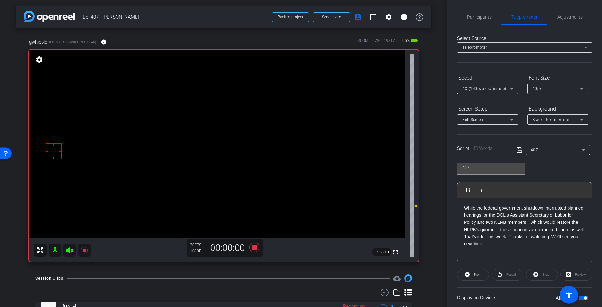
click at [540, 275] on span at bounding box center [541, 274] width 31 height 15
click at [546, 17] on span "Adjustments" at bounding box center [569, 17] width 25 height 5
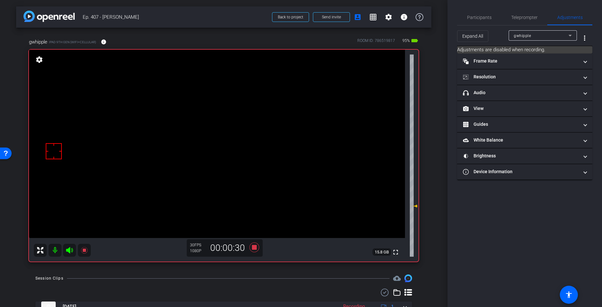
drag, startPoint x: 505, startPoint y: 93, endPoint x: 523, endPoint y: 110, distance: 24.6
click at [505, 93] on mat-panel-title "headphone icon Audio" at bounding box center [521, 92] width 116 height 7
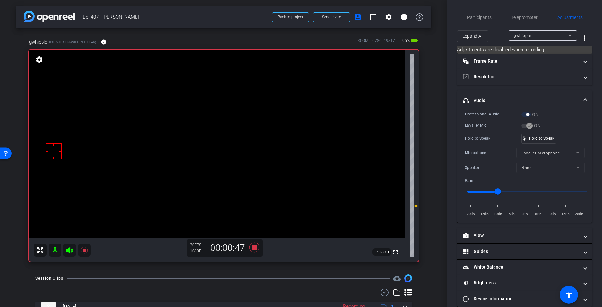
drag, startPoint x: 514, startPoint y: 138, endPoint x: 528, endPoint y: 137, distance: 14.2
click at [516, 137] on div "Hold to Speak" at bounding box center [493, 138] width 56 height 6
drag, startPoint x: 531, startPoint y: 137, endPoint x: 534, endPoint y: 137, distance: 3.3
click at [253, 247] on icon at bounding box center [255, 247] width 10 height 10
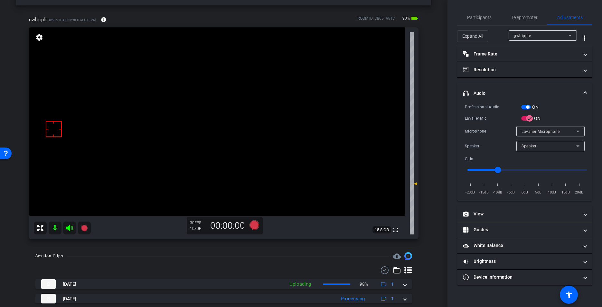
scroll to position [21, 0]
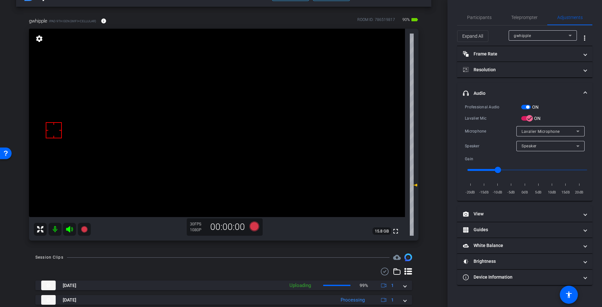
click at [432, 161] on div "arrow_back Ep. 407 - [PERSON_NAME] to project Send invite account_box grid_on s…" at bounding box center [224, 132] width 448 height 307
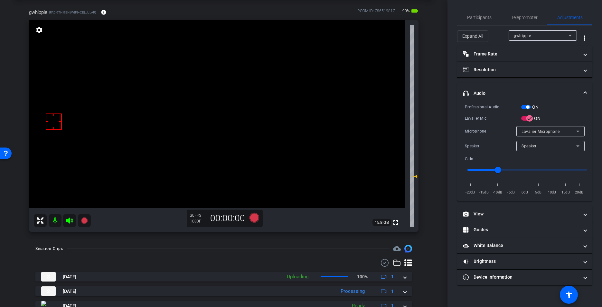
scroll to position [30, 0]
click at [430, 162] on div "gwhipple iPad 9th Gen (WiFi+Cellular) info ROOM ID: 786519817 90% battery_std f…" at bounding box center [223, 118] width 415 height 240
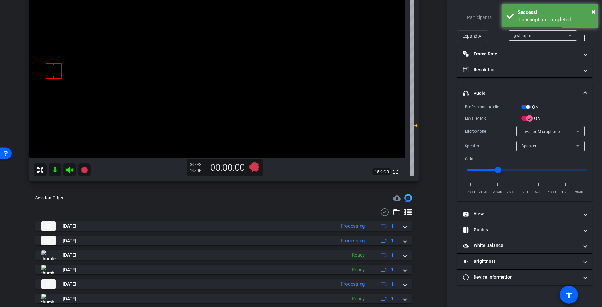
scroll to position [132, 0]
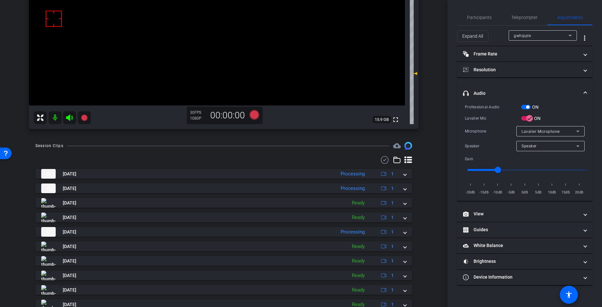
click at [431, 164] on div "arrow_back Ep. 407 - [PERSON_NAME] to project Send invite account_box grid_on s…" at bounding box center [224, 21] width 448 height 307
drag, startPoint x: 430, startPoint y: 165, endPoint x: 430, endPoint y: 170, distance: 5.2
click at [430, 165] on div "Session Clips cloud_upload [DATE] Processing 1 [DATE] Processing 1 [DATE] Ready…" at bounding box center [223, 237] width 415 height 190
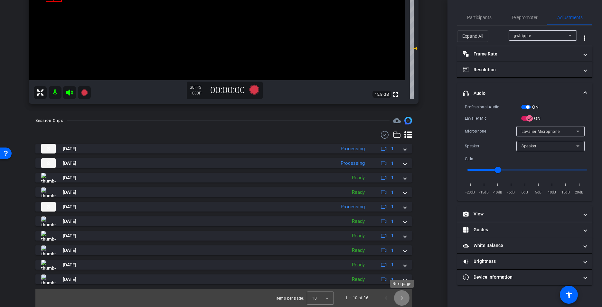
click at [403, 299] on span "Next page" at bounding box center [401, 297] width 15 height 15
click at [403, 300] on span "Next page" at bounding box center [401, 297] width 15 height 15
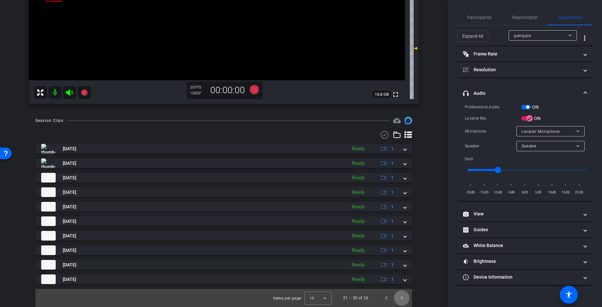
click at [402, 300] on span "Next page" at bounding box center [401, 297] width 15 height 15
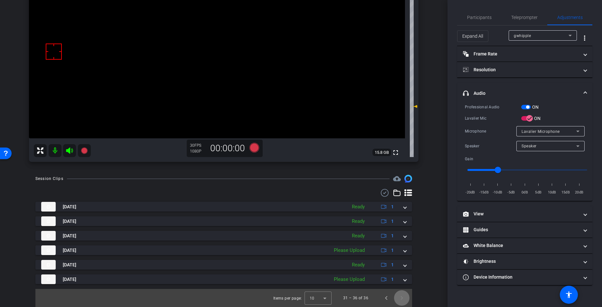
click at [402, 300] on span "Next page" at bounding box center [401, 297] width 15 height 15
click at [387, 300] on span "Previous page" at bounding box center [386, 297] width 15 height 15
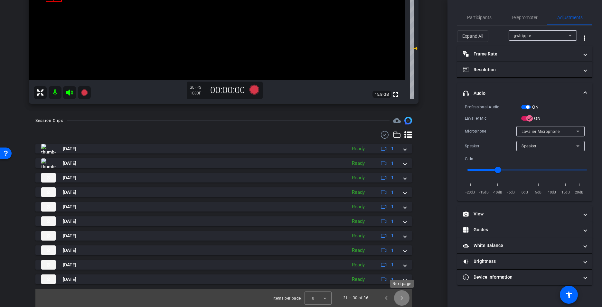
click at [403, 301] on span "Next page" at bounding box center [401, 297] width 15 height 15
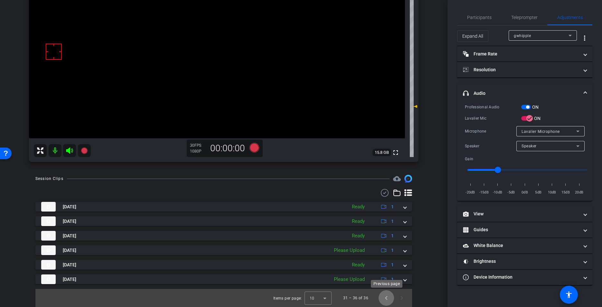
click at [388, 300] on span "Previous page" at bounding box center [386, 297] width 15 height 15
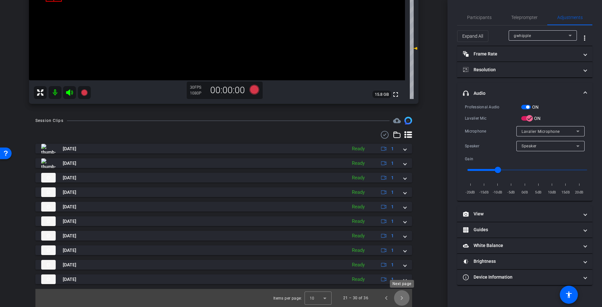
click at [405, 297] on span "Next page" at bounding box center [401, 297] width 15 height 15
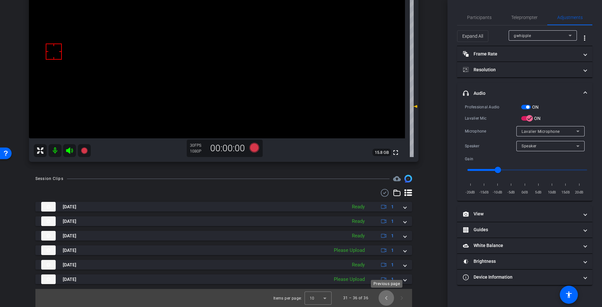
drag, startPoint x: 386, startPoint y: 297, endPoint x: 349, endPoint y: 256, distance: 55.0
click at [386, 297] on span "Previous page" at bounding box center [386, 297] width 15 height 15
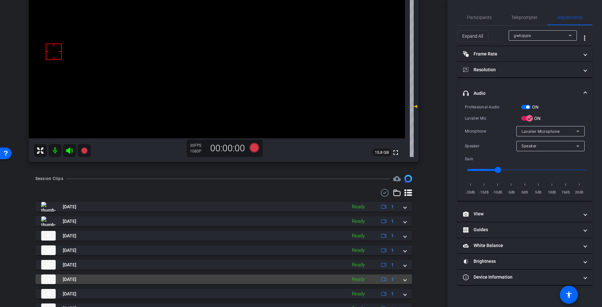
scroll to position [157, 0]
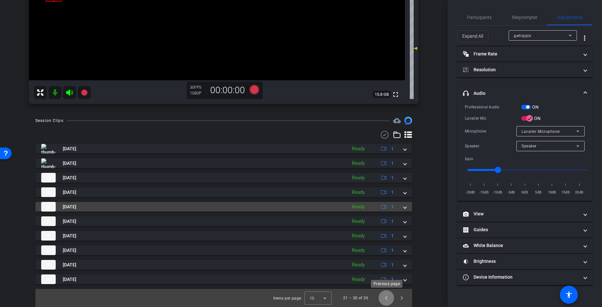
drag, startPoint x: 388, startPoint y: 297, endPoint x: 285, endPoint y: 206, distance: 137.5
click at [387, 297] on span "Previous page" at bounding box center [386, 297] width 15 height 15
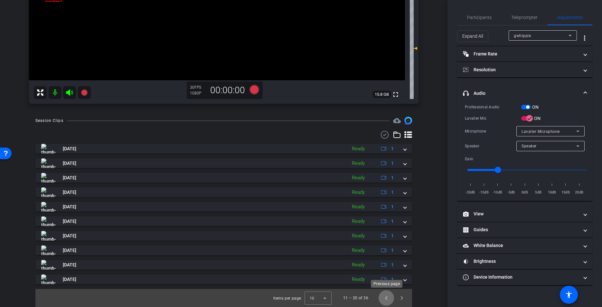
click at [386, 299] on span "Previous page" at bounding box center [386, 297] width 15 height 15
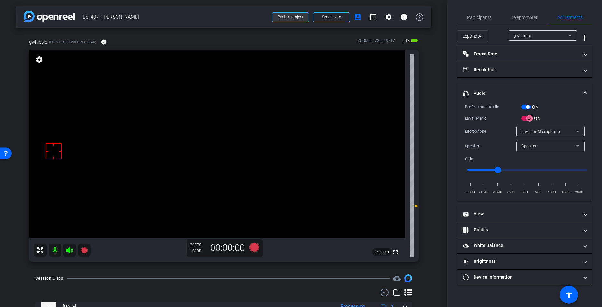
click at [283, 16] on span "Back to project" at bounding box center [290, 17] width 25 height 5
